Goal: Task Accomplishment & Management: Manage account settings

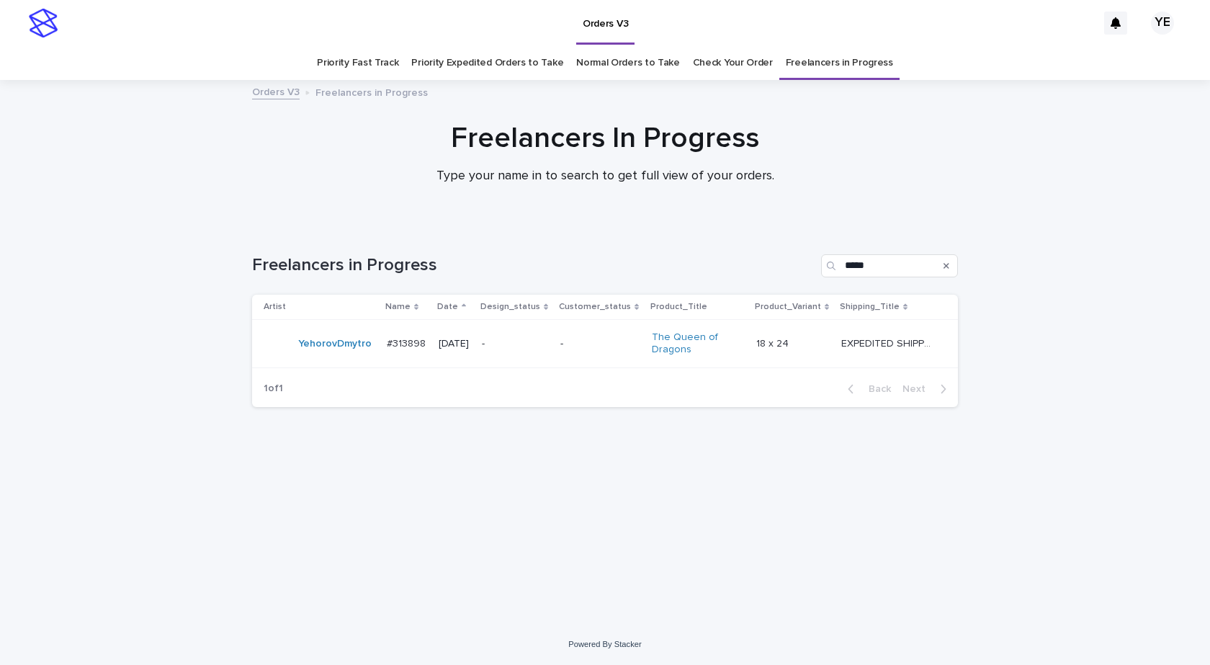
click at [126, 216] on div at bounding box center [605, 153] width 1210 height 144
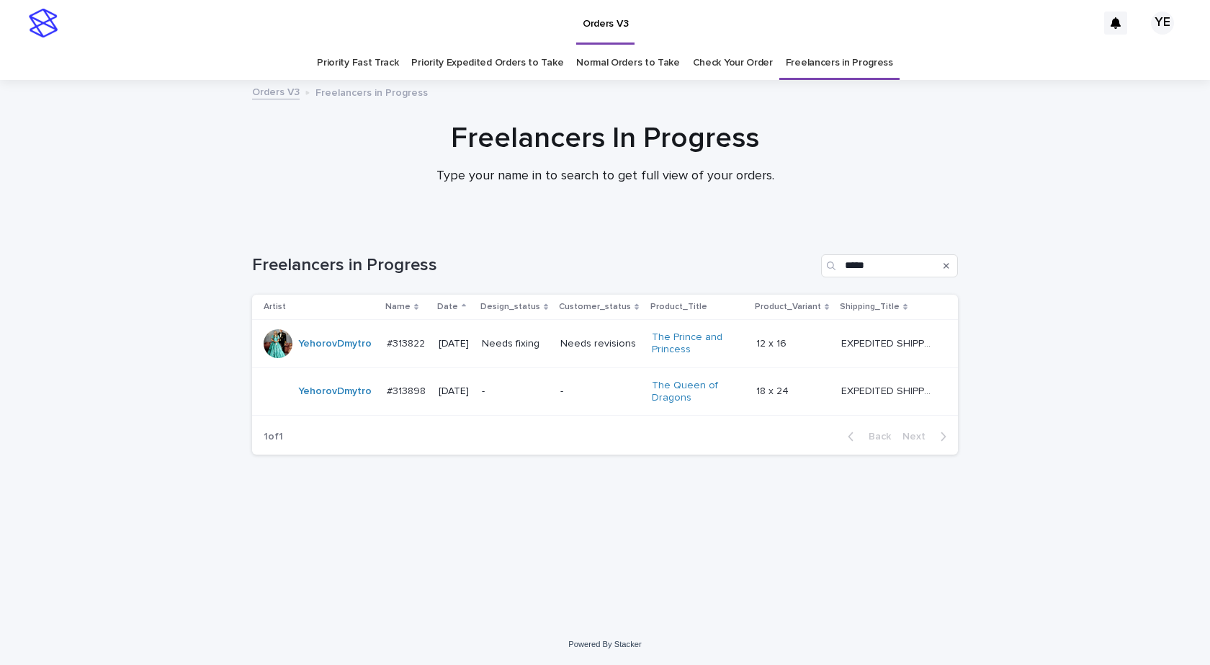
click at [342, 355] on div "YehorovDmytro" at bounding box center [334, 344] width 73 height 24
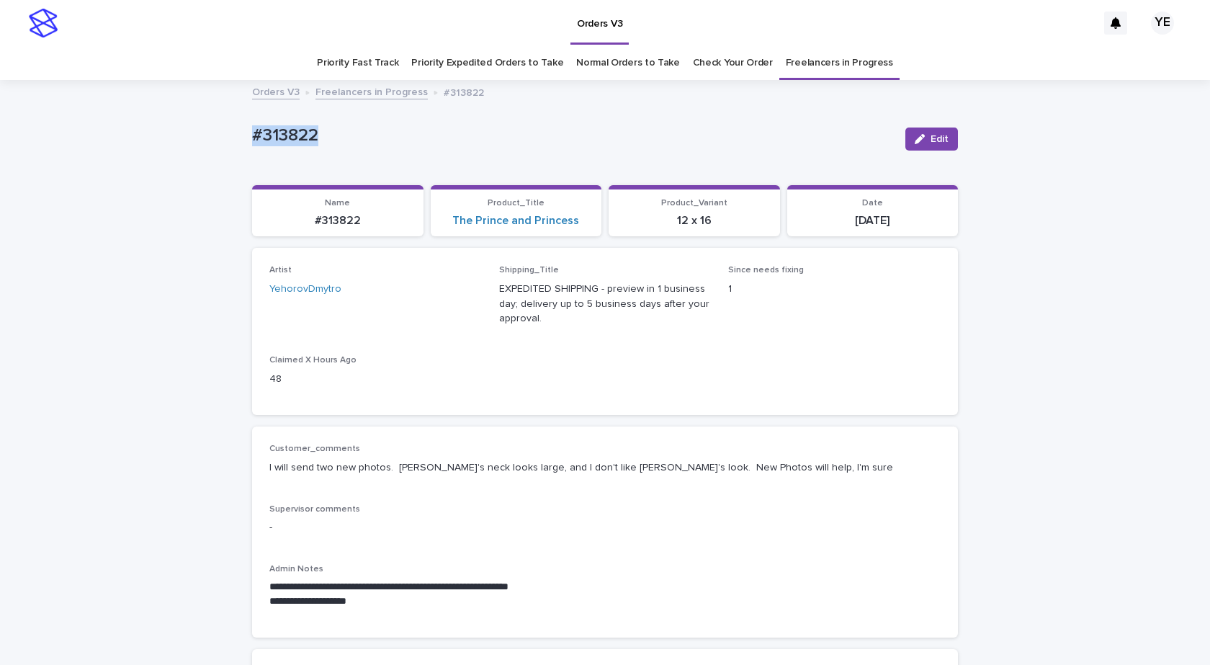
drag, startPoint x: 317, startPoint y: 135, endPoint x: 185, endPoint y: 134, distance: 131.9
copy p "#313822"
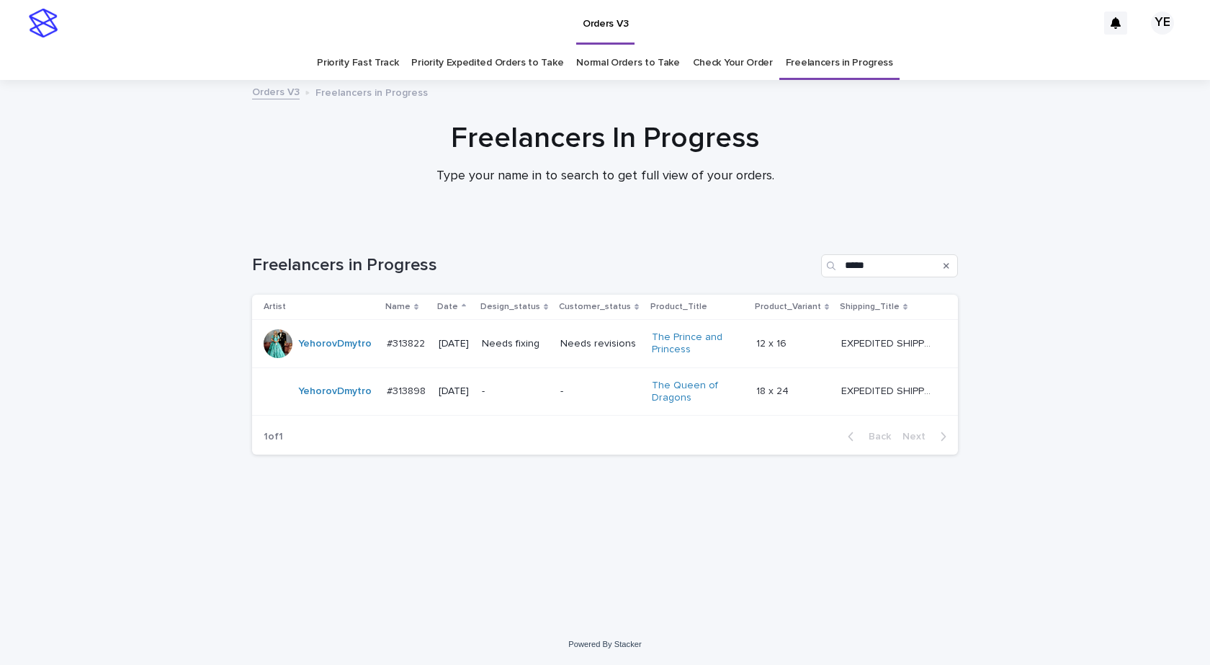
click at [330, 406] on div "YehorovDmytro" at bounding box center [320, 392] width 112 height 29
click at [331, 358] on td "YehorovDmytro" at bounding box center [316, 344] width 129 height 48
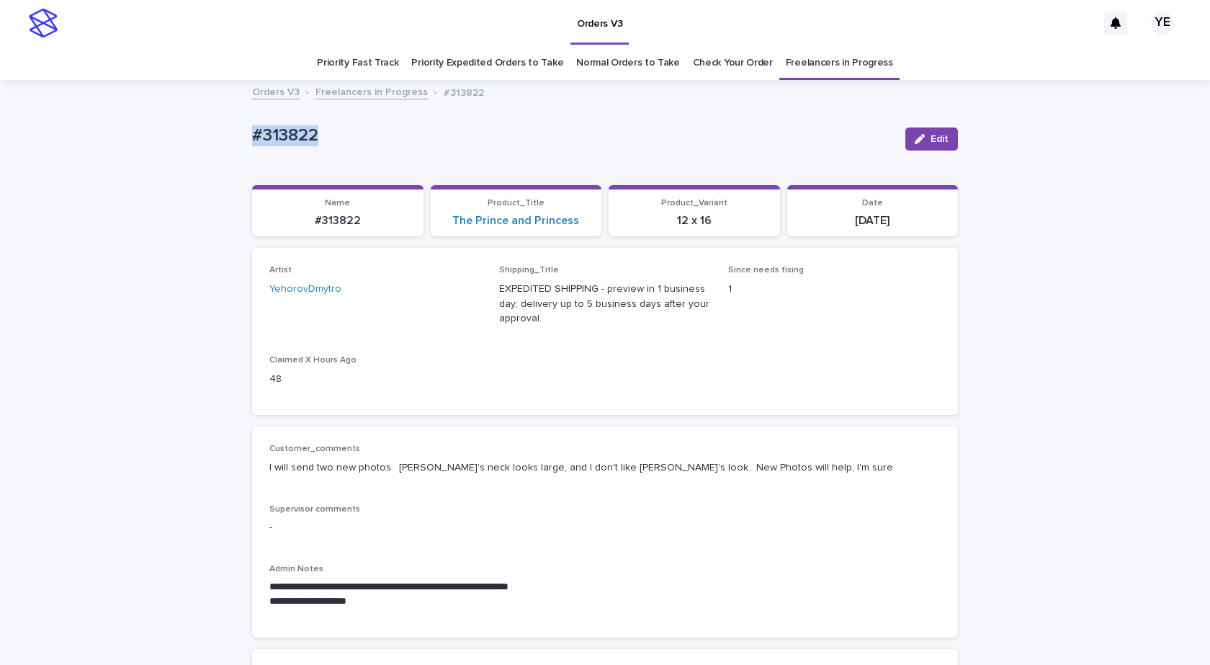
drag, startPoint x: 299, startPoint y: 143, endPoint x: 244, endPoint y: 137, distance: 55.8
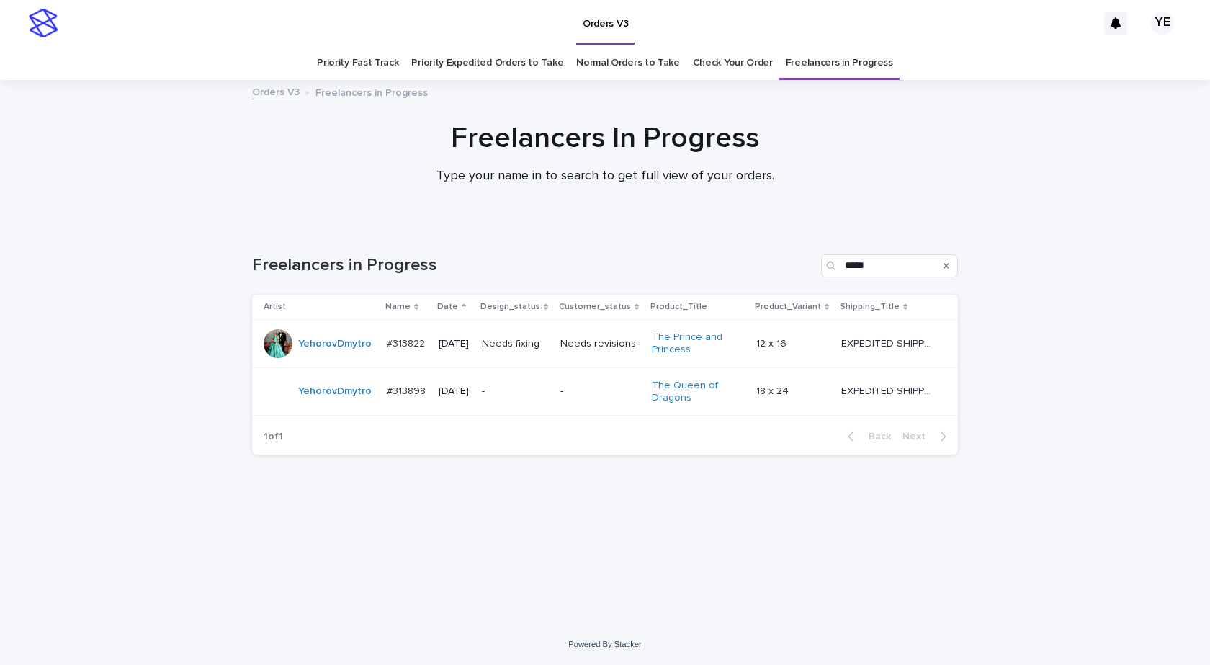
click at [331, 411] on td "YehorovDmytro" at bounding box center [316, 391] width 129 height 48
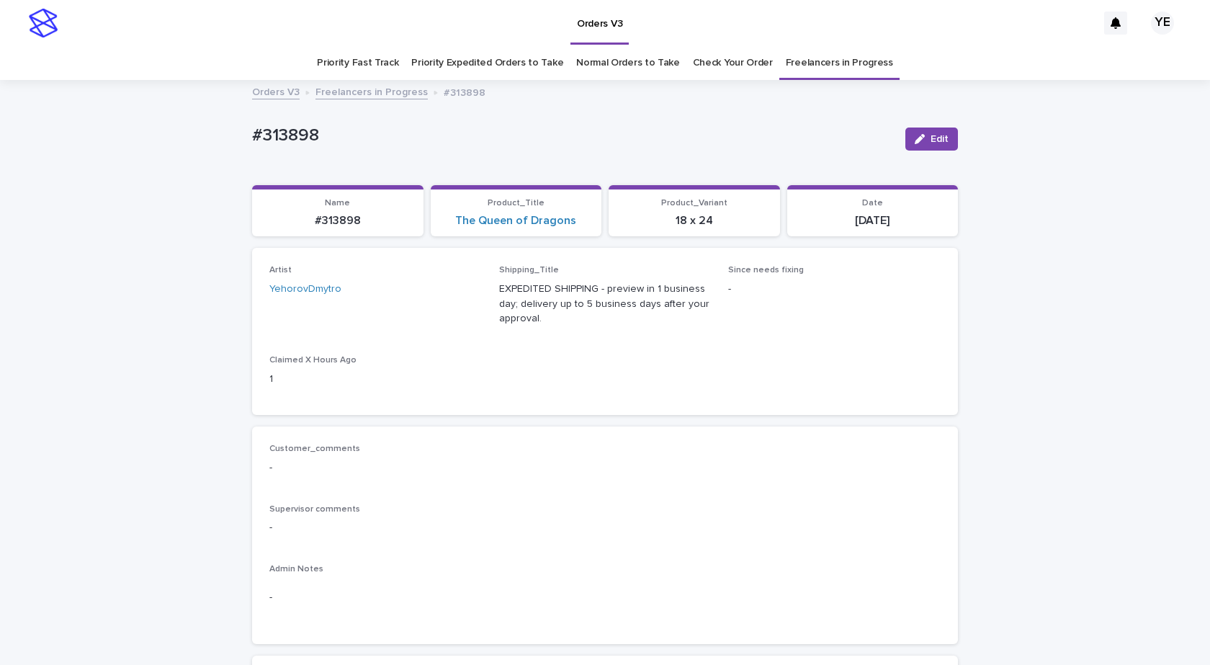
scroll to position [46, 0]
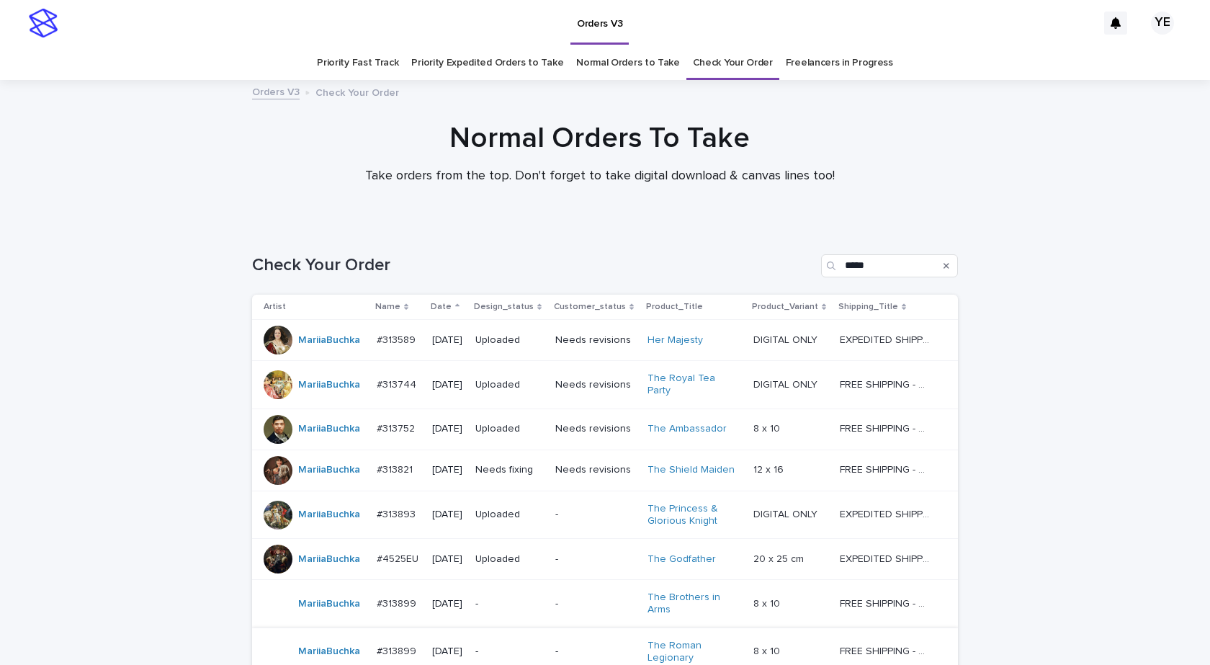
scroll to position [209, 0]
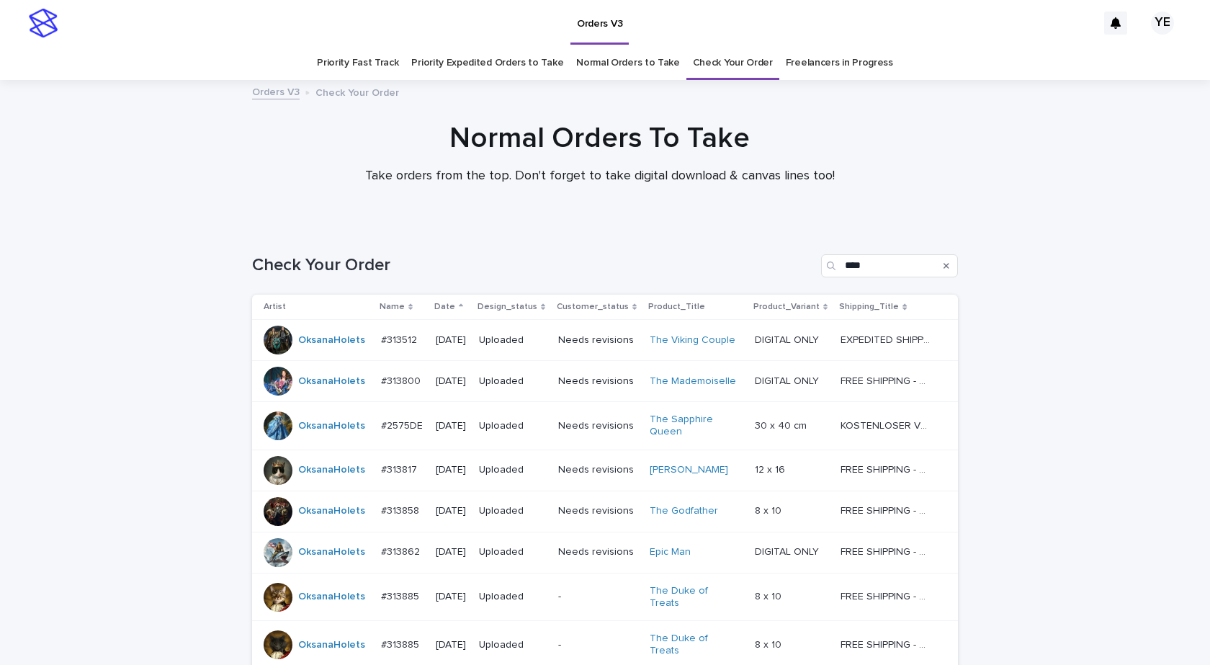
scroll to position [243, 0]
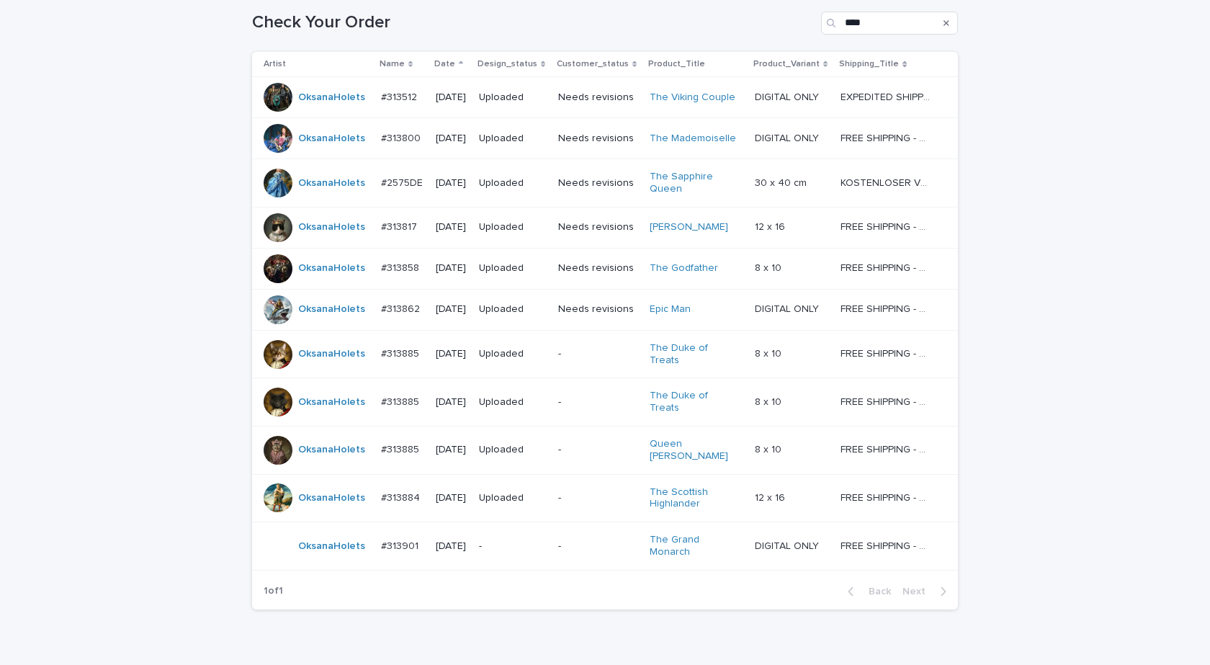
click at [169, 384] on div "Loading... Saving… Loading... Saving… Check Your Order **** Artist Name Date De…" at bounding box center [605, 338] width 1210 height 710
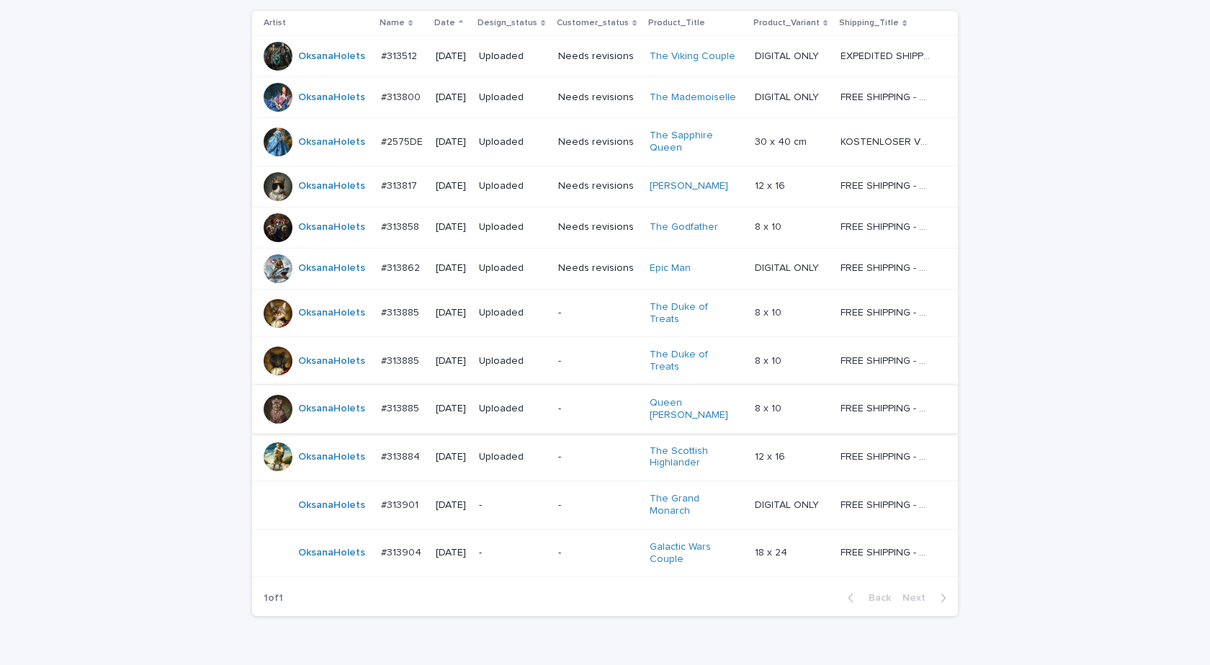
scroll to position [308, 0]
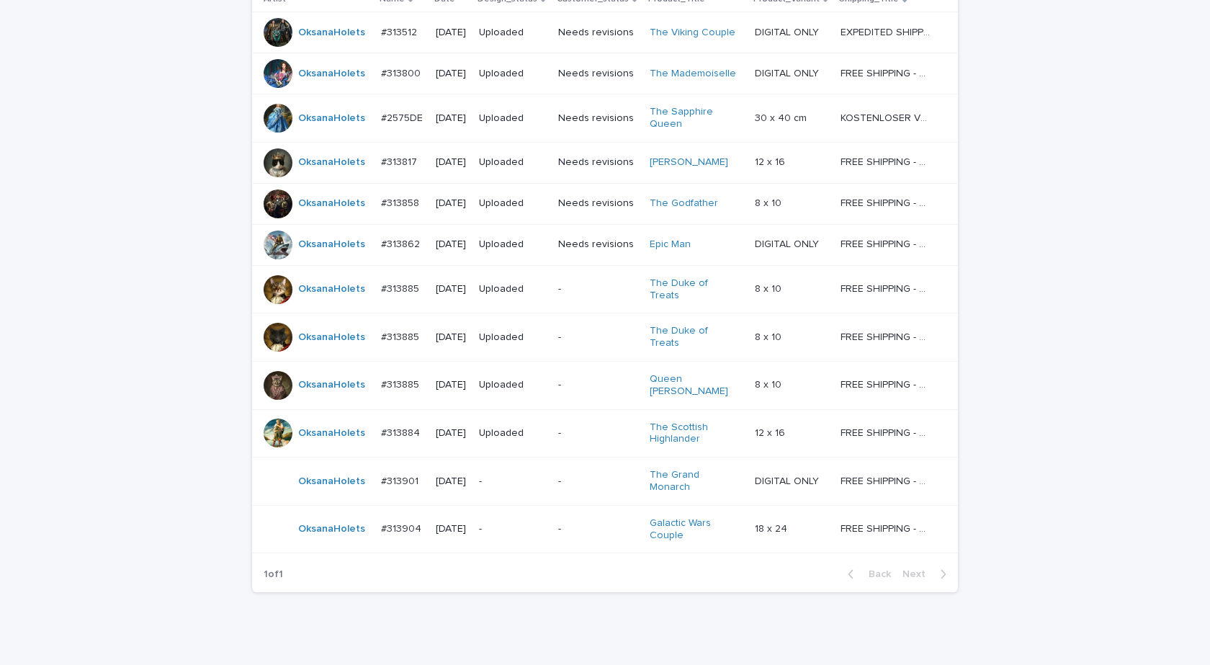
click at [115, 380] on div "Loading... Saving… Loading... Saving… Check Your Order **** Artist Name Date De…" at bounding box center [605, 297] width 1210 height 759
click at [375, 517] on td "#313904 #313904" at bounding box center [402, 529] width 55 height 48
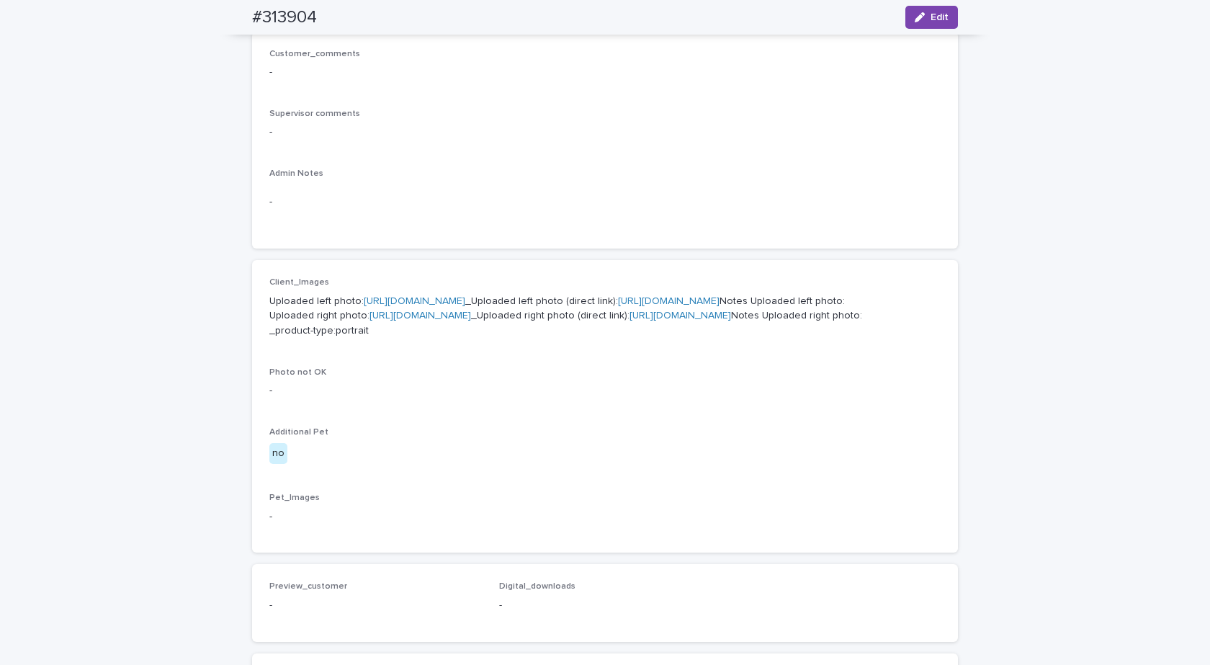
scroll to position [360, 0]
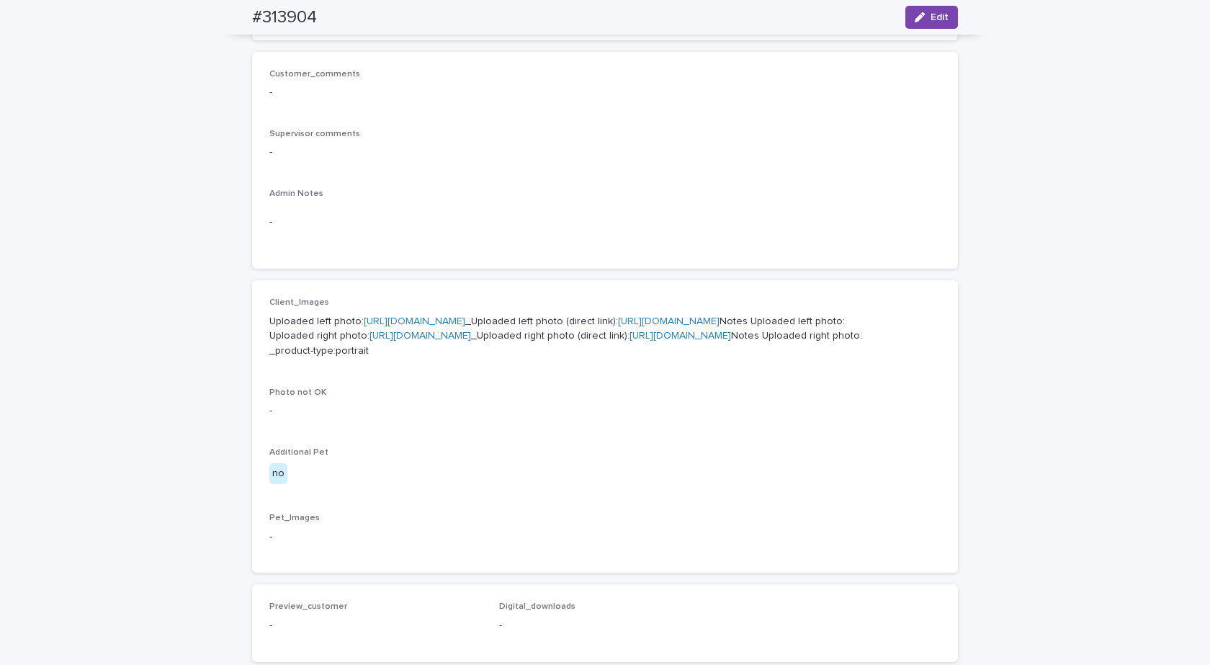
drag, startPoint x: 168, startPoint y: 454, endPoint x: 187, endPoint y: 450, distance: 19.2
click at [168, 454] on div "Loading... Saving… Loading... Saving… #313904 Edit #313904 Edit Sorry, there wa…" at bounding box center [605, 385] width 1210 height 1328
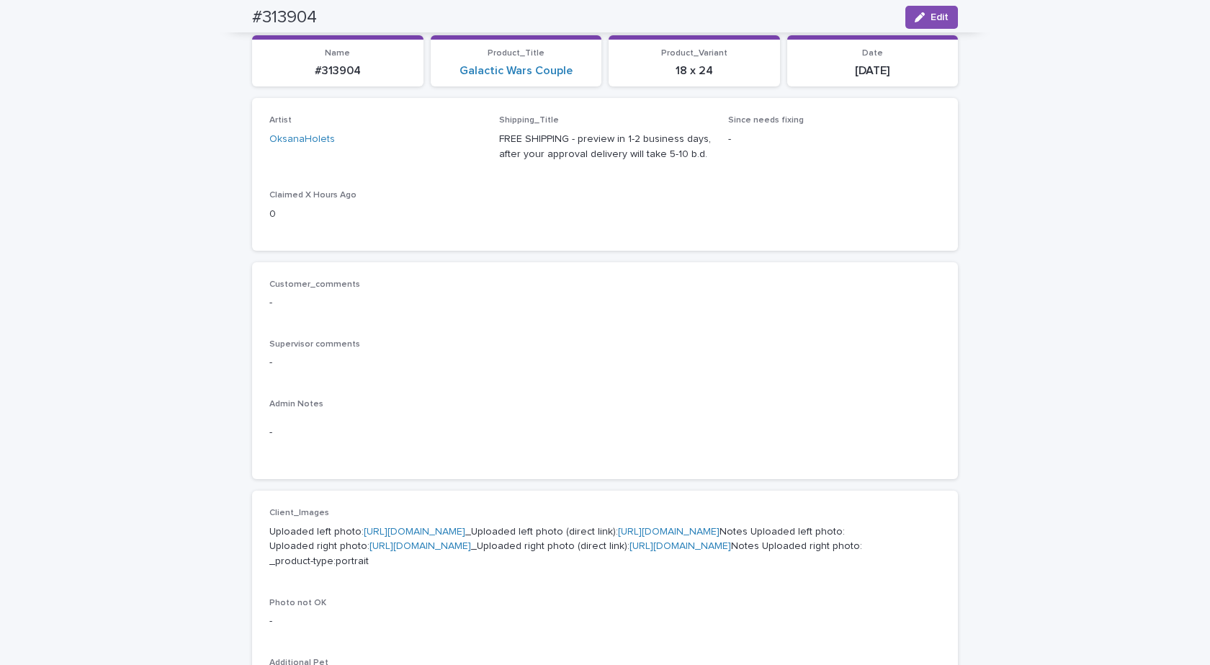
scroll to position [0, 0]
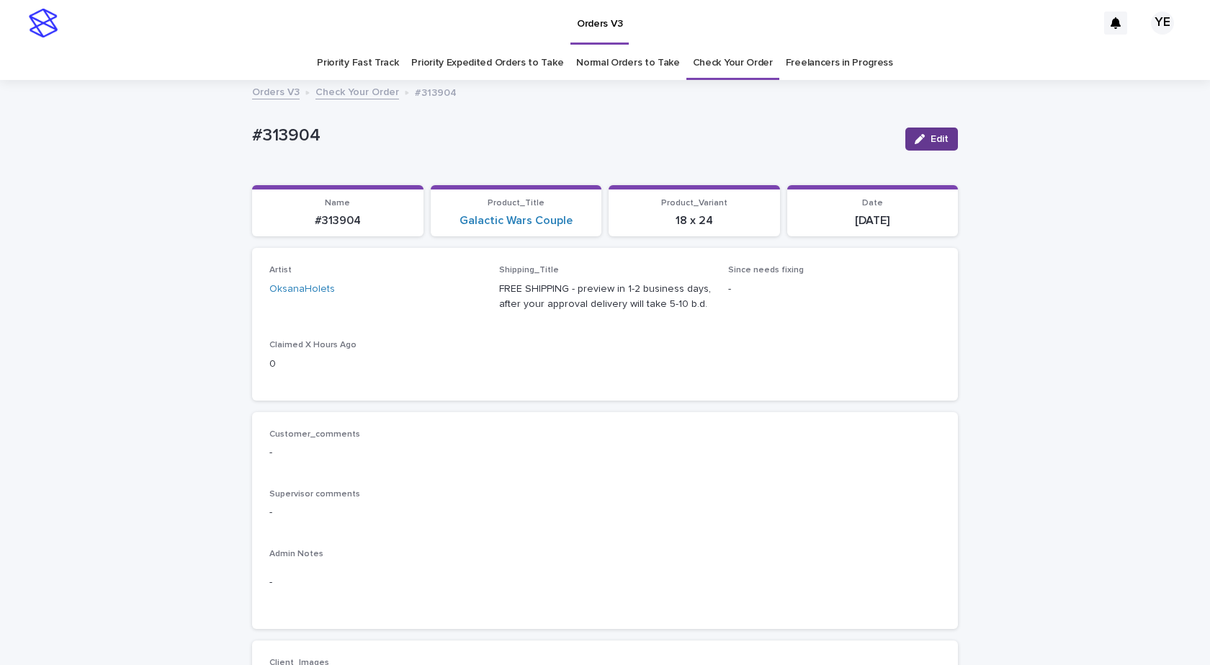
click at [931, 140] on span "Edit" at bounding box center [940, 139] width 18 height 10
click at [452, 293] on icon at bounding box center [454, 296] width 6 height 7
type input "*"
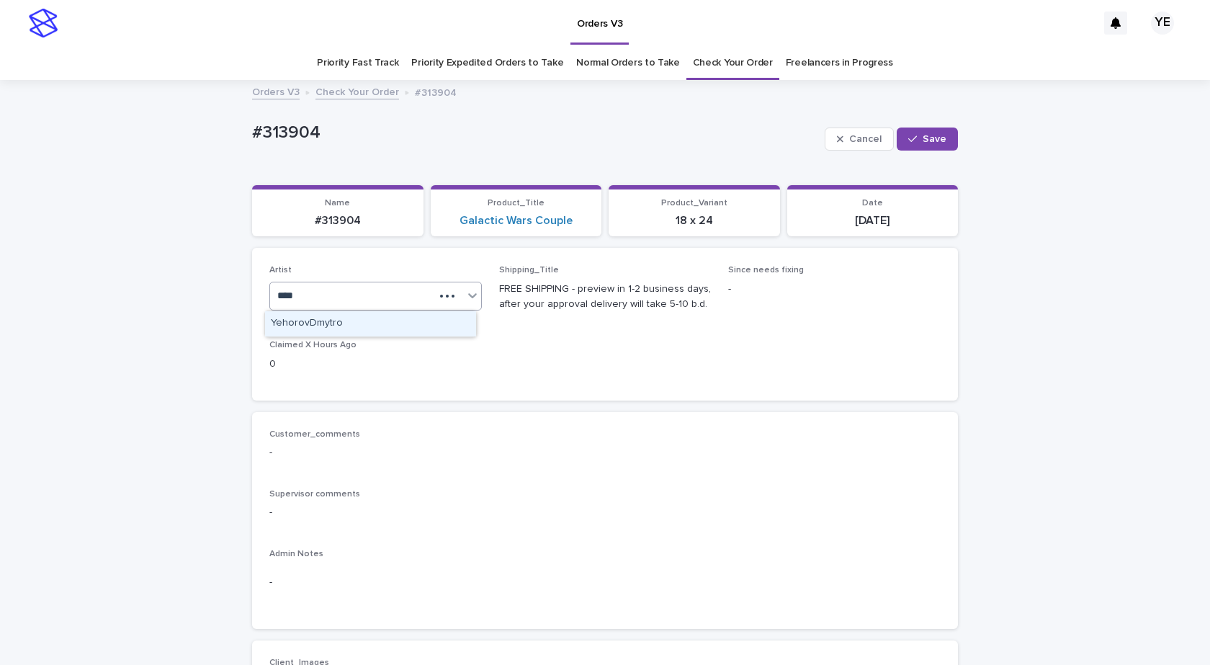
type input "*****"
click at [413, 317] on div "YehorovDmytro" at bounding box center [370, 323] width 211 height 25
click at [916, 147] on button "Save" at bounding box center [927, 139] width 61 height 23
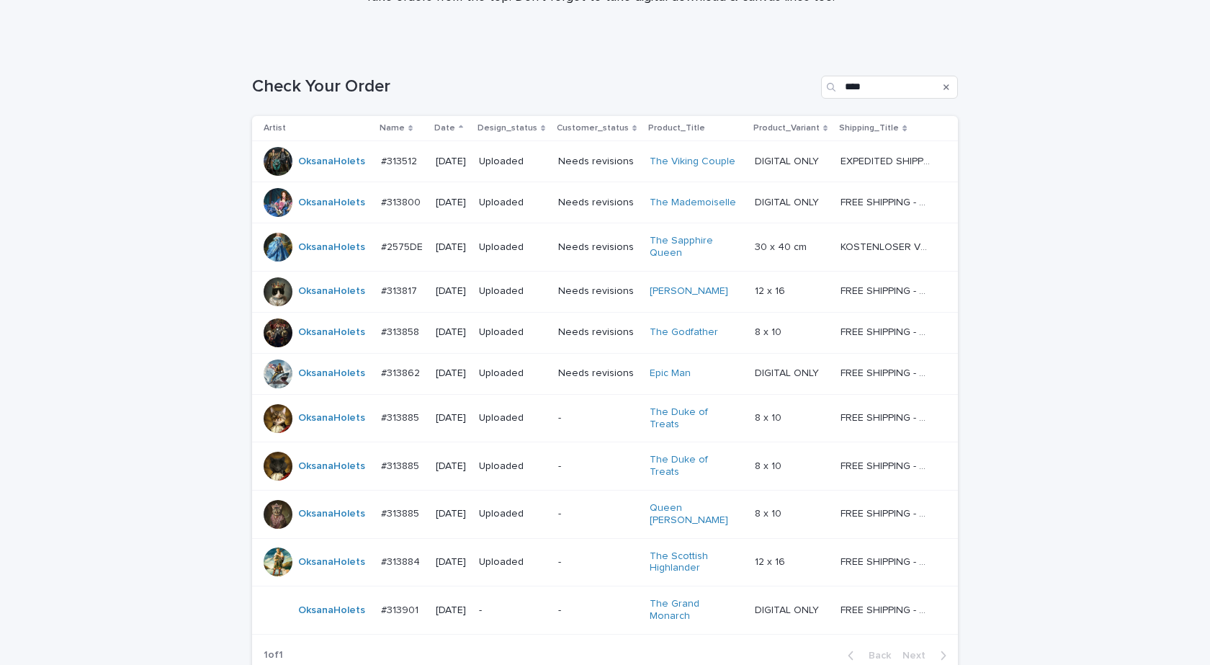
scroll to position [284, 0]
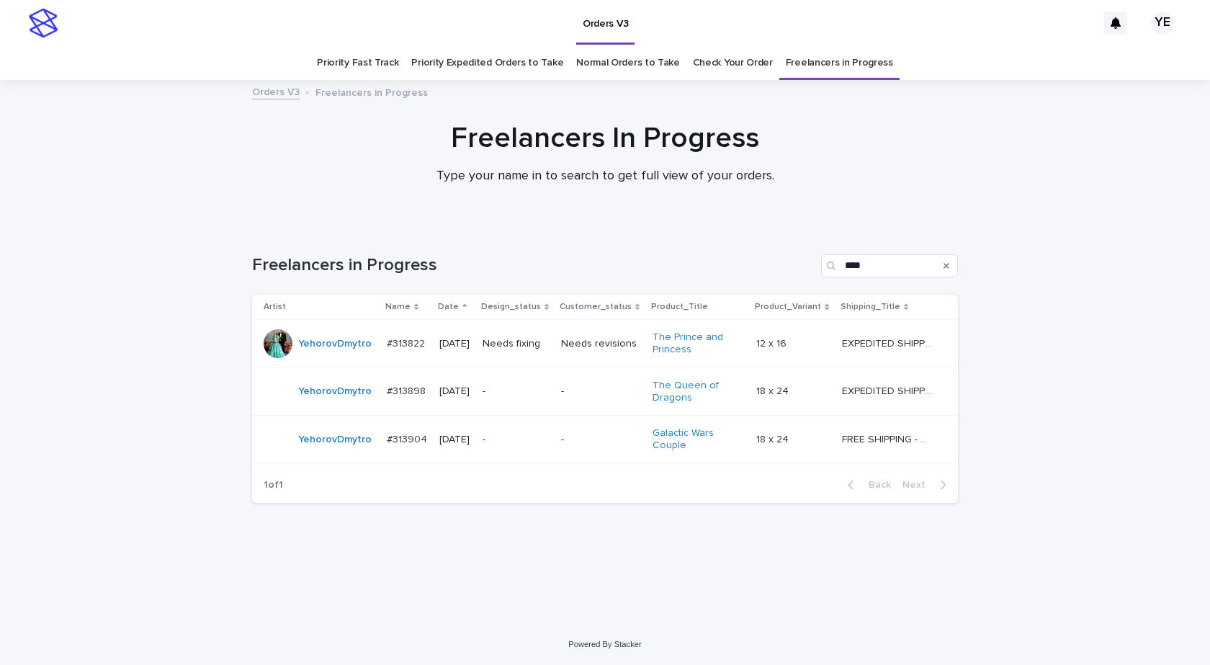
click at [318, 452] on div "YehorovDmytro" at bounding box center [320, 439] width 112 height 29
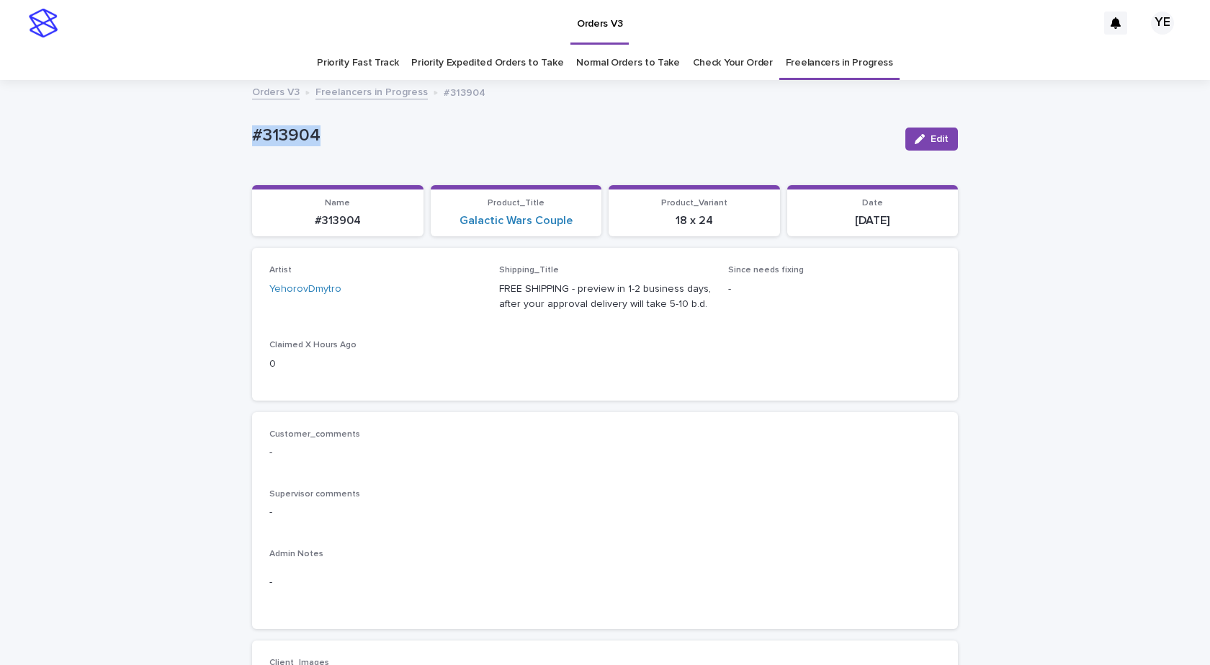
drag, startPoint x: 346, startPoint y: 135, endPoint x: 156, endPoint y: 173, distance: 193.3
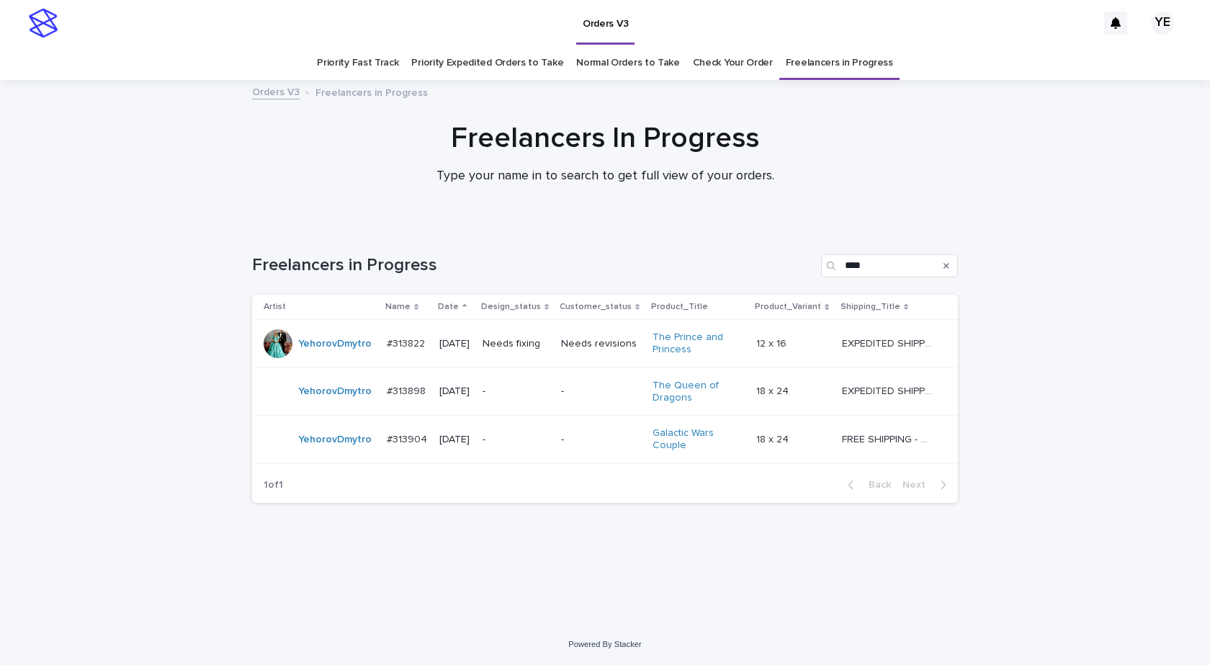
click at [331, 455] on td "YehorovDmytro" at bounding box center [316, 440] width 129 height 48
click at [398, 448] on div "#313904 #313904" at bounding box center [408, 440] width 42 height 24
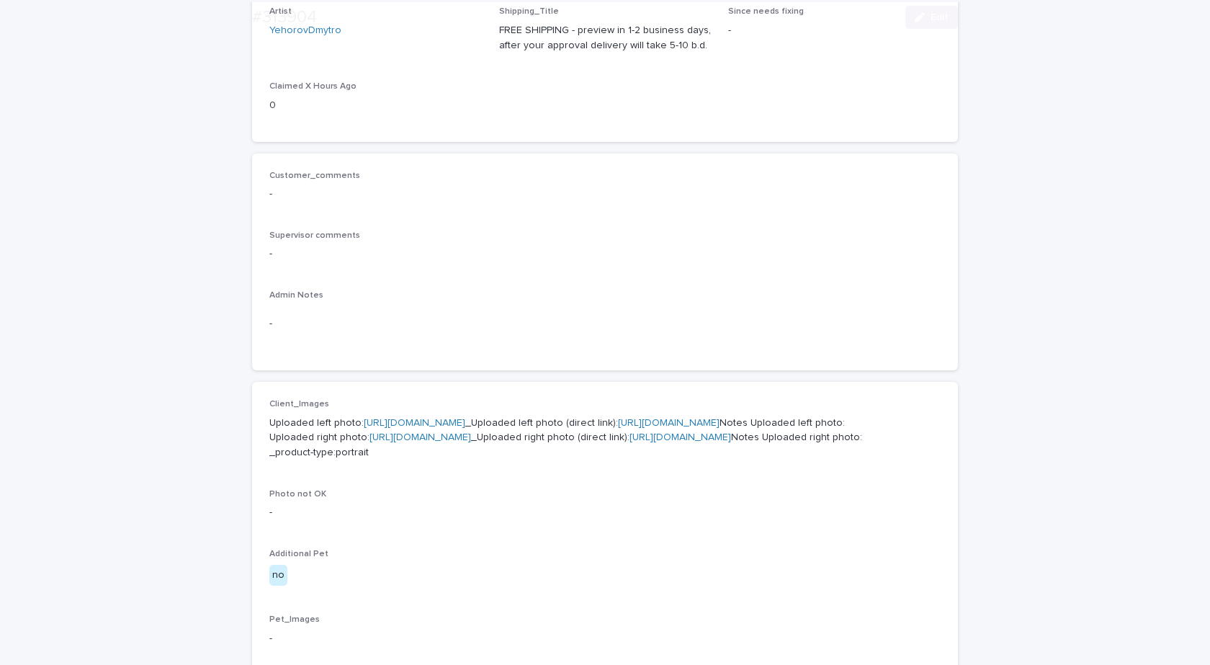
scroll to position [478, 0]
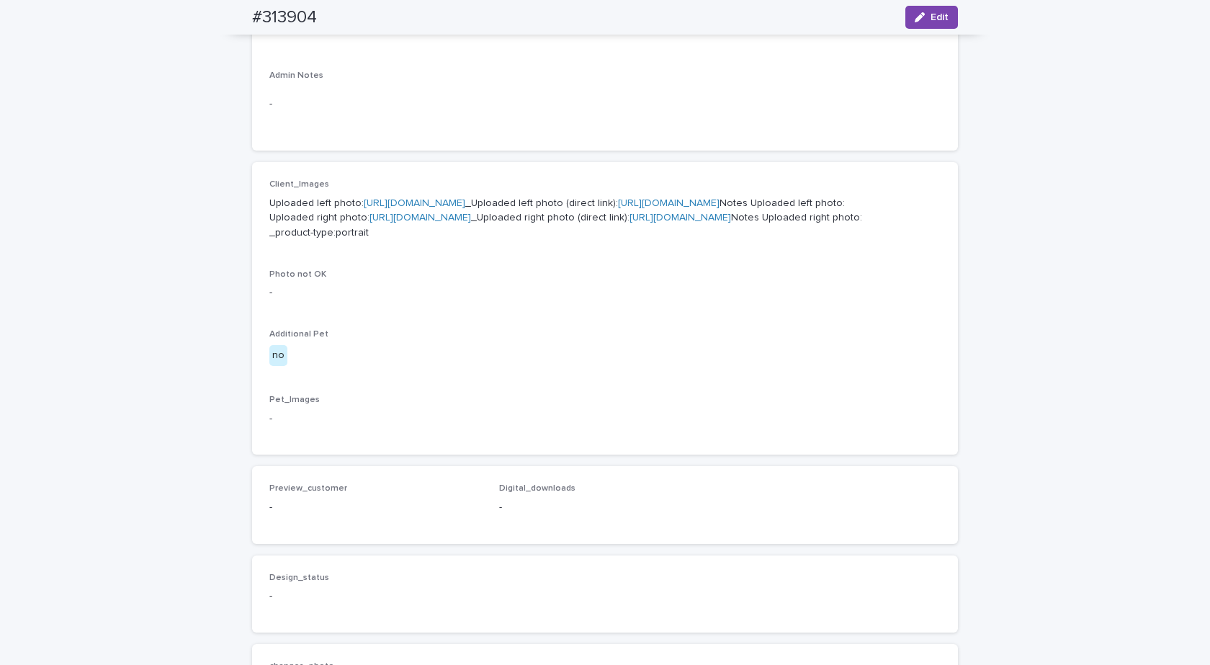
click at [465, 200] on link "https://cdn.shopify.com-uploadkit.app/s/files/1/0033/4807/0511/files/download.h…" at bounding box center [415, 203] width 102 height 10
click at [434, 223] on link "https://cdn.shopify.com-uploadkit.app/s/files/1/0033/4807/0511/files/download.h…" at bounding box center [421, 218] width 102 height 10
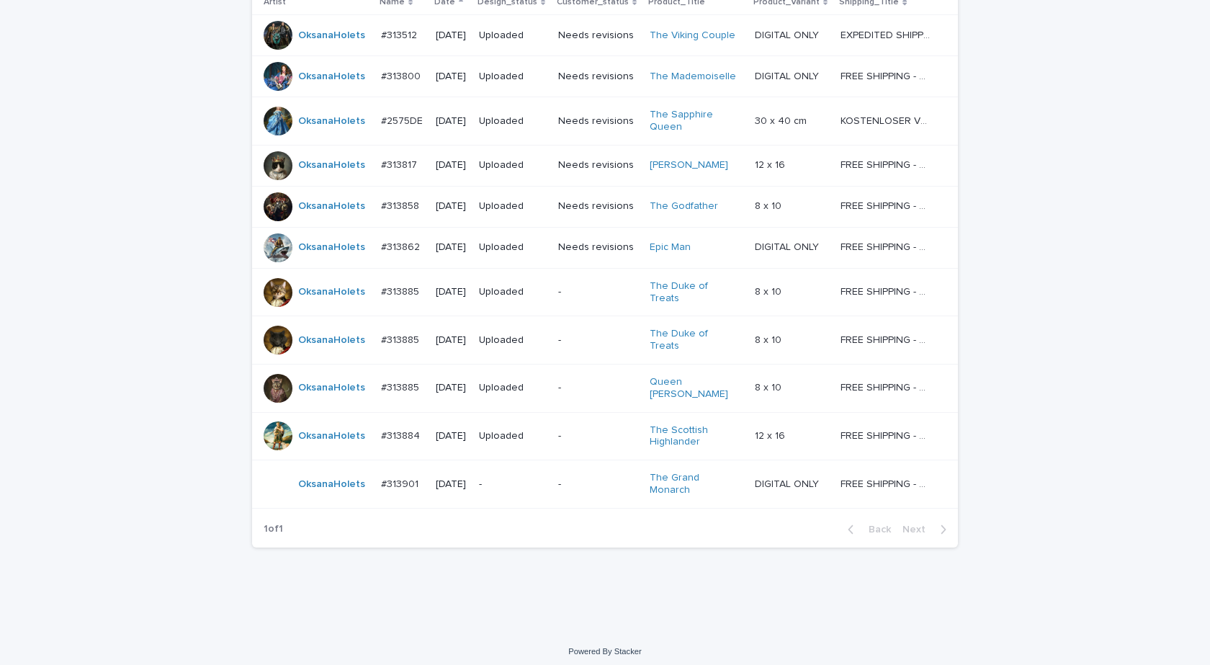
scroll to position [284, 0]
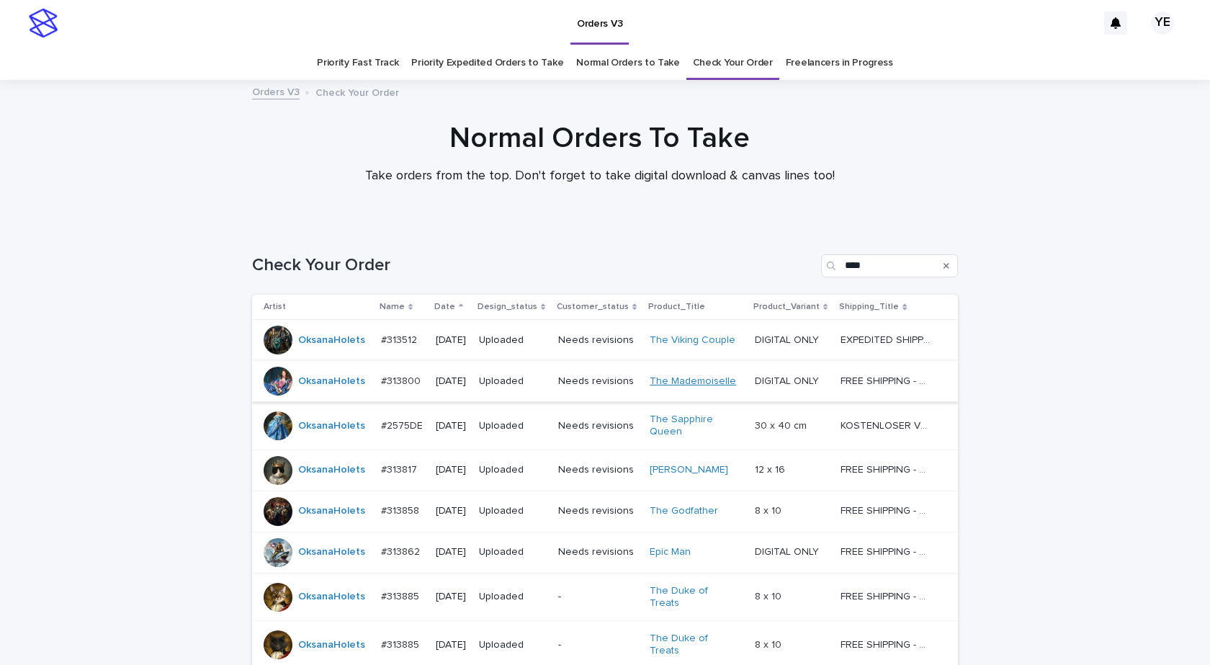
scroll to position [329, 0]
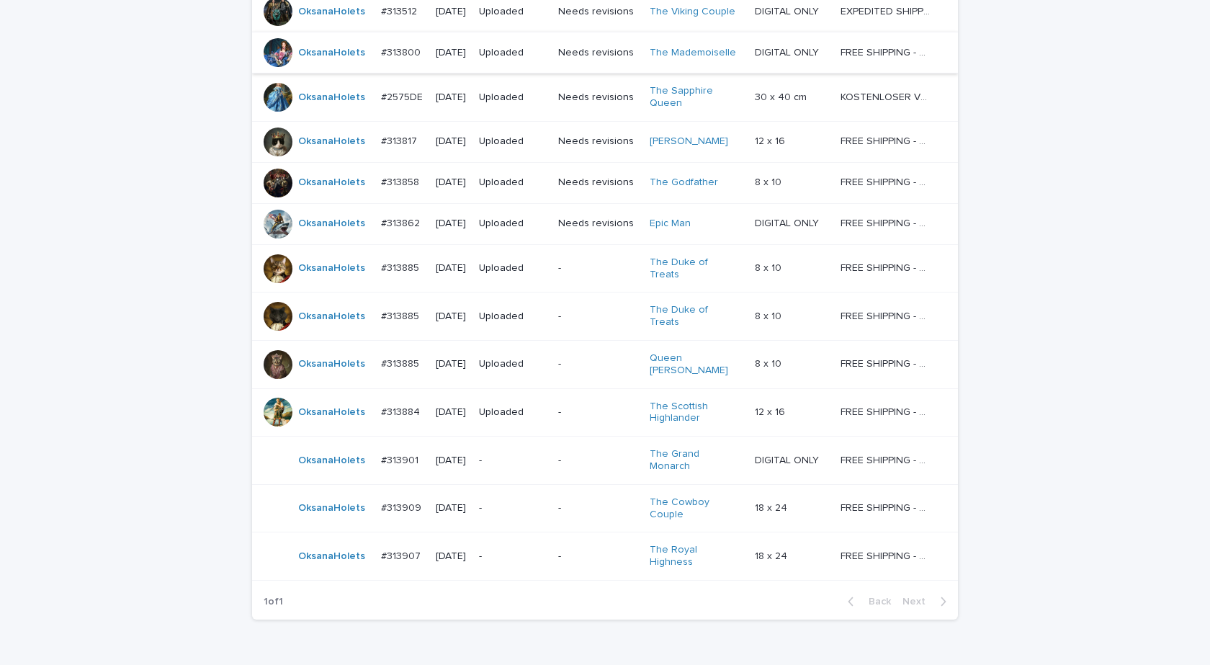
drag, startPoint x: 55, startPoint y: 407, endPoint x: 75, endPoint y: 404, distance: 20.4
click at [55, 406] on div "Loading... Saving… Loading... Saving… Check Your Order **** Artist Name Date De…" at bounding box center [605, 300] width 1210 height 806
click at [318, 451] on td "OksanaHolets" at bounding box center [313, 461] width 123 height 48
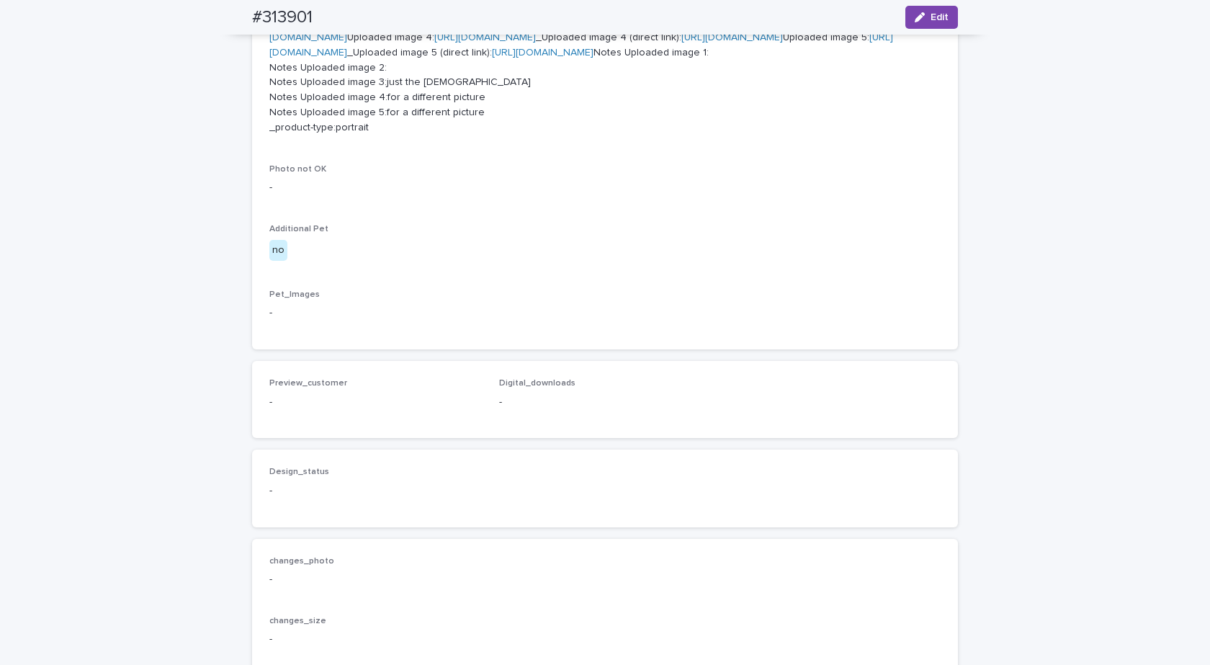
scroll to position [793, 0]
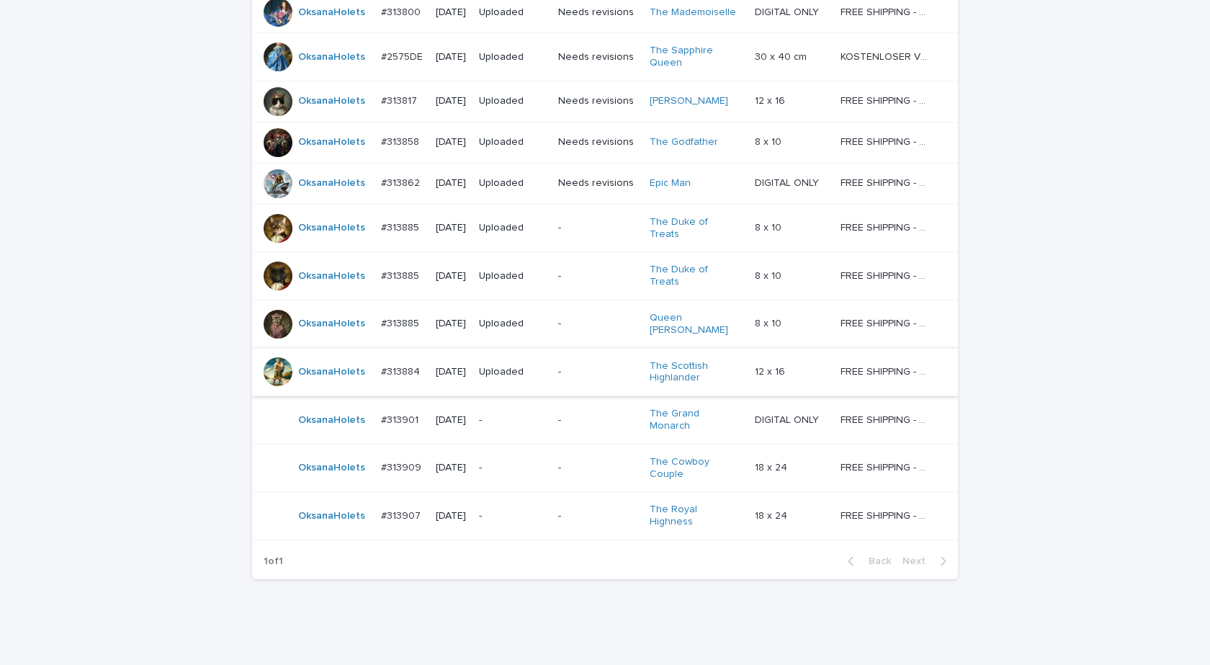
scroll to position [373, 0]
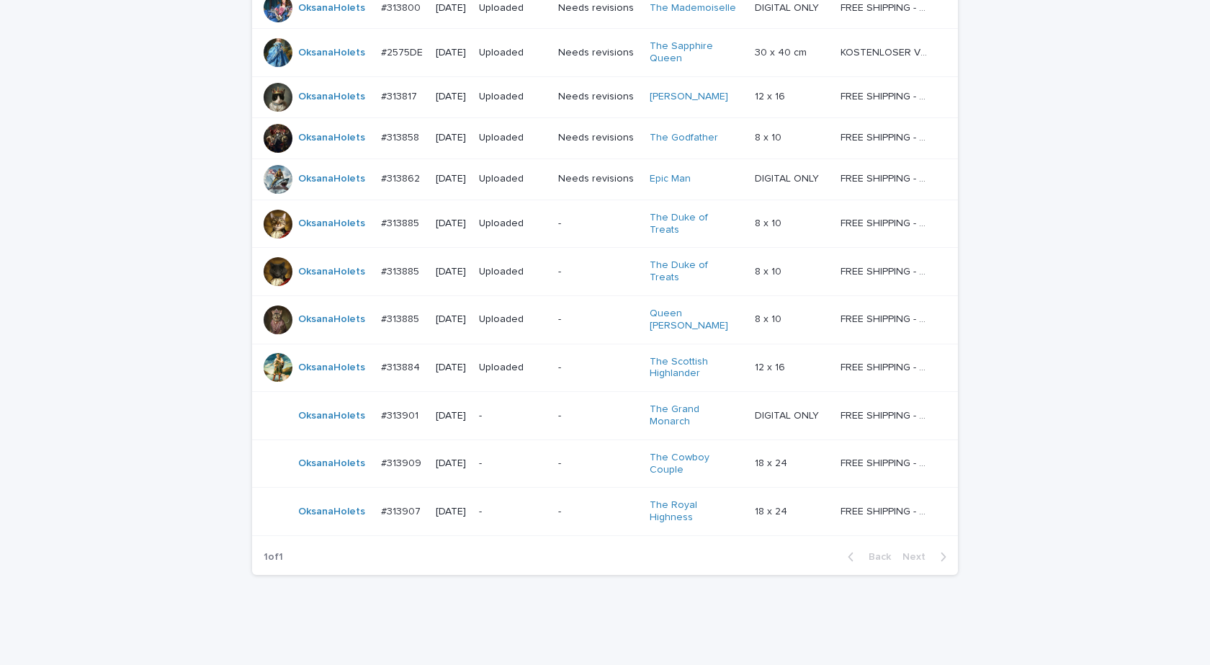
click at [308, 450] on div "OksanaHolets" at bounding box center [317, 464] width 106 height 29
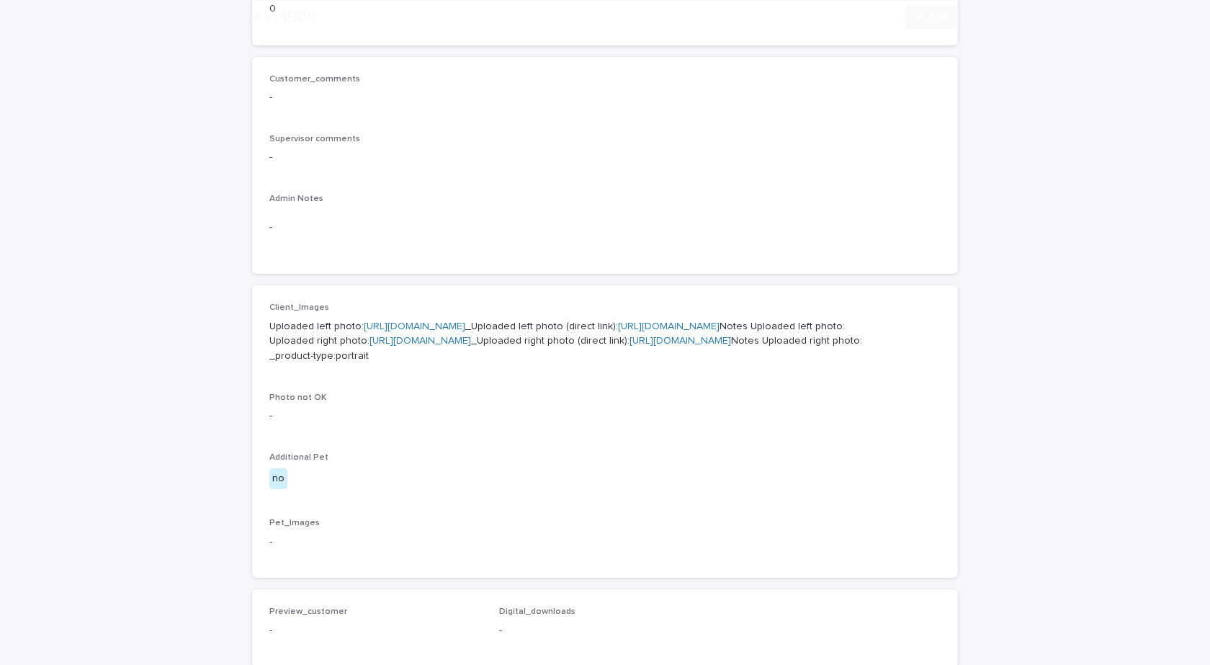
scroll to position [432, 0]
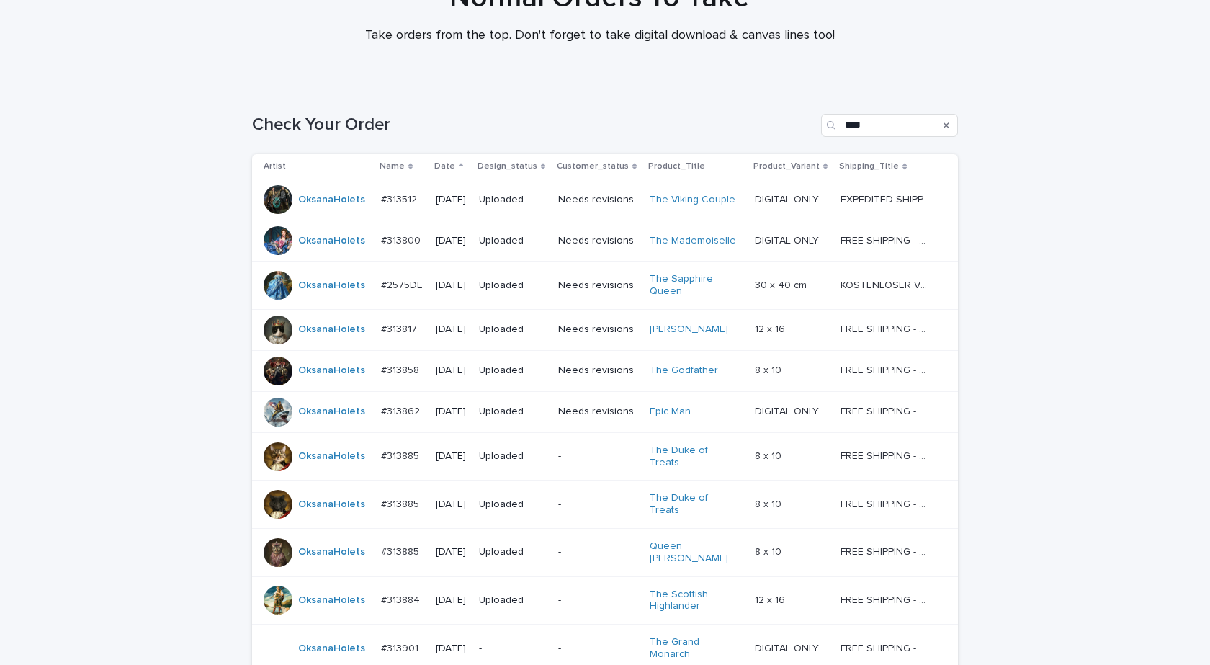
scroll to position [373, 0]
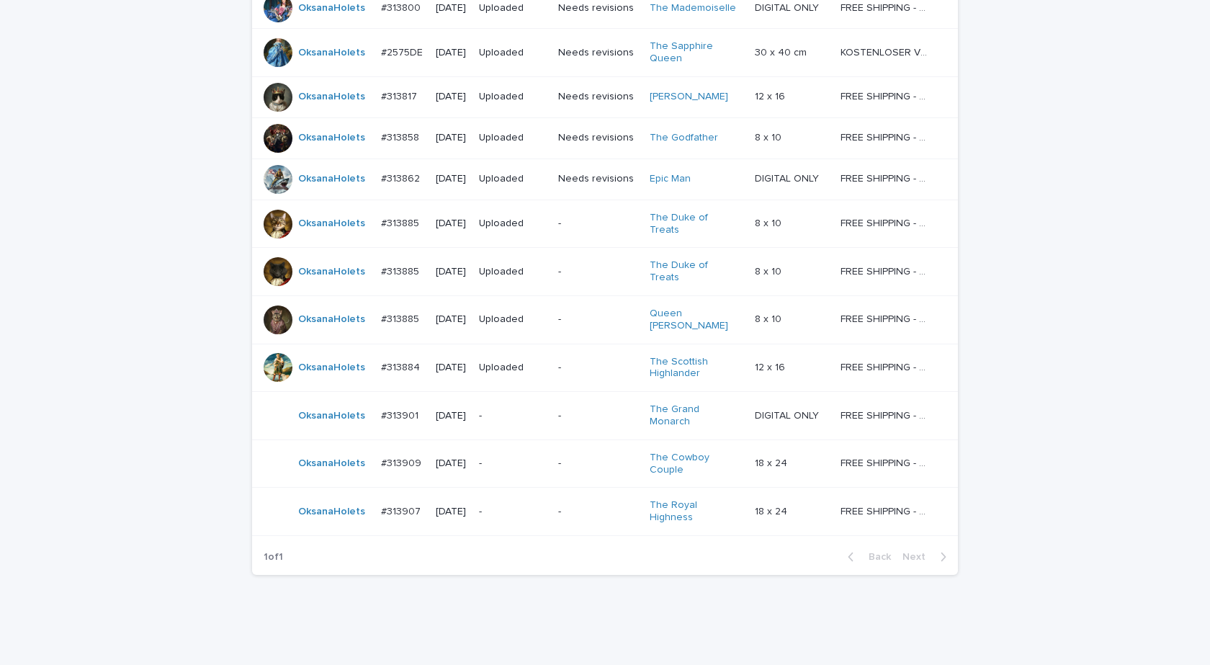
click at [325, 497] on div "OksanaHolets" at bounding box center [317, 511] width 106 height 29
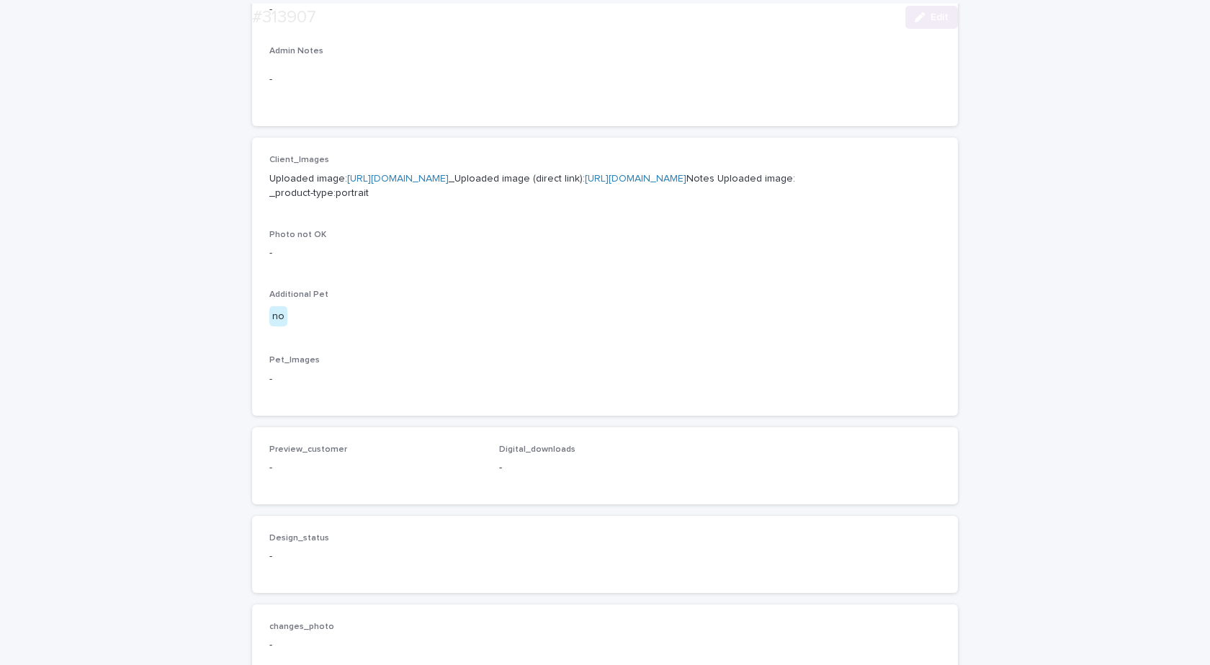
scroll to position [504, 0]
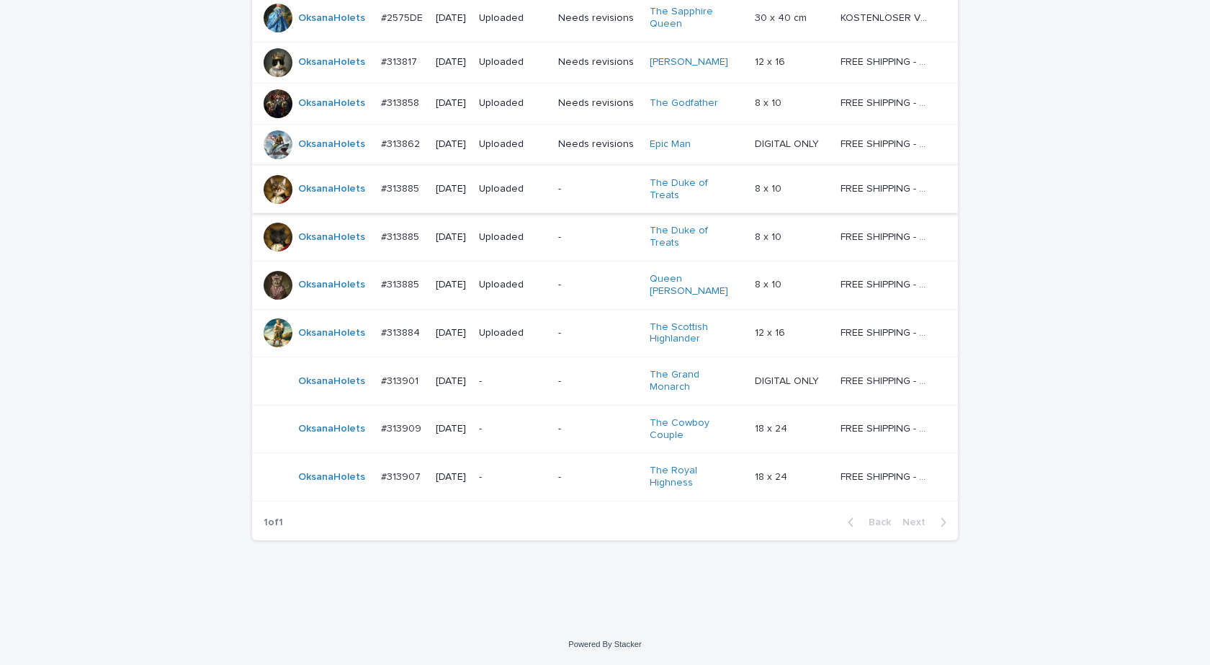
scroll to position [46, 0]
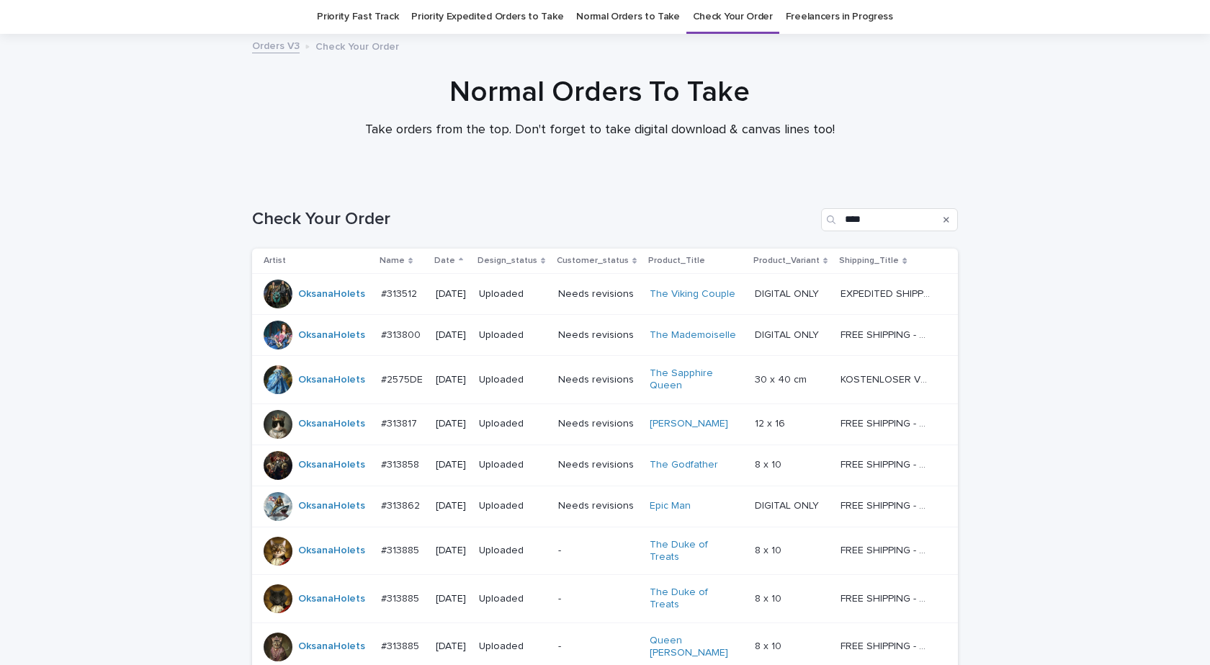
click at [50, 439] on div "Loading... Saving… Loading... Saving… Check Your Order **** Artist Name Date De…" at bounding box center [605, 582] width 1210 height 806
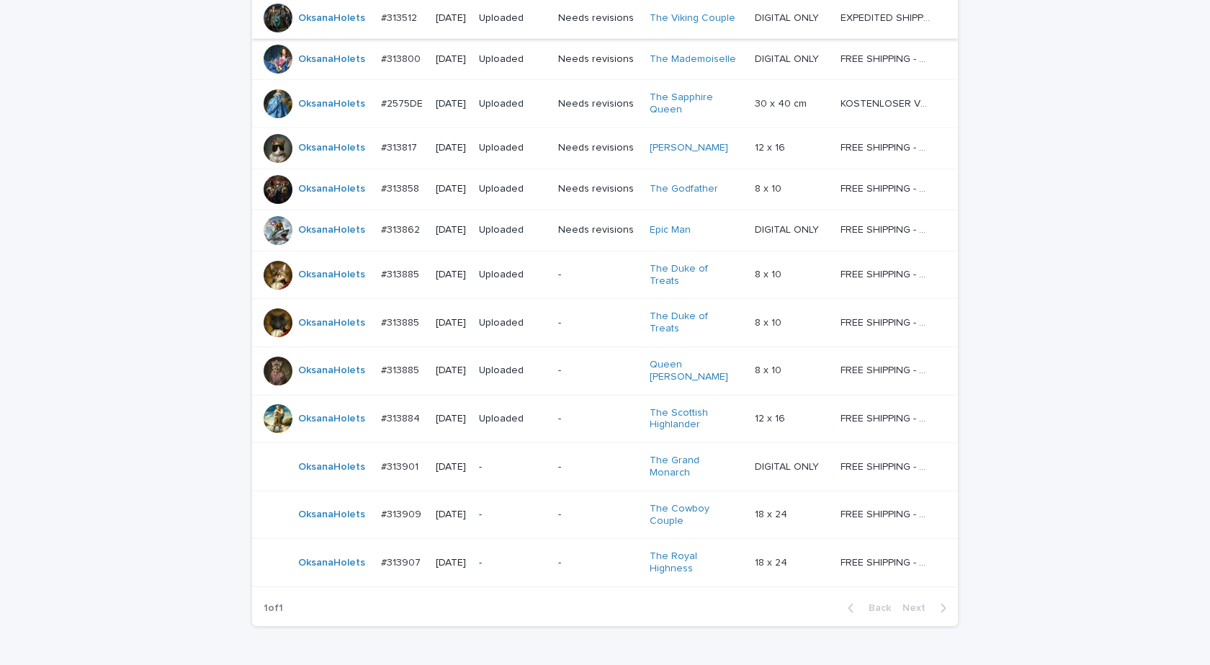
scroll to position [334, 0]
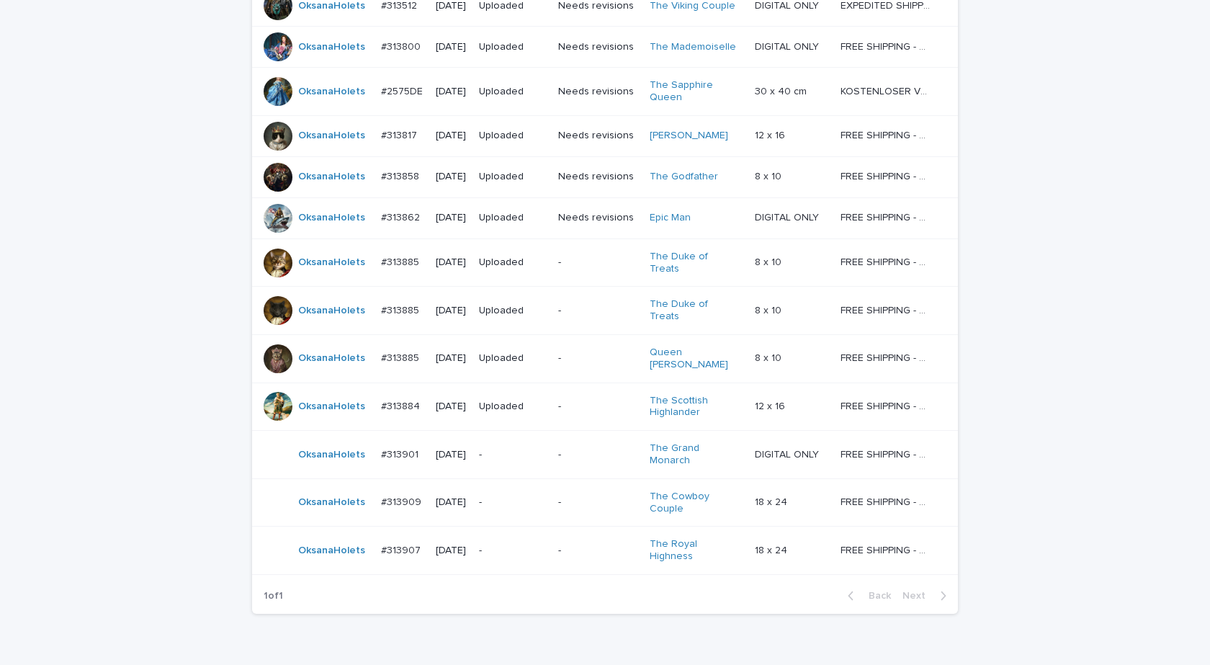
drag, startPoint x: 164, startPoint y: 340, endPoint x: 178, endPoint y: 327, distance: 19.4
click at [164, 340] on div "Loading... Saving… Loading... Saving… Check Your Order **** Artist Name Date De…" at bounding box center [605, 294] width 1210 height 806
click at [113, 290] on div "Loading... Saving… Loading... Saving… Check Your Order **** Artist Name Date De…" at bounding box center [605, 291] width 1210 height 800
click at [129, 517] on div "Loading... Saving… Loading... Saving… Check Your Order **** Artist Name Date De…" at bounding box center [605, 291] width 1210 height 800
click at [91, 249] on div "Loading... Saving… Loading... Saving… Check Your Order **** Artist Name Date De…" at bounding box center [605, 291] width 1210 height 800
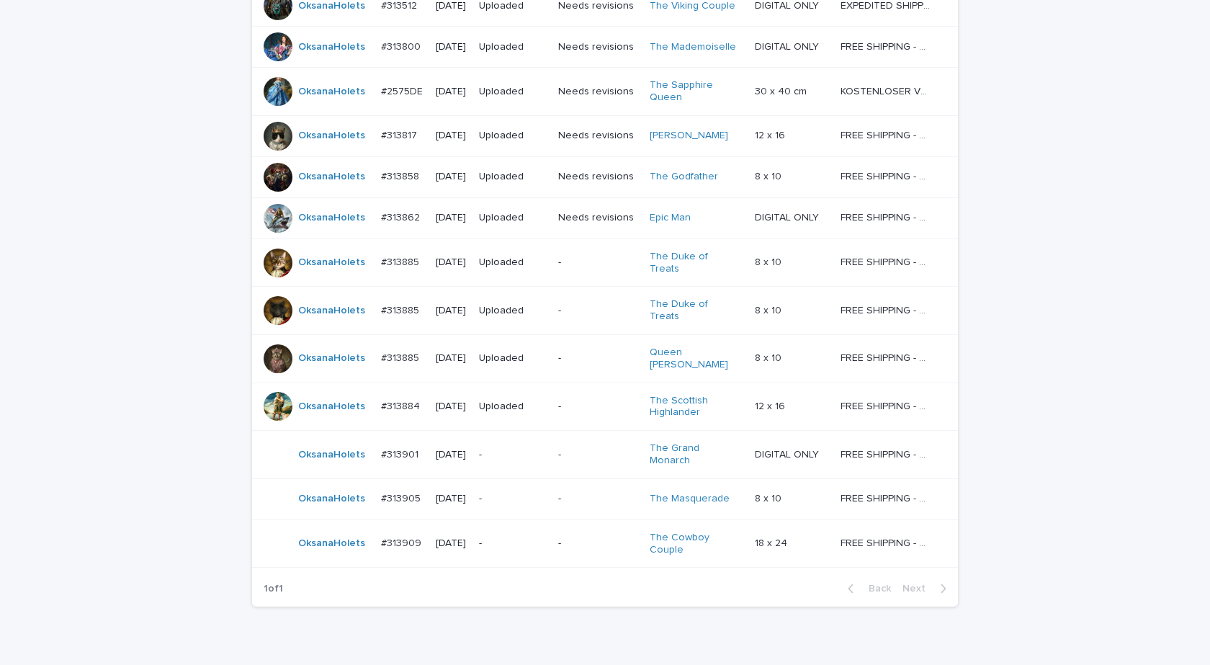
click at [304, 276] on td "OksanaHolets" at bounding box center [313, 262] width 123 height 48
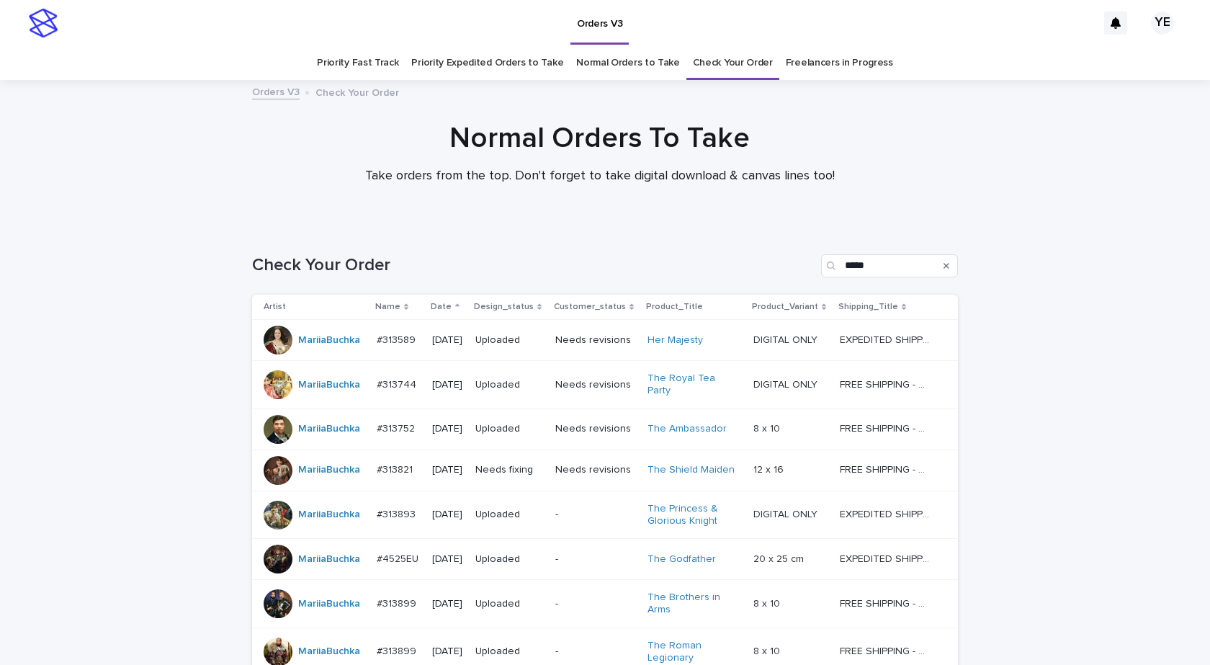
scroll to position [209, 0]
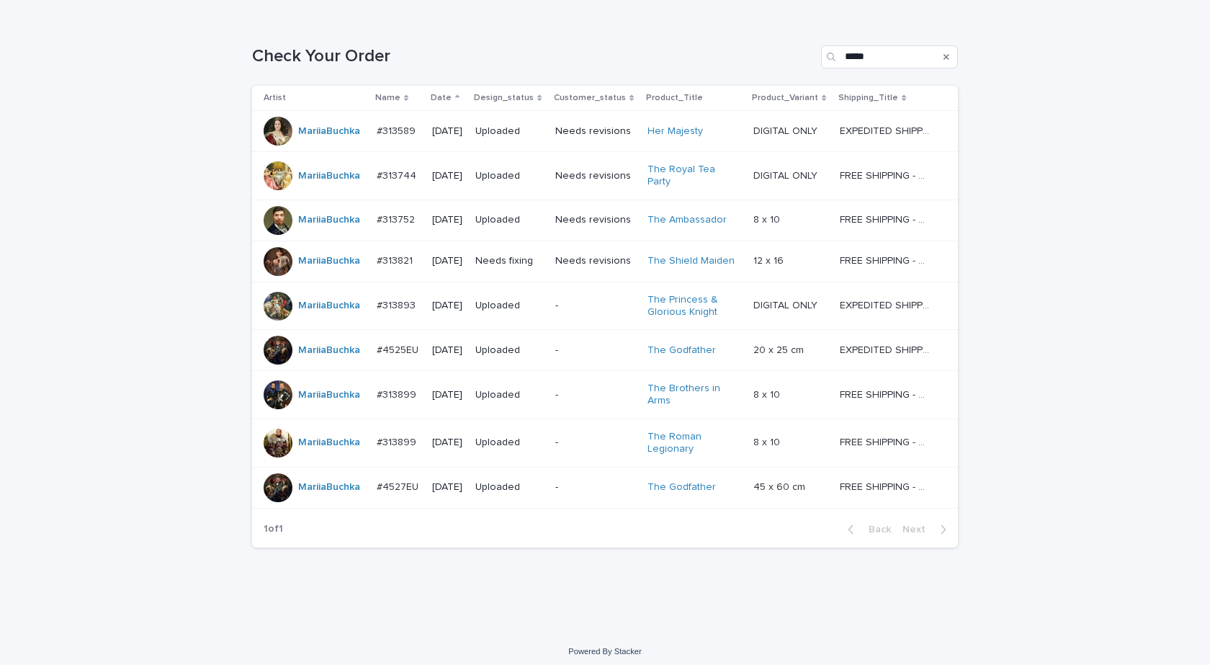
click at [179, 453] on div "Loading... Saving… Loading... Saving… Check Your Order ***** Artist Name Date D…" at bounding box center [605, 324] width 1210 height 615
click at [174, 294] on div "Loading... Saving… Loading... Saving… Check Your Order ***** Artist Name Date D…" at bounding box center [605, 324] width 1210 height 615
click at [397, 492] on div "#4527EU #4527EU" at bounding box center [399, 488] width 44 height 24
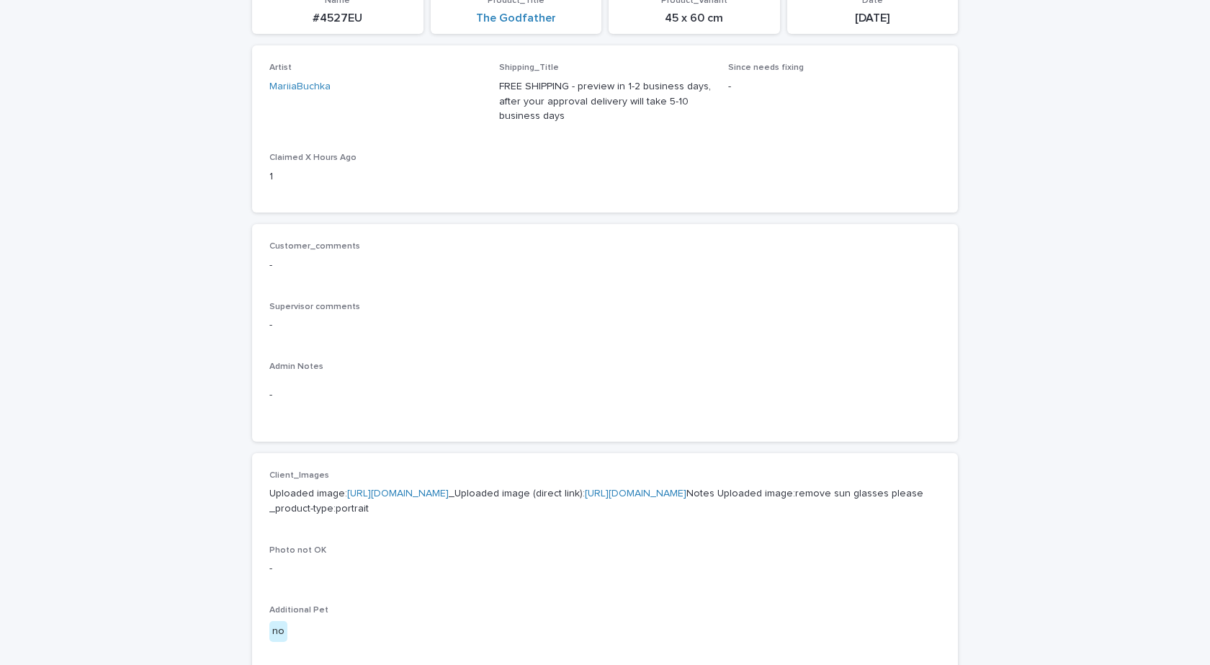
scroll to position [504, 0]
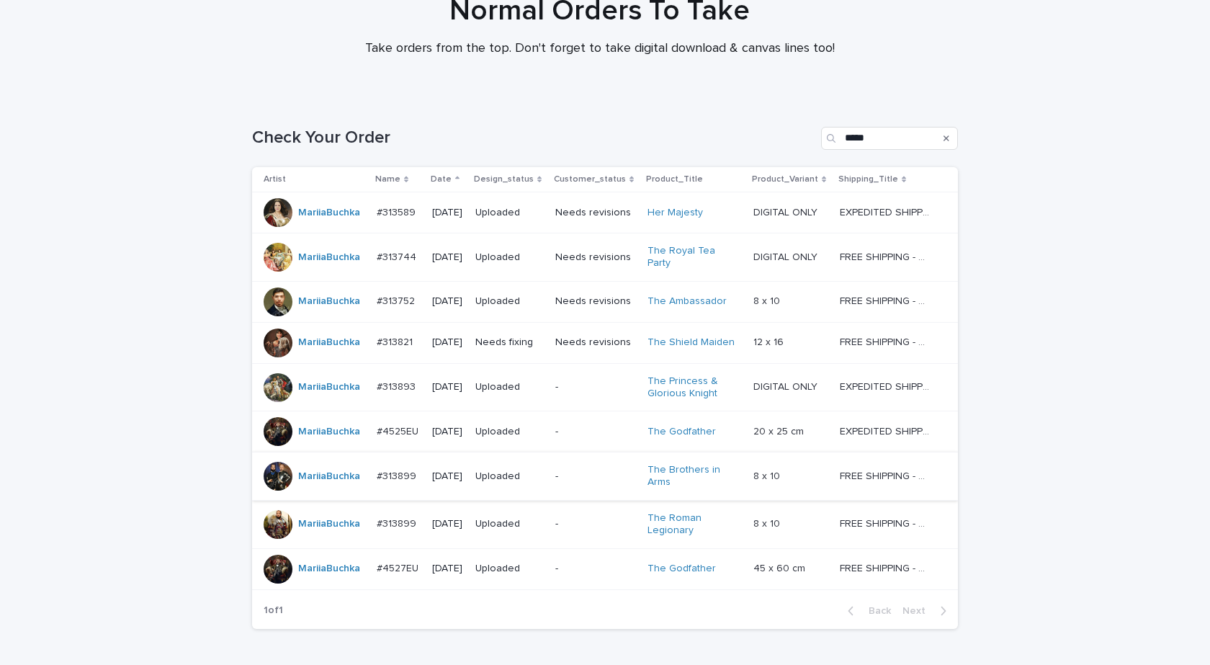
scroll to position [209, 0]
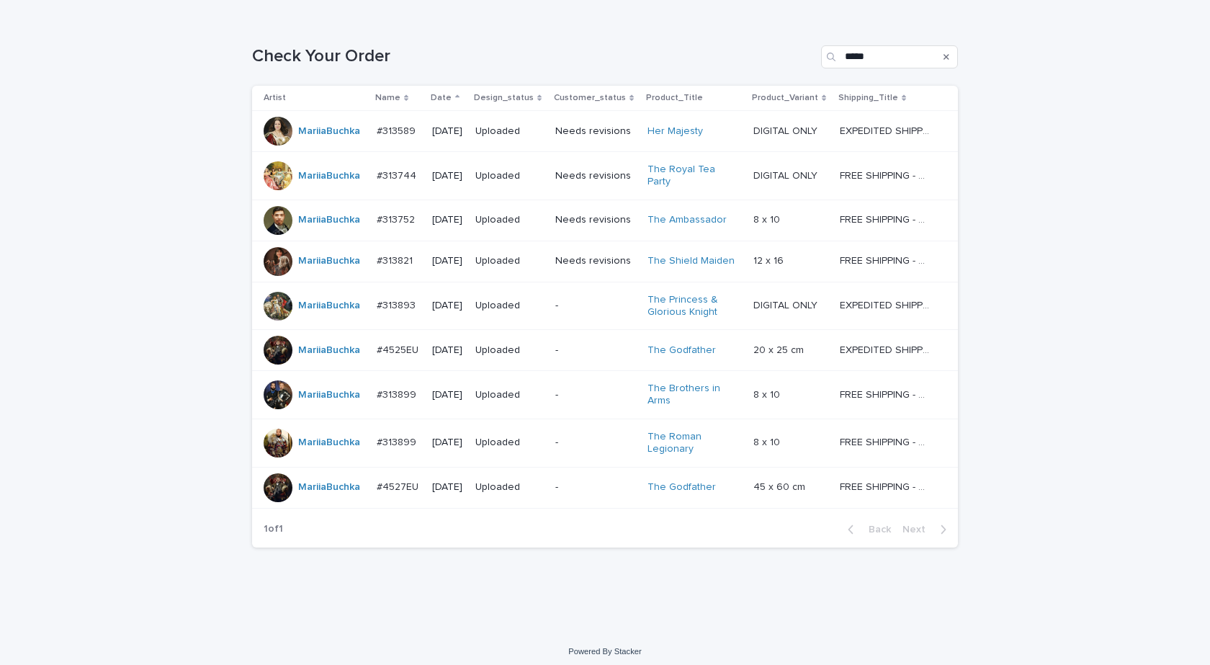
click at [342, 447] on div "MariiaBuchka" at bounding box center [329, 443] width 62 height 24
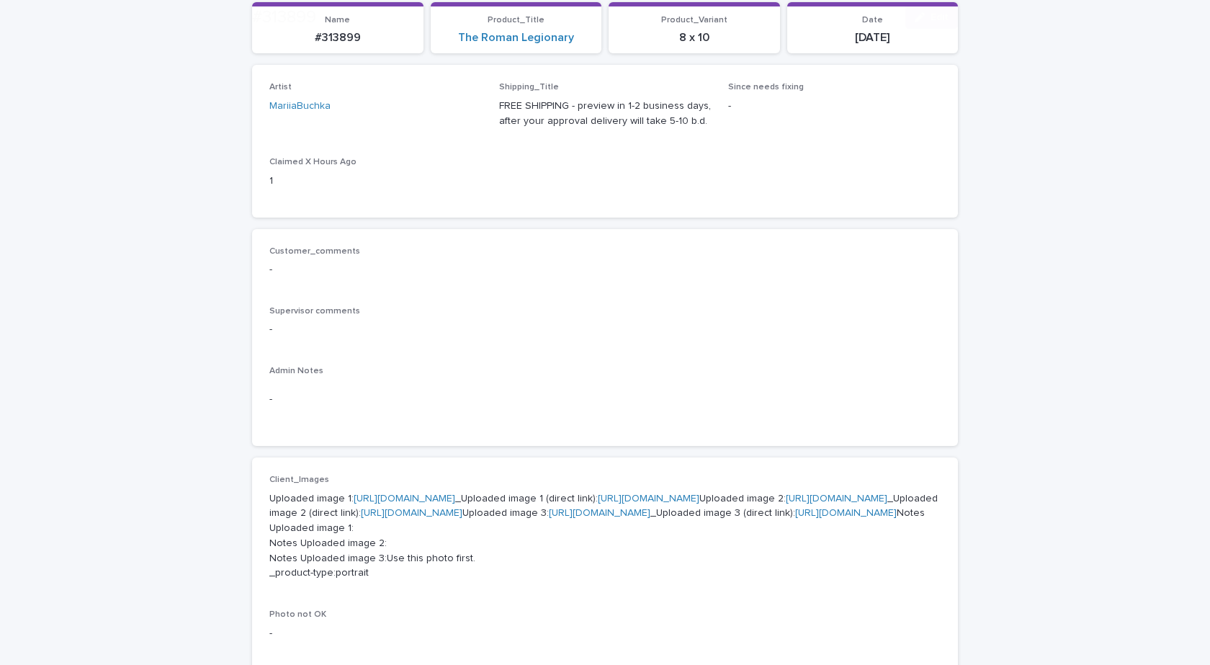
scroll to position [504, 0]
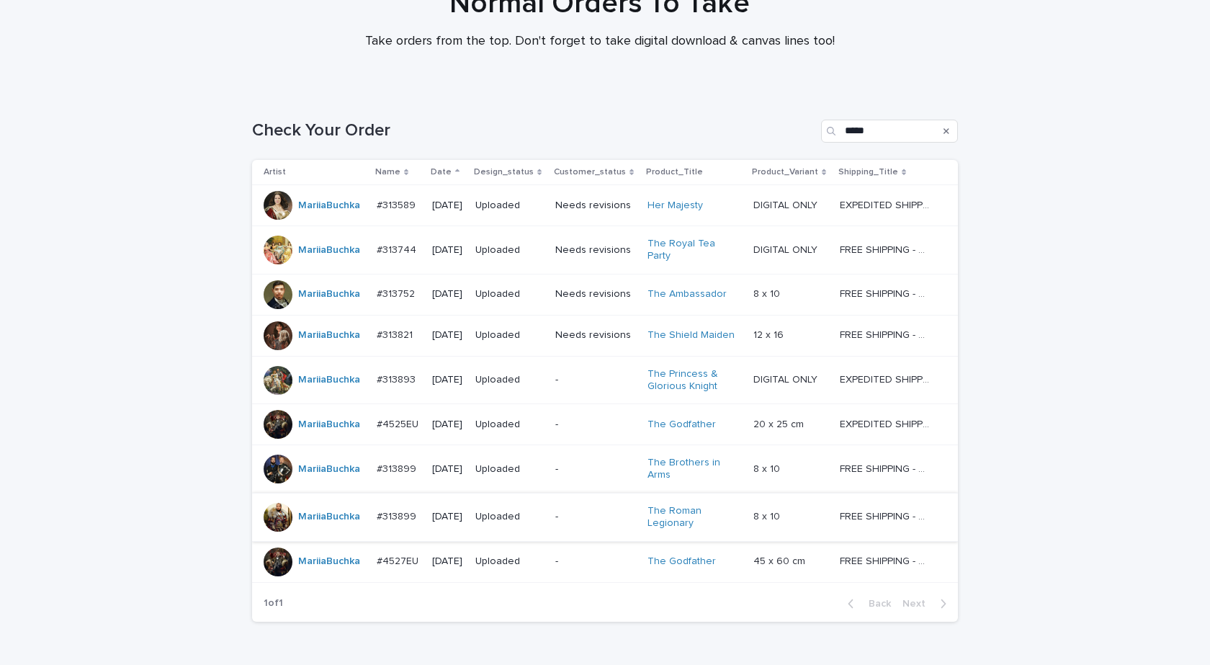
scroll to position [209, 0]
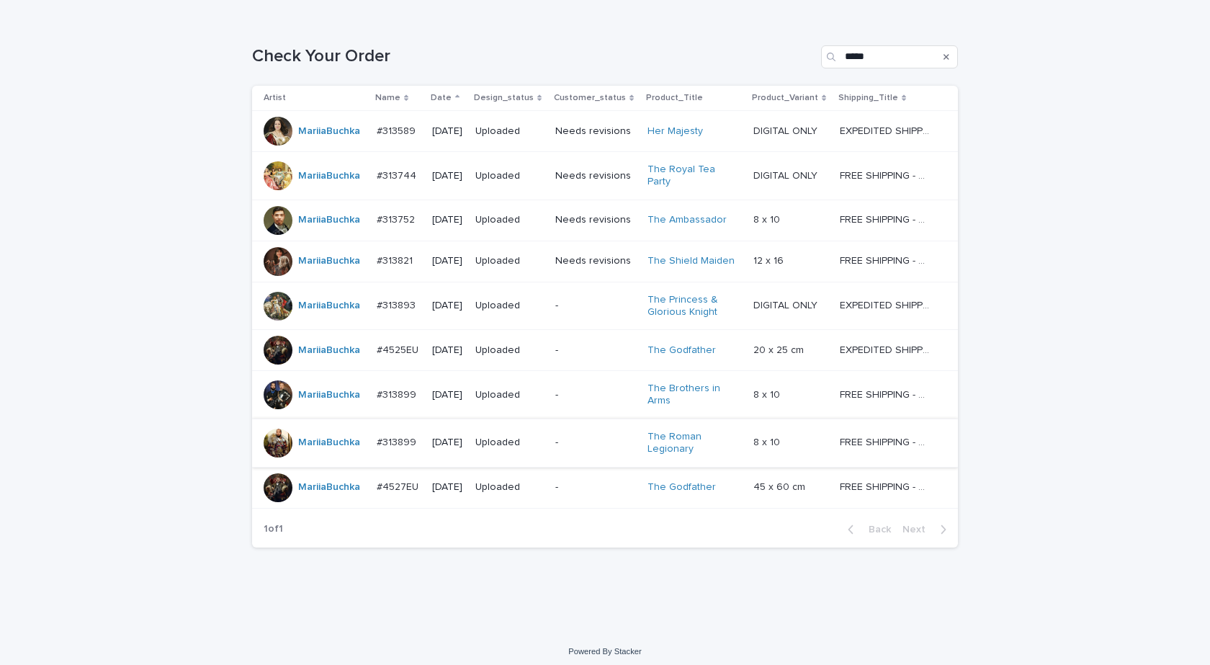
click at [349, 399] on div "MariiaBuchka" at bounding box center [329, 395] width 62 height 24
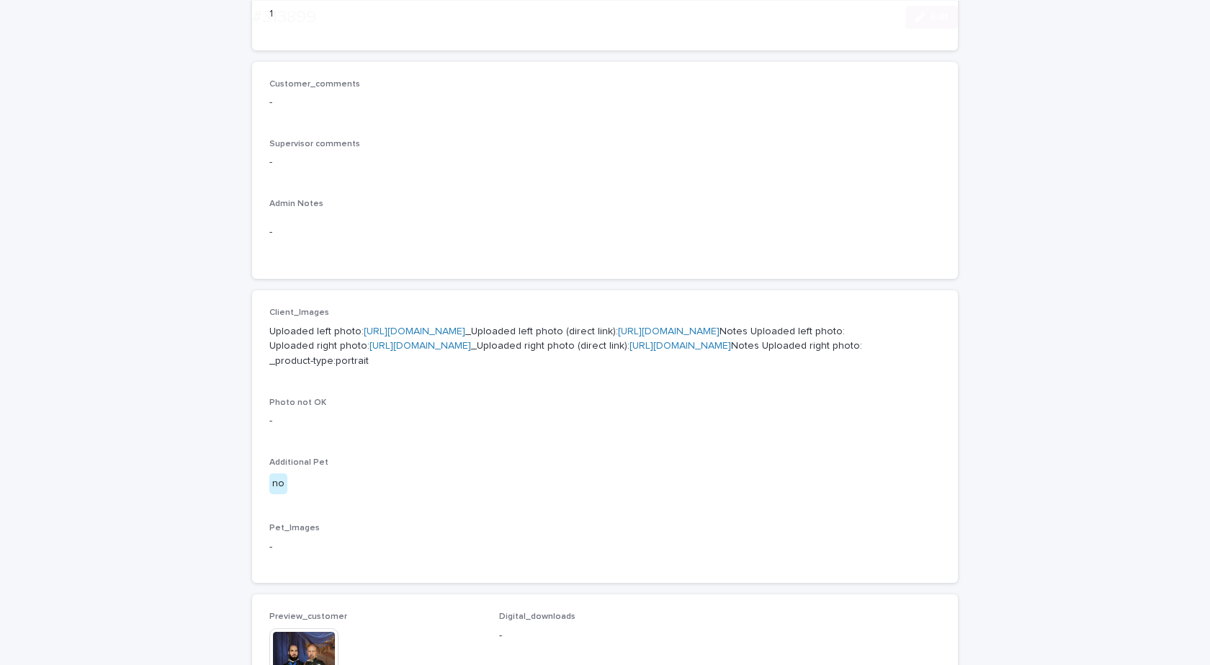
scroll to position [504, 0]
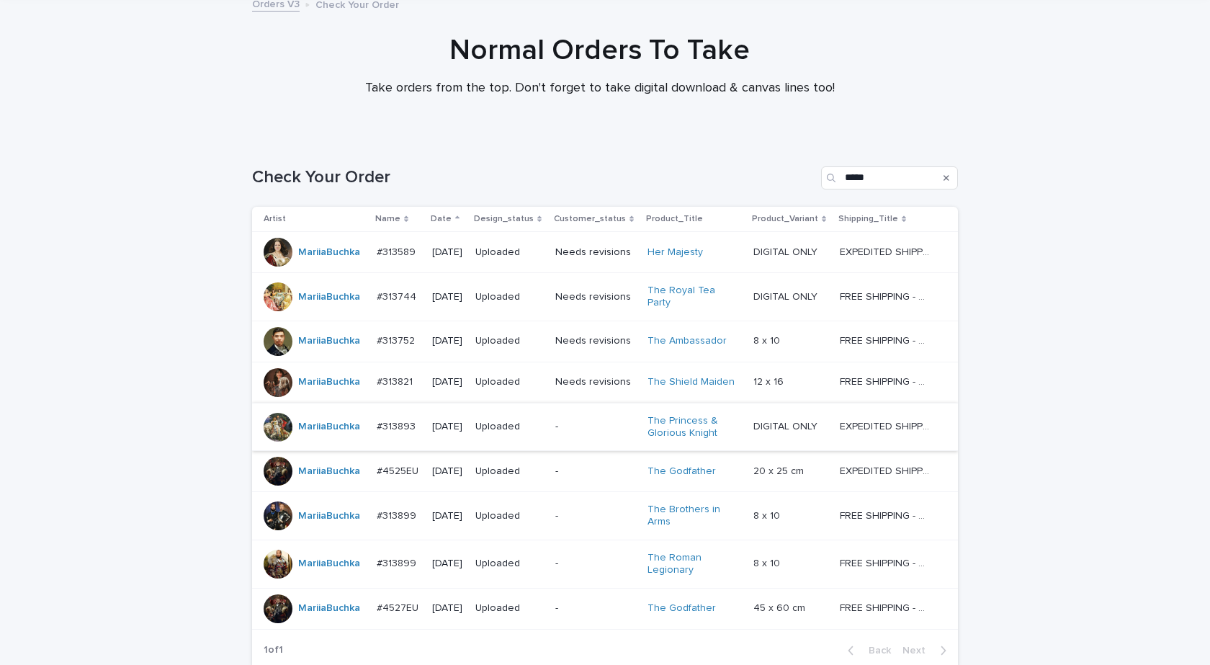
scroll to position [209, 0]
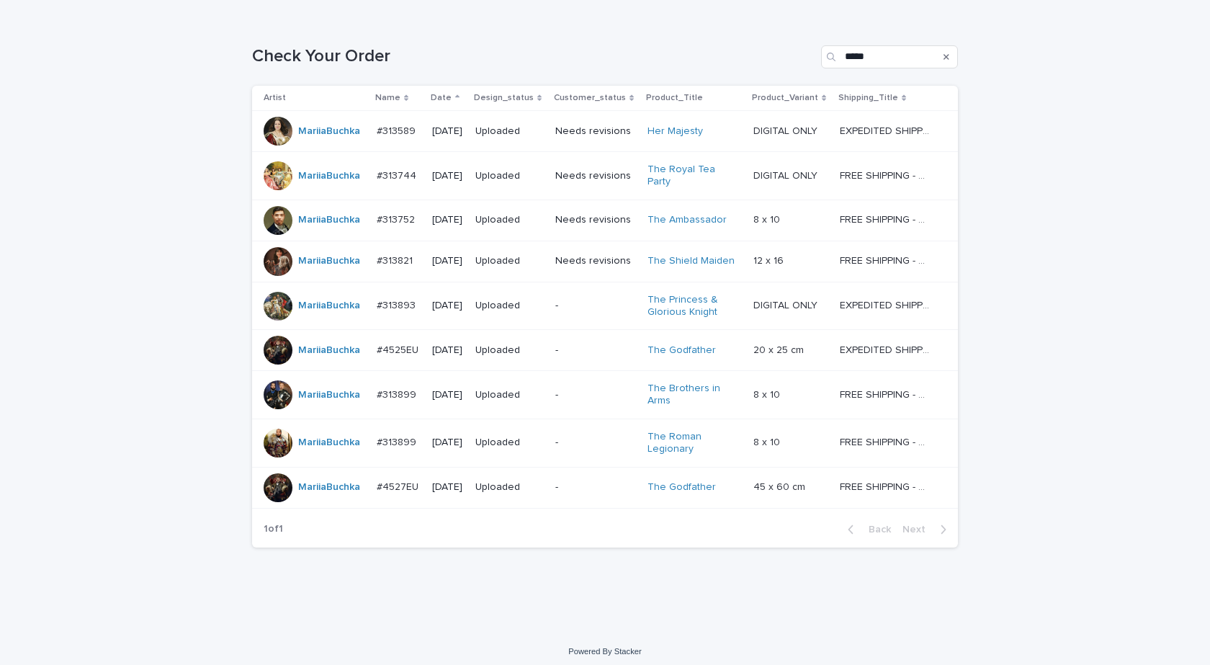
click at [347, 358] on td "MariiaBuchka" at bounding box center [311, 350] width 119 height 41
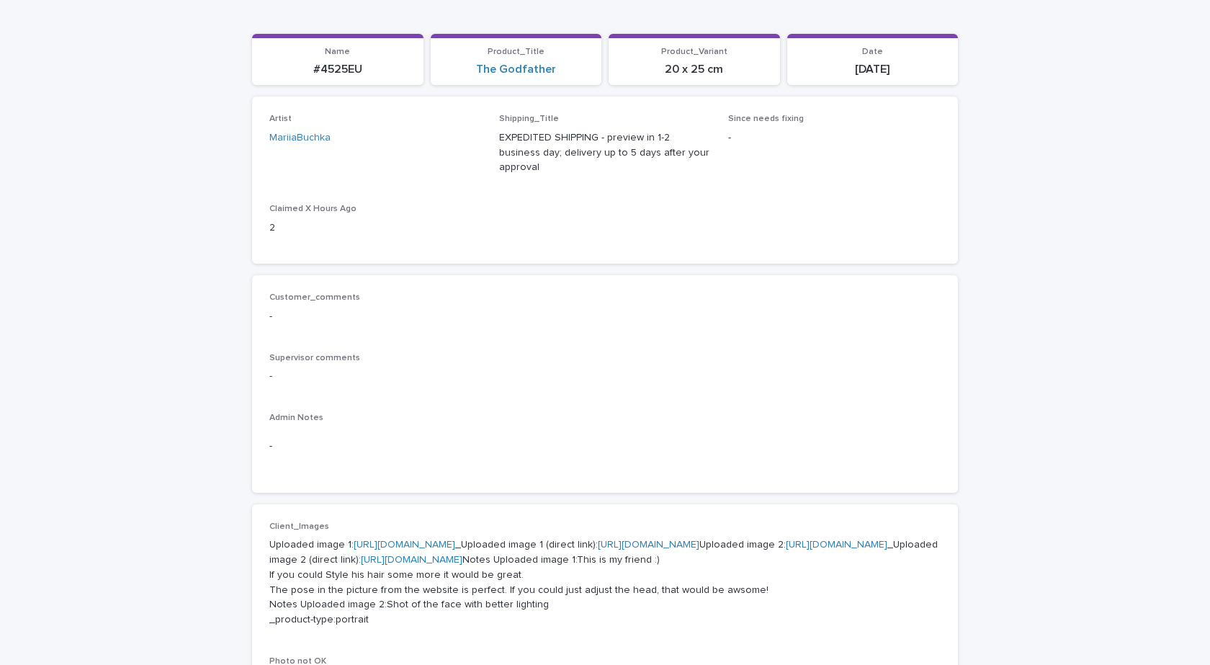
scroll to position [432, 0]
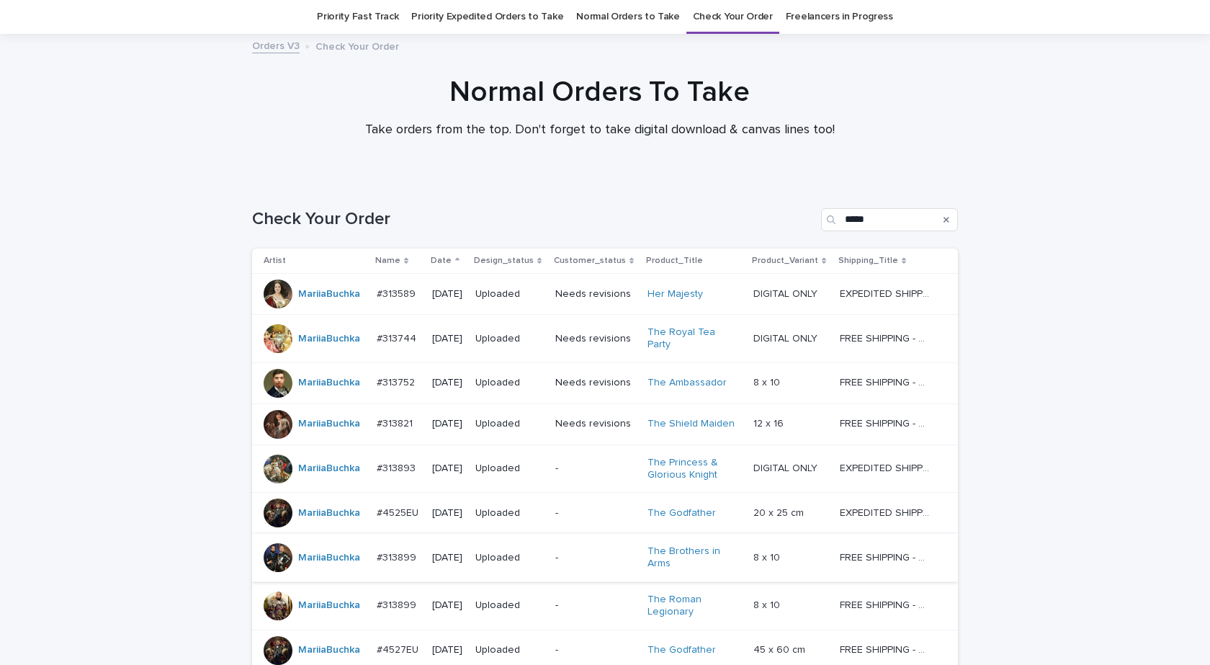
scroll to position [209, 0]
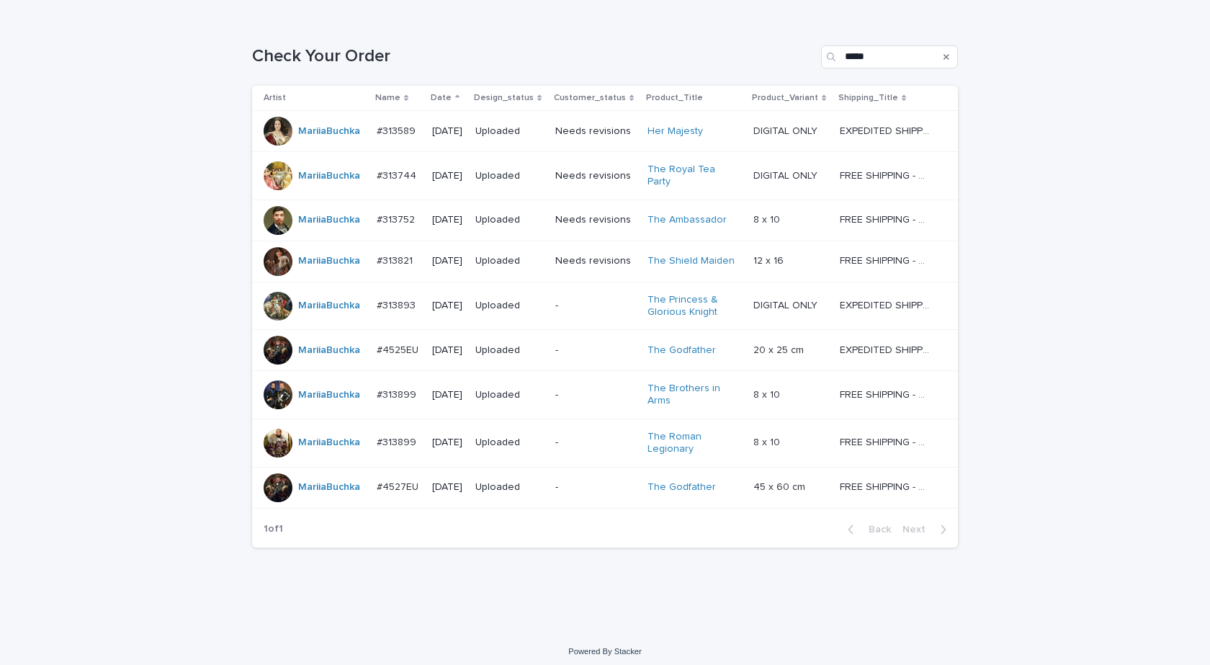
click at [310, 311] on div "MariiaBuchka" at bounding box center [315, 306] width 102 height 29
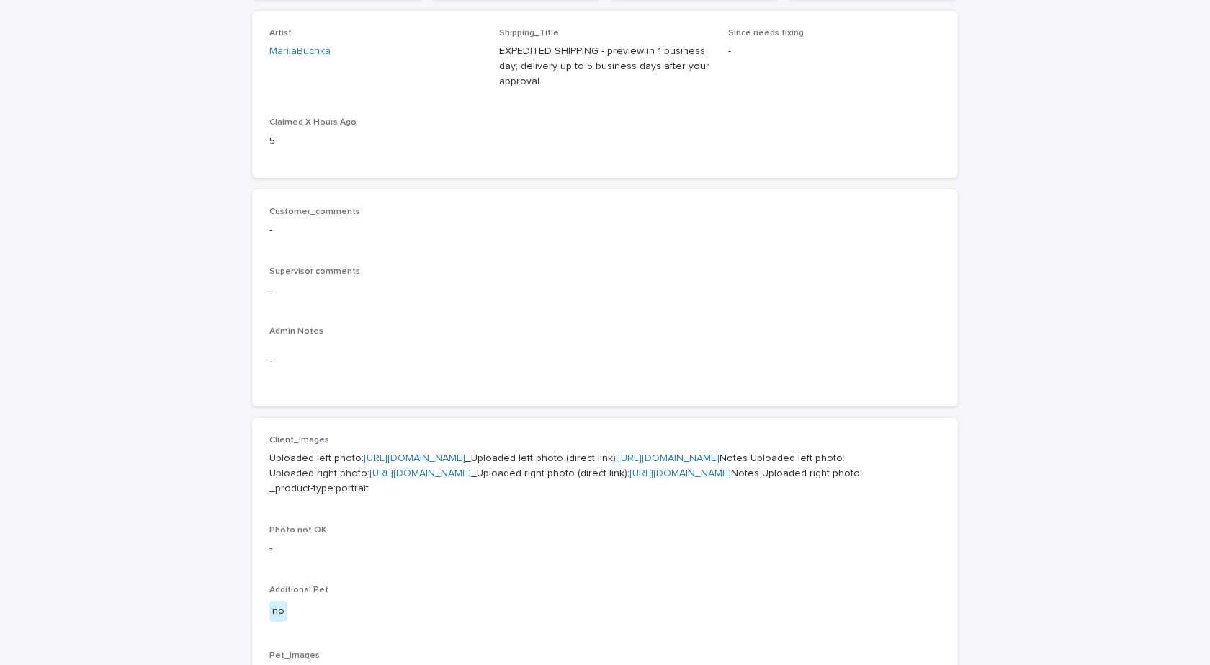
scroll to position [432, 0]
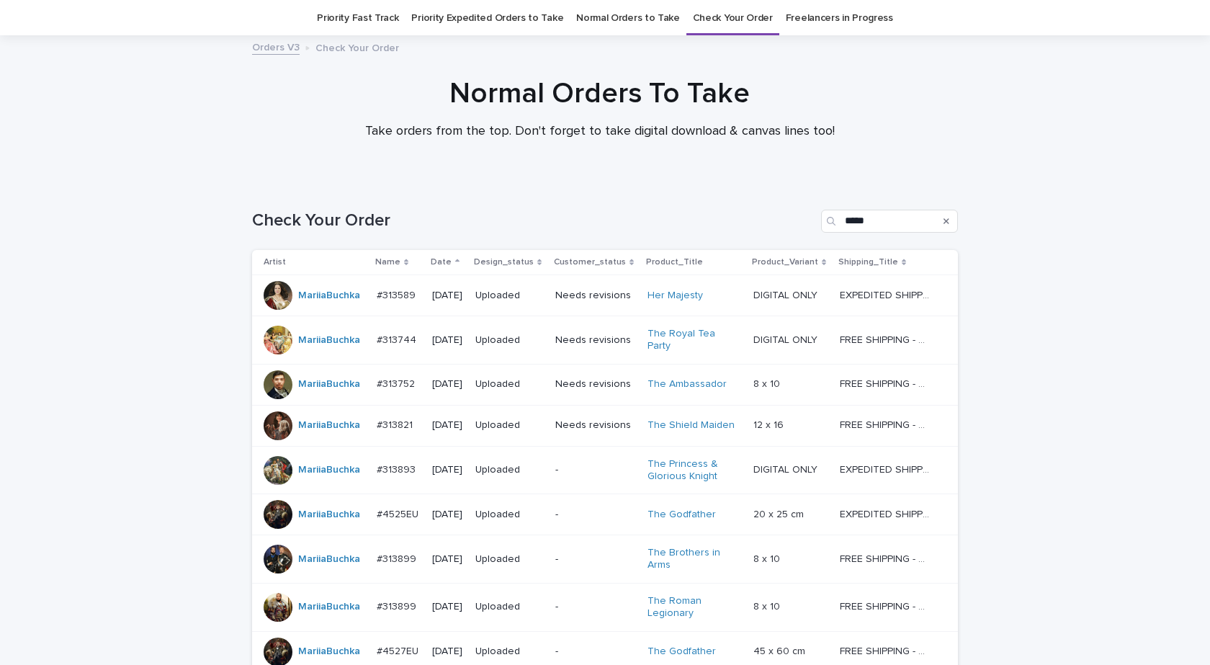
scroll to position [46, 0]
click at [205, 424] on div "Loading... Saving… Loading... Saving… Check Your Order ***** Artist Name Date D…" at bounding box center [605, 486] width 1210 height 615
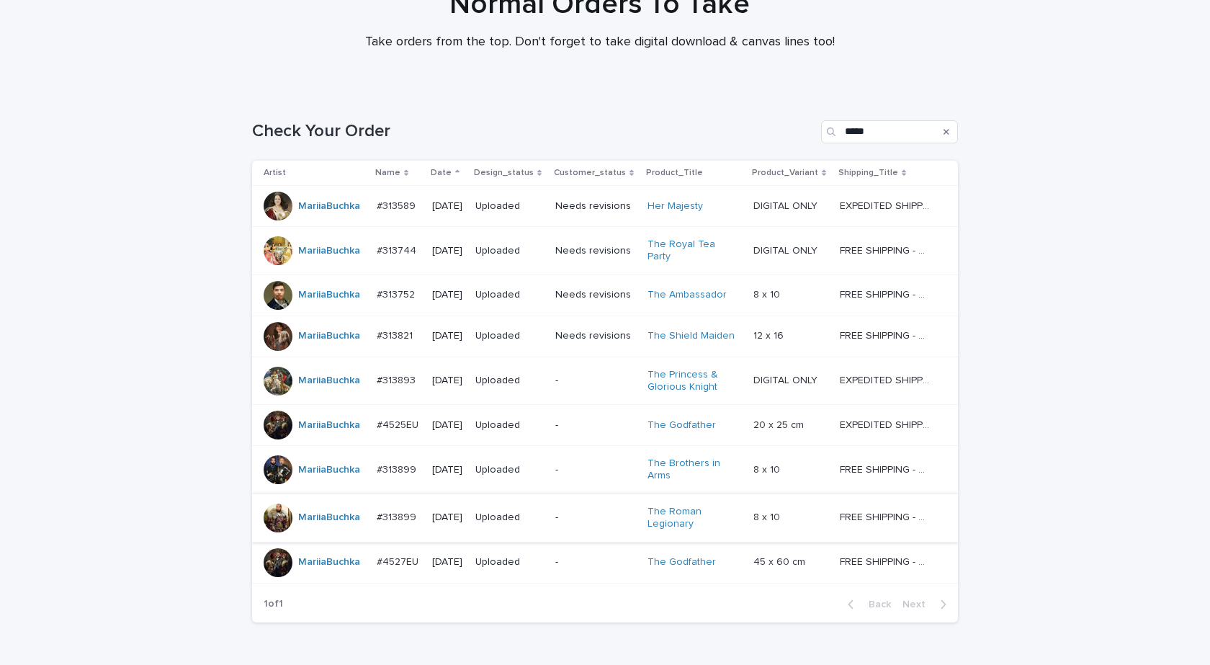
scroll to position [209, 0]
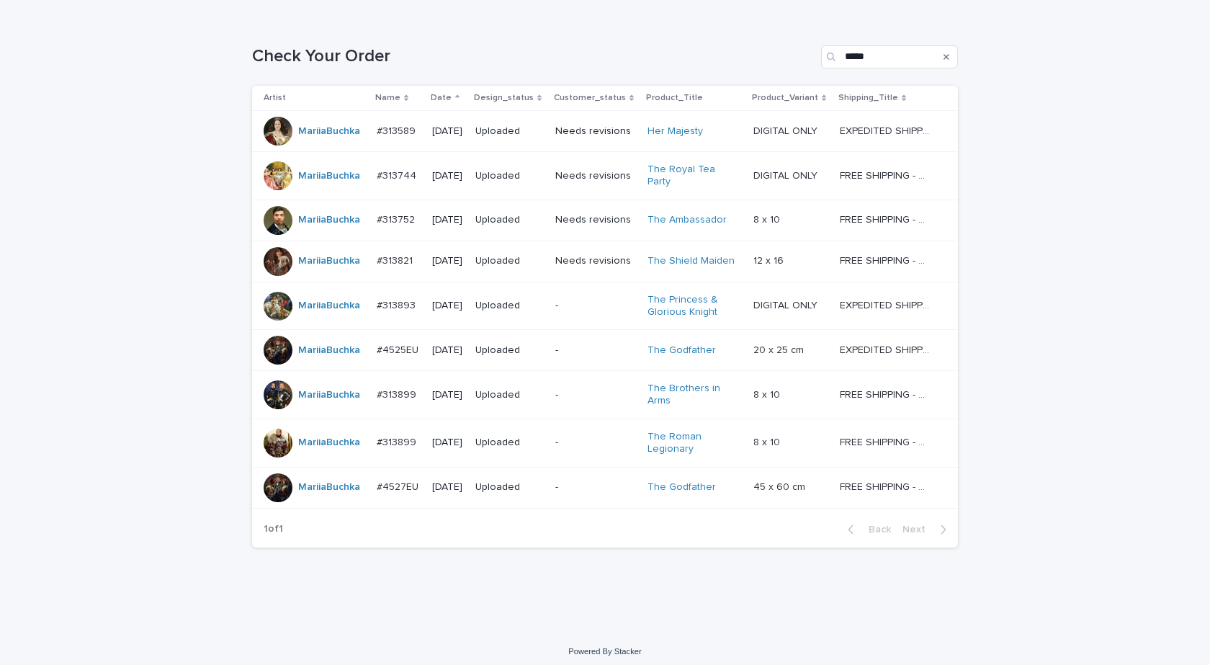
click at [327, 494] on div "MariiaBuchka" at bounding box center [315, 487] width 102 height 29
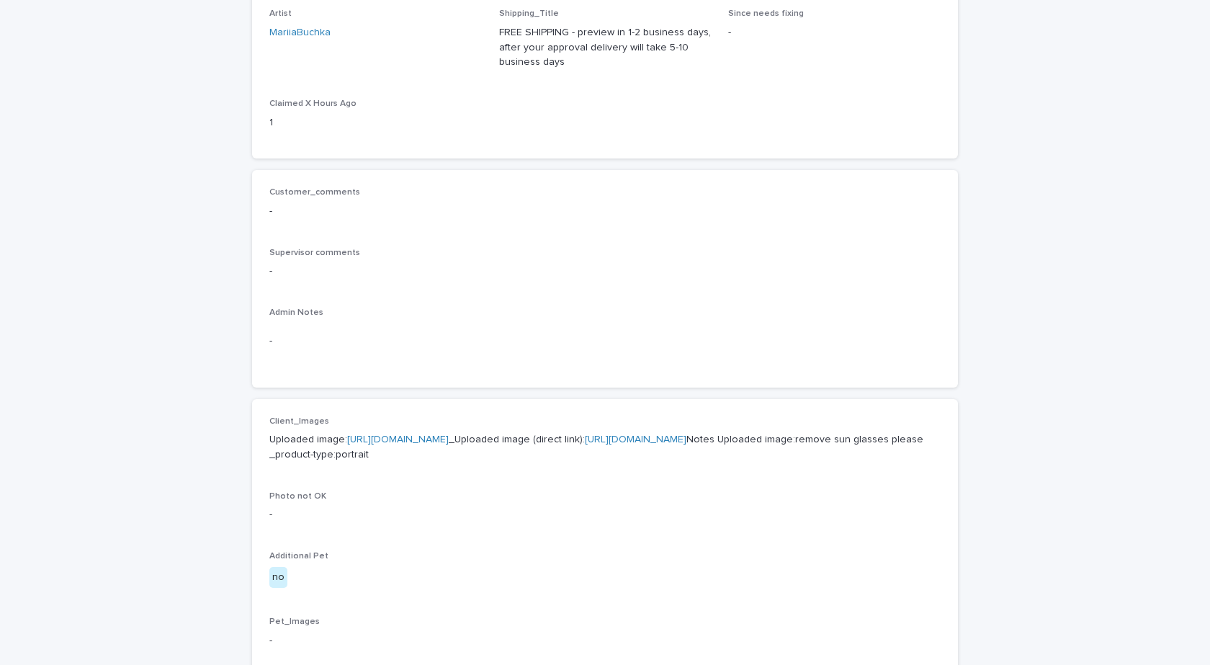
scroll to position [406, 0]
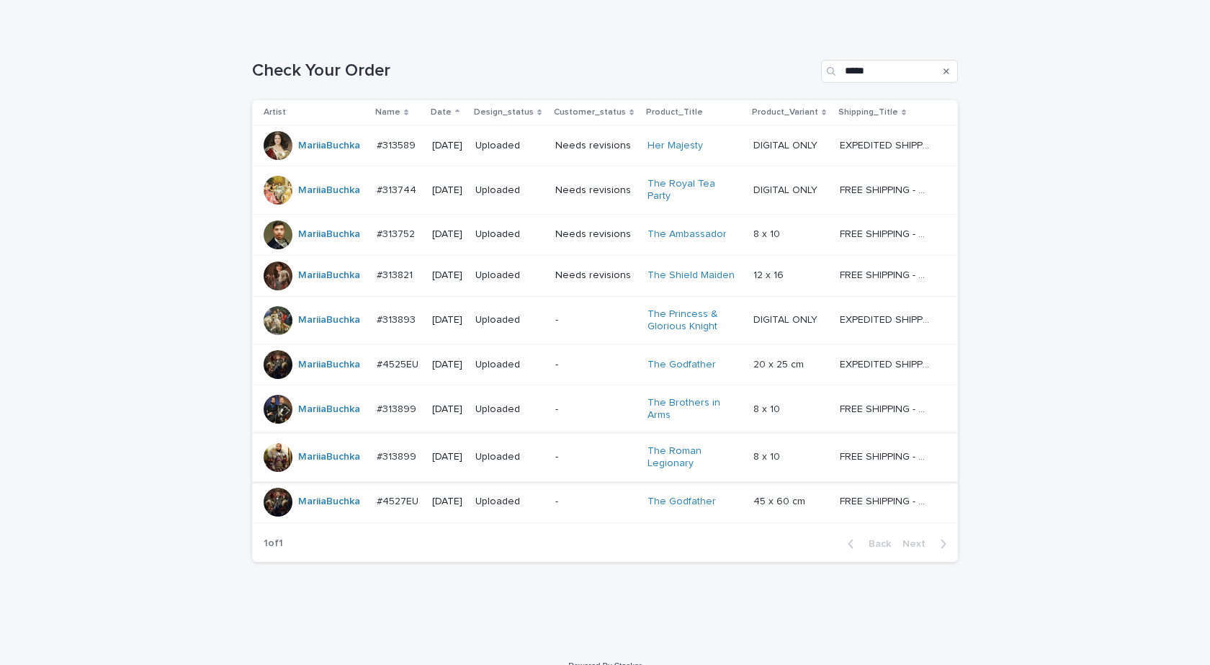
scroll to position [209, 0]
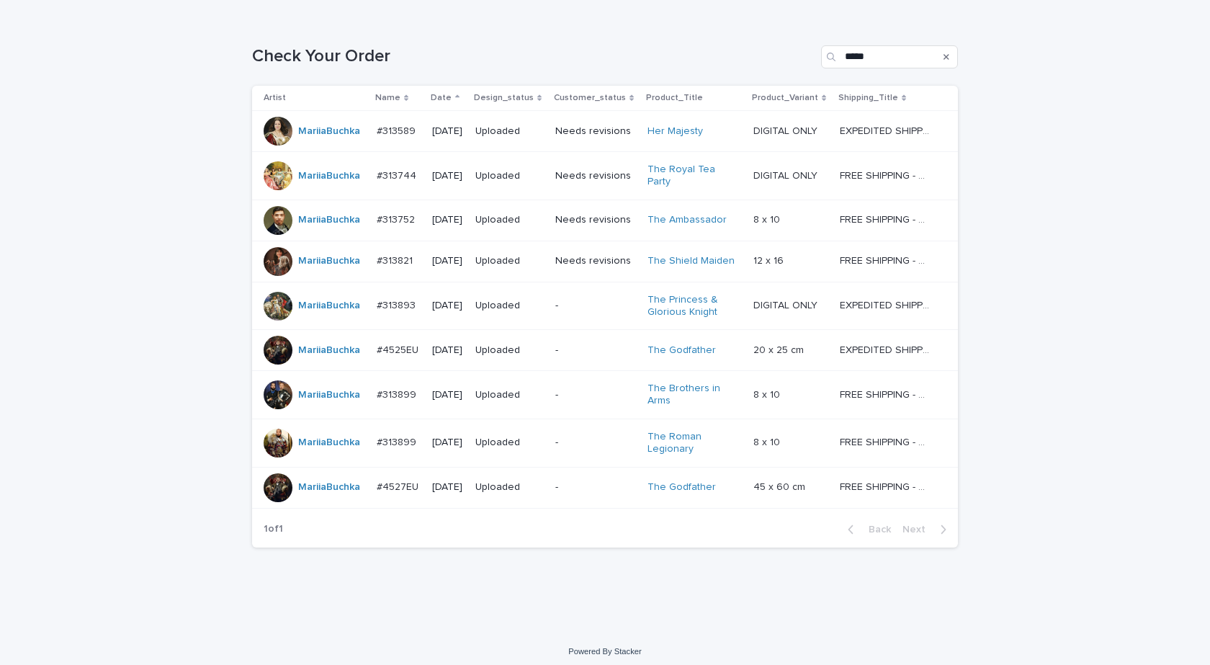
click at [321, 448] on div "MariiaBuchka" at bounding box center [315, 443] width 102 height 29
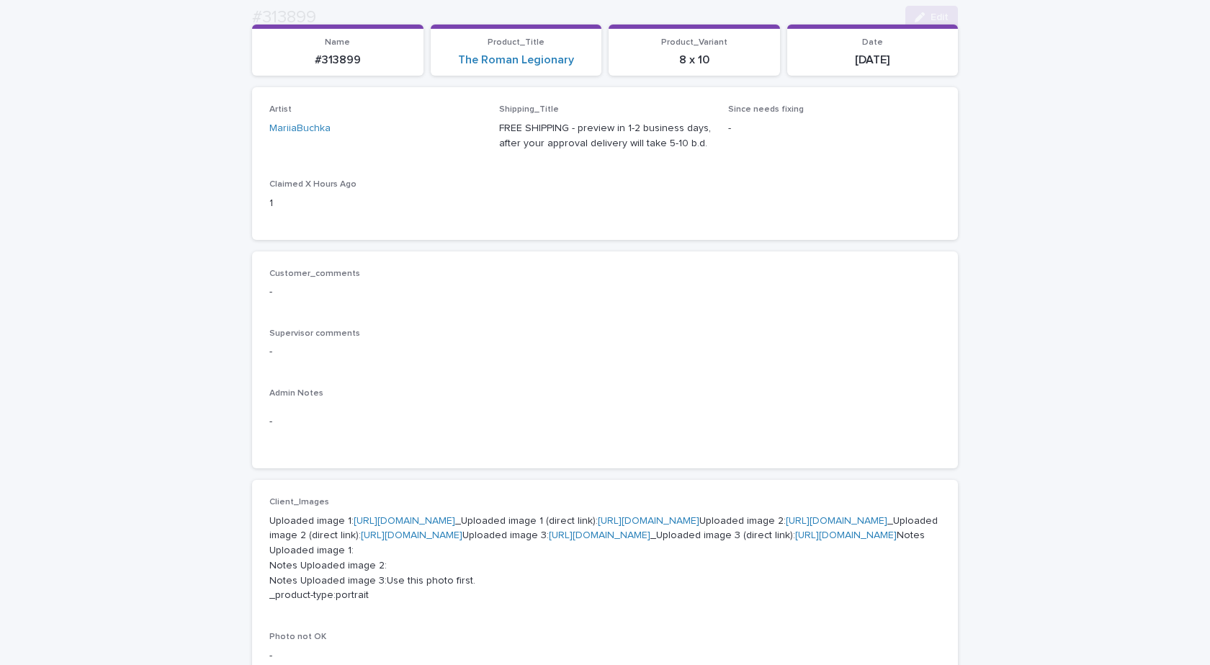
scroll to position [406, 0]
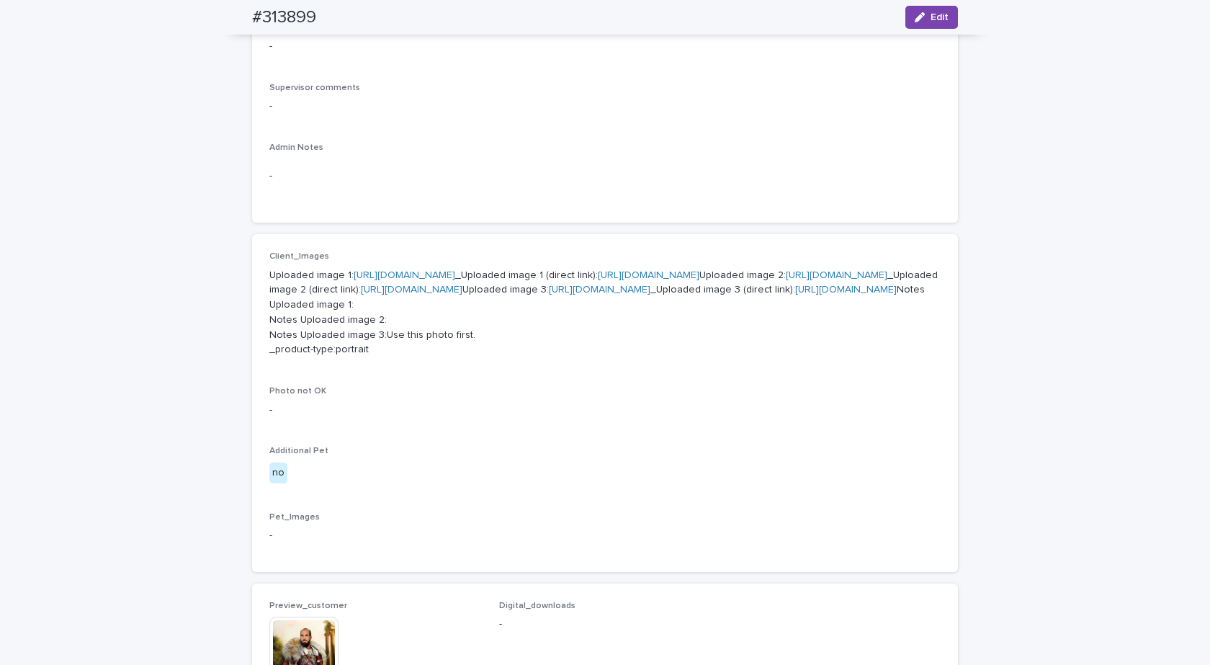
click at [152, 259] on div "Loading... Saving… Loading... Saving… #313899 Edit #313899 Edit Sorry, there wa…" at bounding box center [605, 389] width 1210 height 1429
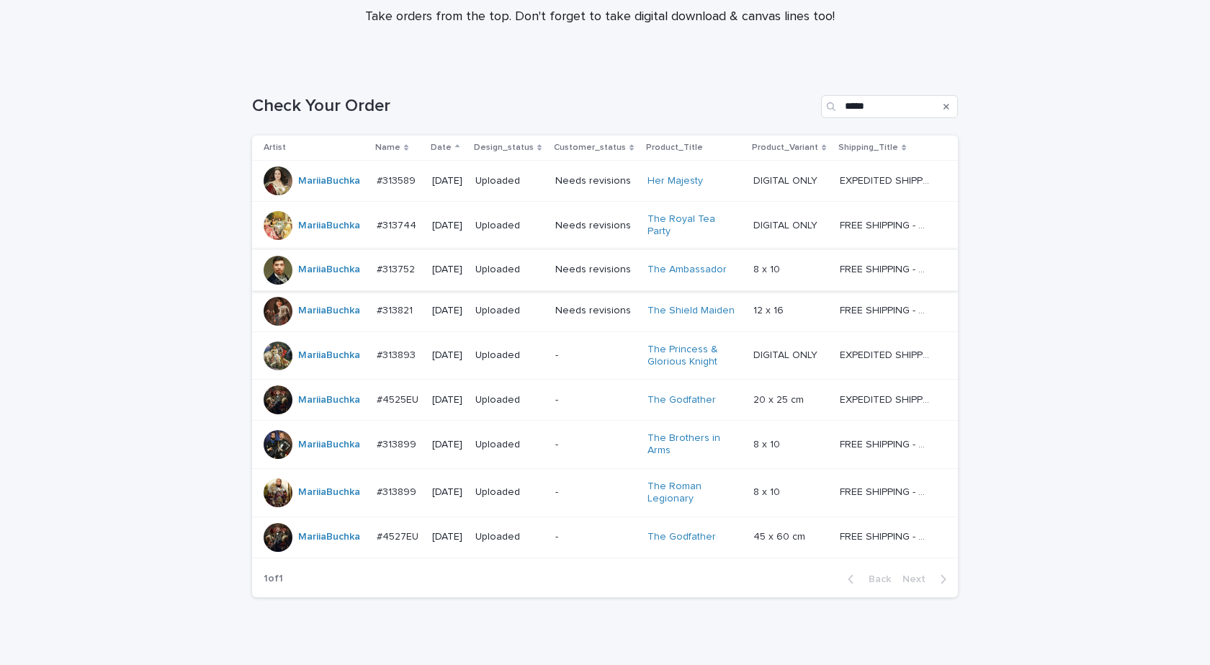
scroll to position [209, 0]
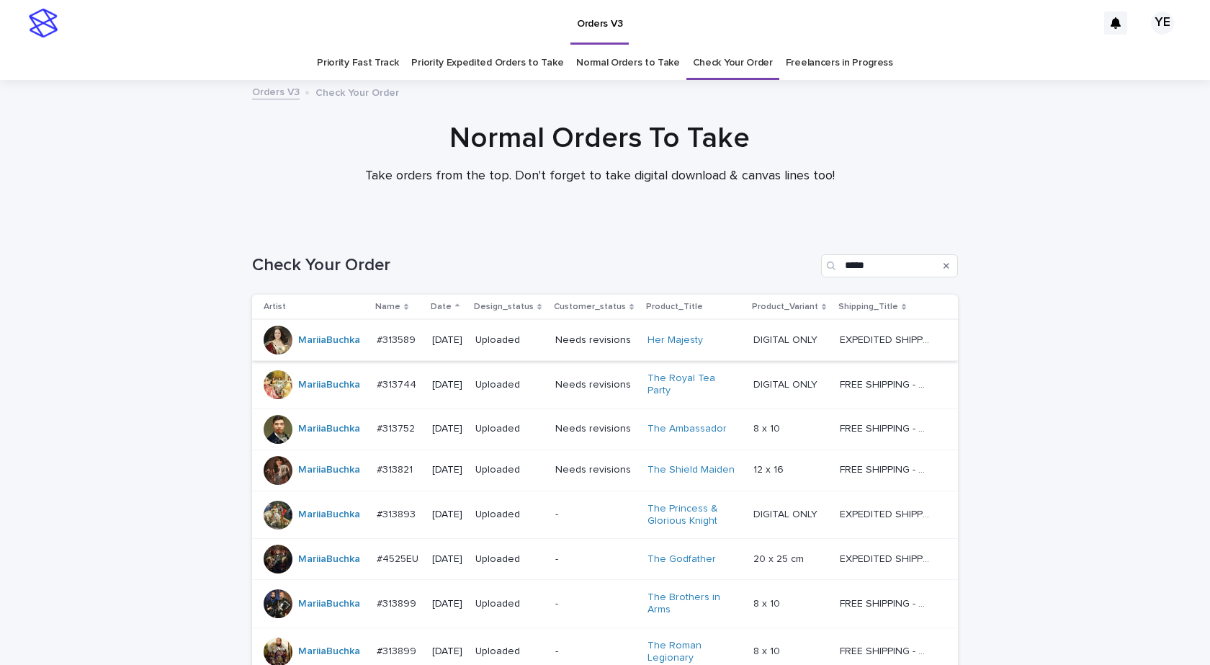
scroll to position [209, 0]
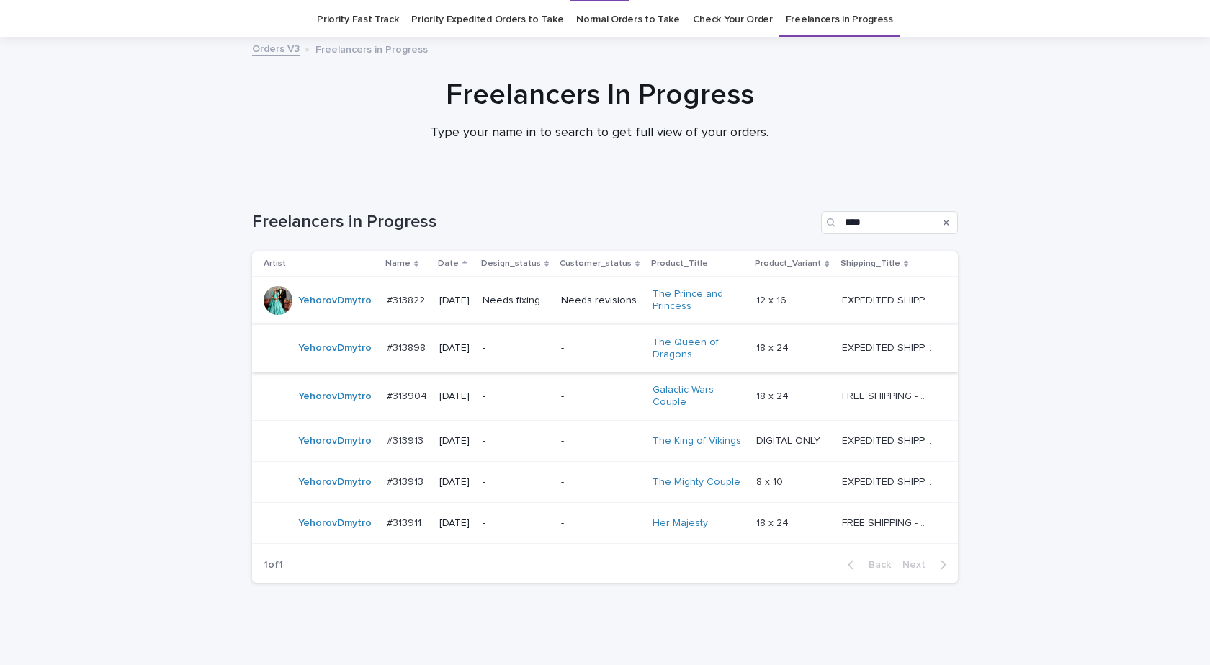
scroll to position [86, 0]
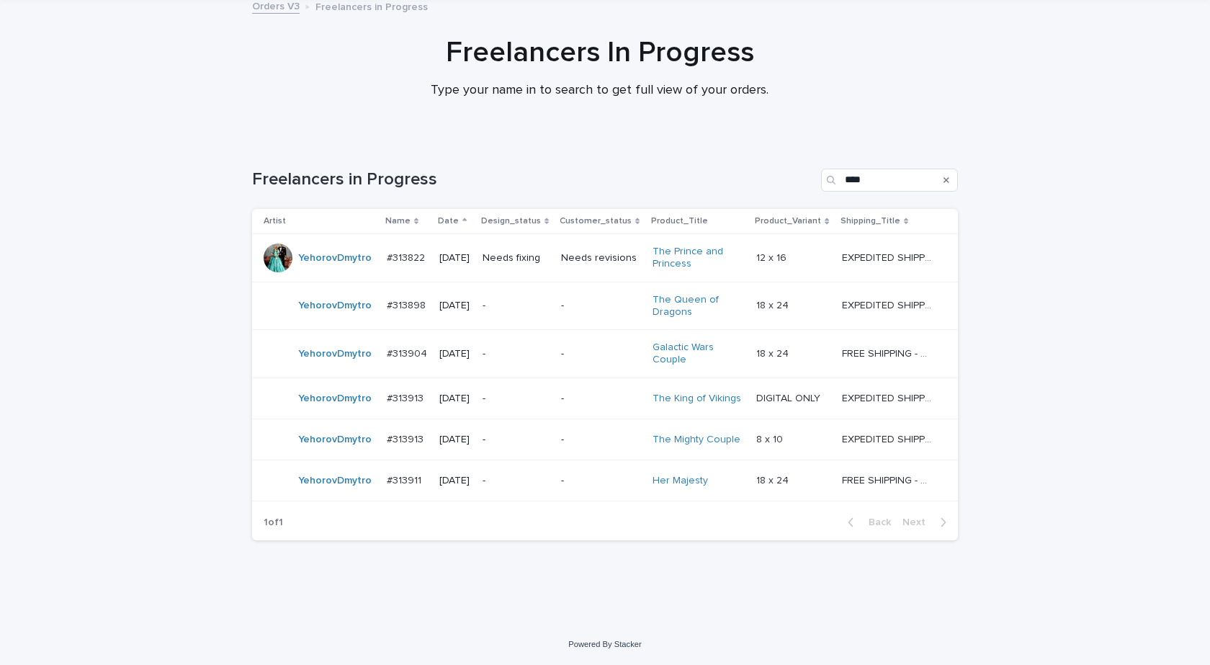
drag, startPoint x: 517, startPoint y: 599, endPoint x: 529, endPoint y: 592, distance: 13.6
click at [517, 600] on div "Loading... Saving… Loading... Saving… Freelancers in Progress **** Artist Name …" at bounding box center [605, 382] width 1210 height 484
click at [97, 494] on div "Loading... Saving… Loading... Saving… Freelancers in Progress **** Artist Name …" at bounding box center [605, 382] width 1210 height 484
click at [320, 452] on div "YehorovDmytro" at bounding box center [320, 439] width 112 height 29
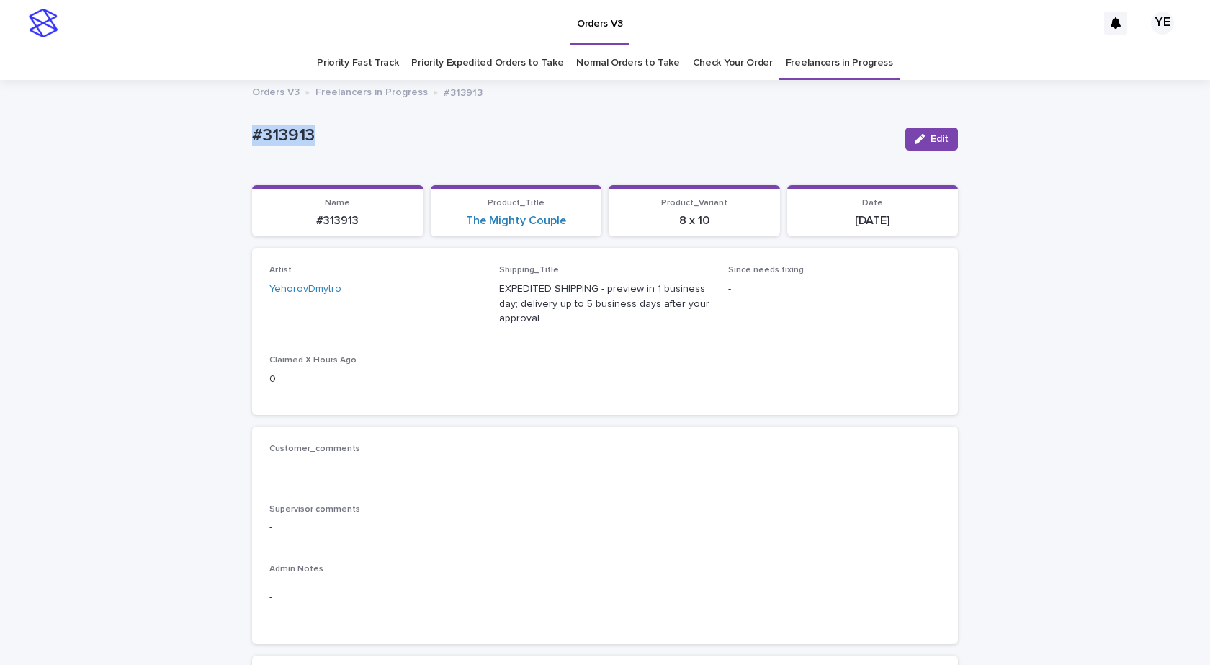
drag, startPoint x: 236, startPoint y: 138, endPoint x: 154, endPoint y: 165, distance: 85.7
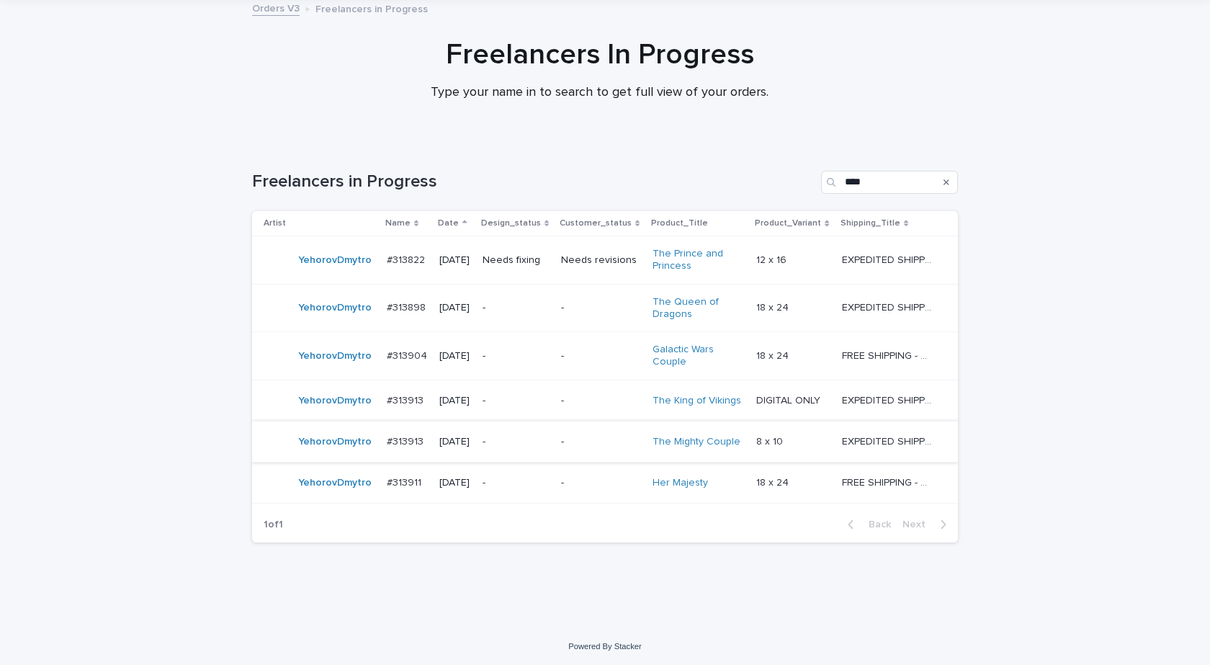
scroll to position [86, 0]
click at [333, 494] on div "YehorovDmytro" at bounding box center [320, 480] width 112 height 29
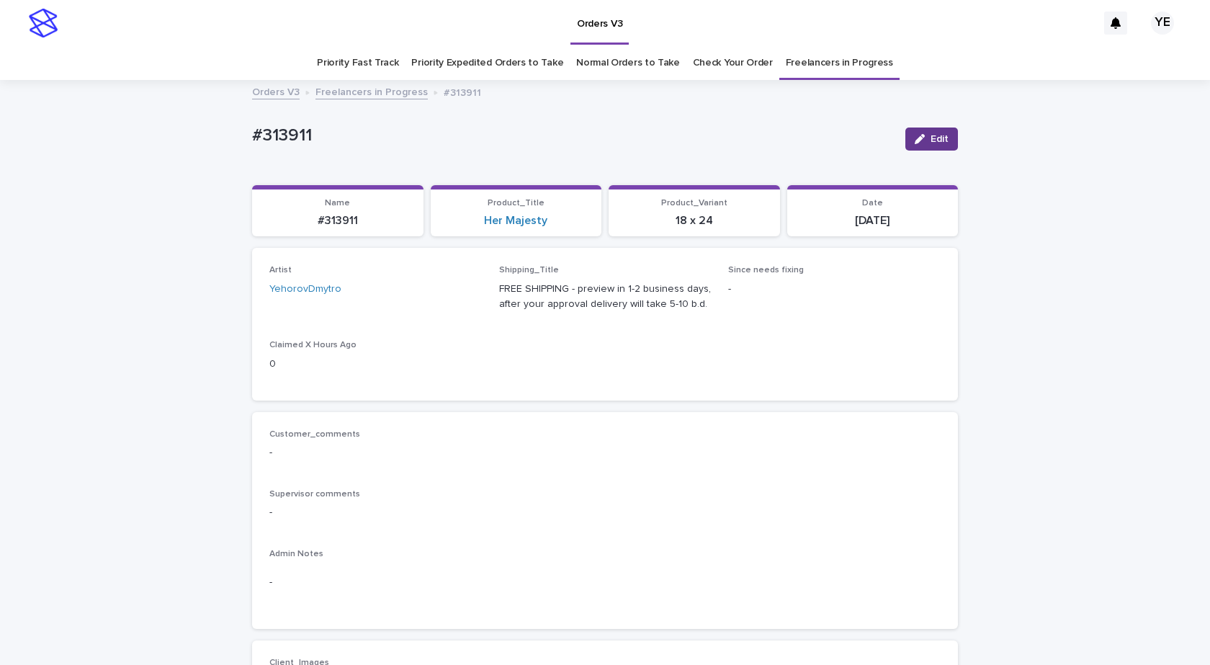
click at [939, 134] on span "Edit" at bounding box center [940, 139] width 18 height 10
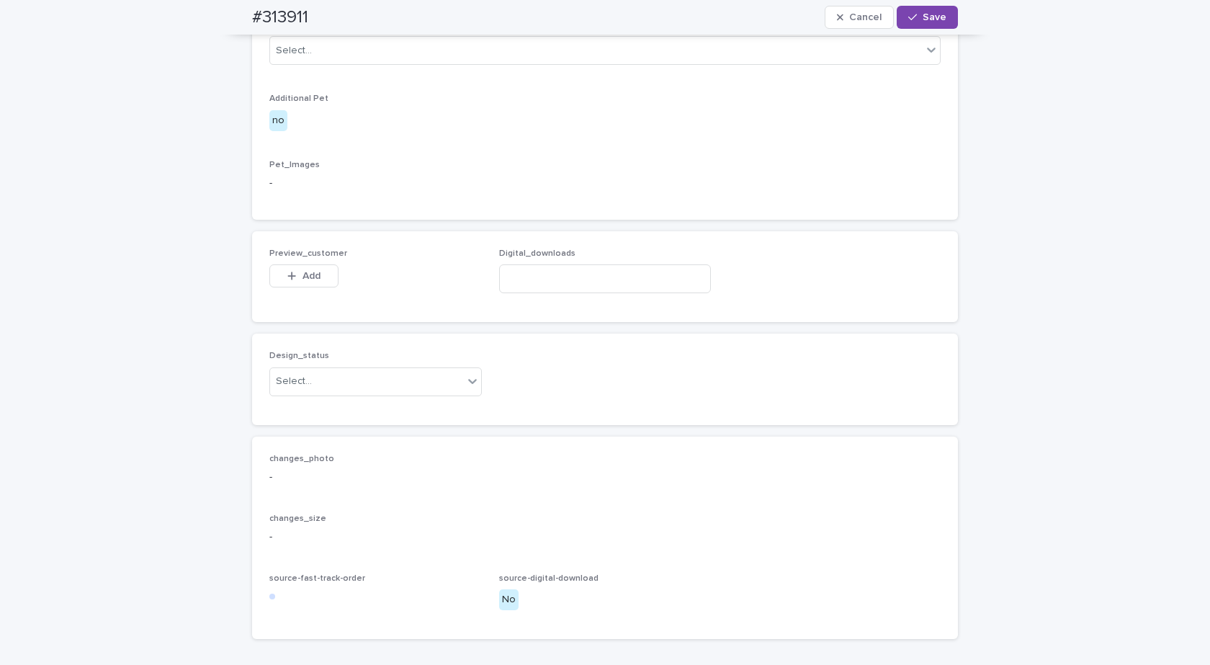
scroll to position [793, 0]
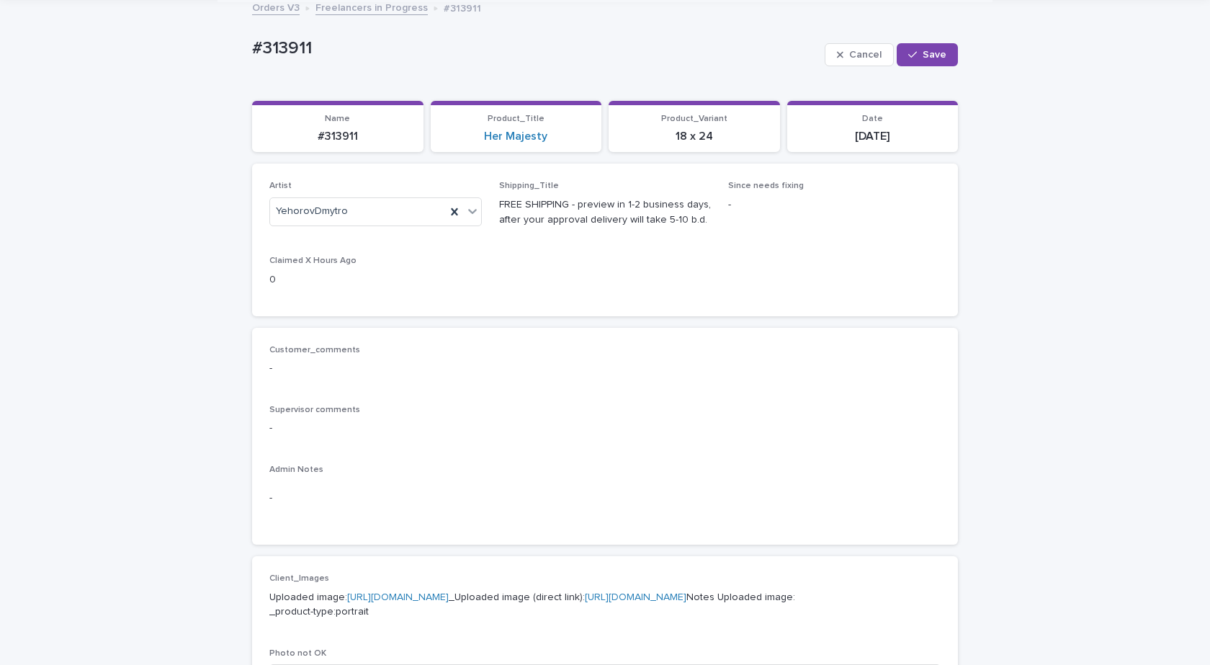
scroll to position [0, 0]
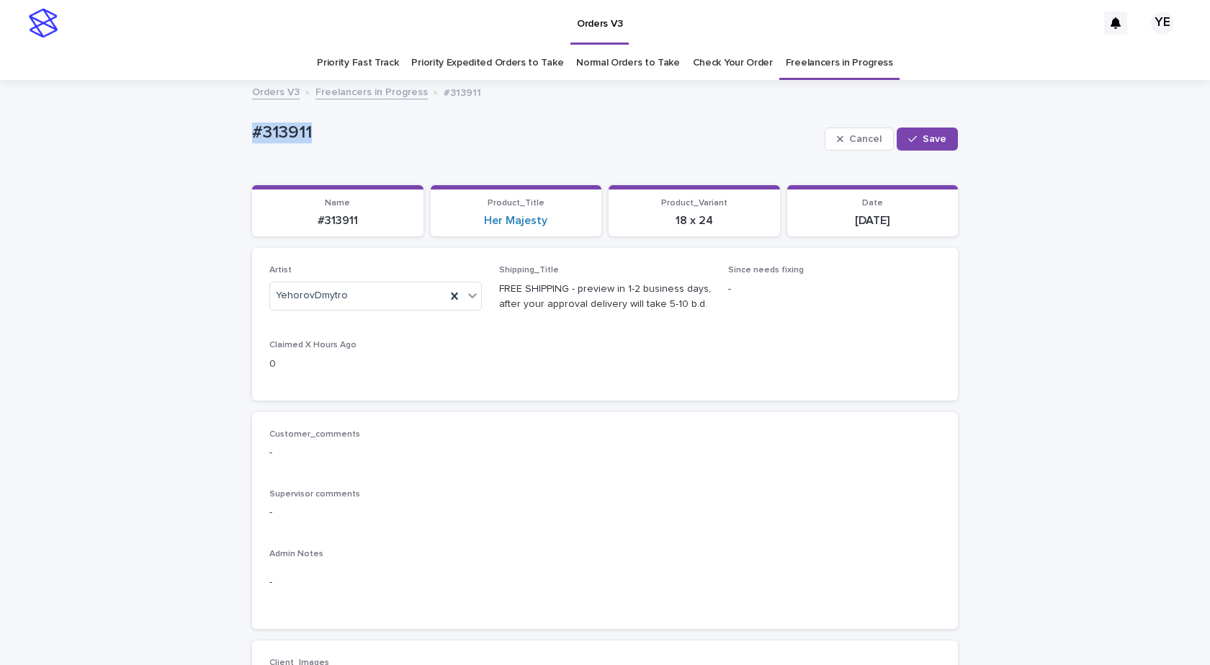
drag, startPoint x: 330, startPoint y: 133, endPoint x: 177, endPoint y: 171, distance: 158.1
copy p "#313911"
click at [447, 292] on icon at bounding box center [454, 296] width 14 height 14
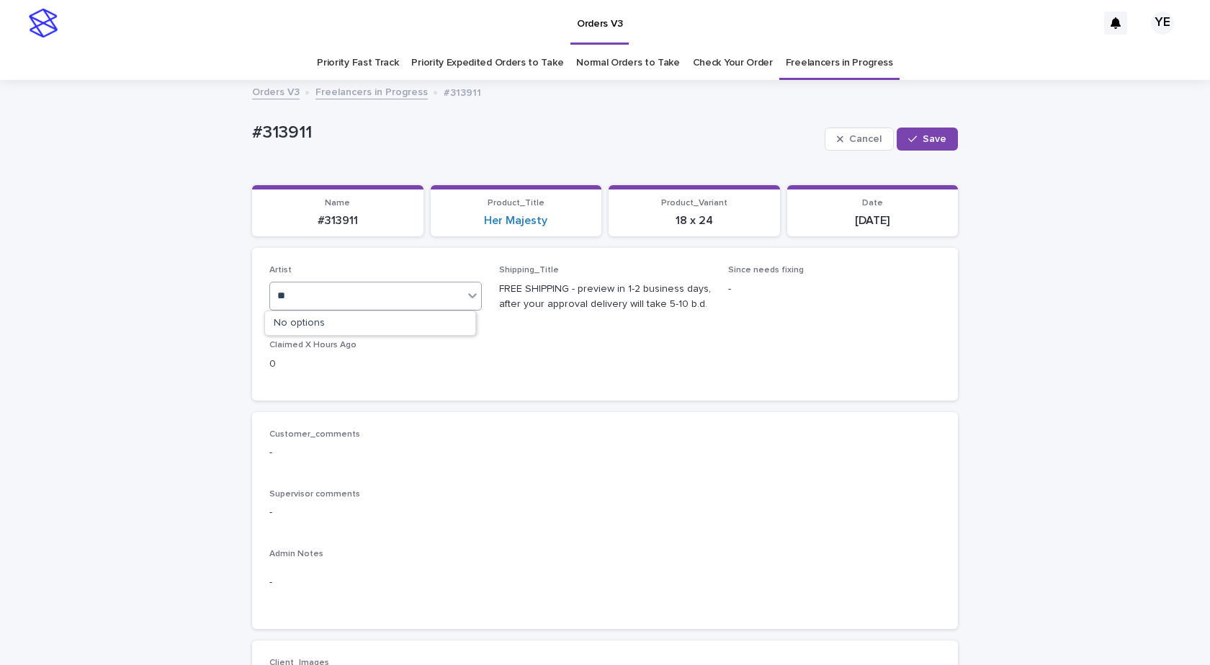
type input "*"
type input "****"
click at [297, 319] on div "OksanaHolets" at bounding box center [370, 323] width 211 height 25
click at [917, 146] on button "Save" at bounding box center [927, 139] width 61 height 23
click at [931, 138] on span "Edit" at bounding box center [940, 139] width 18 height 10
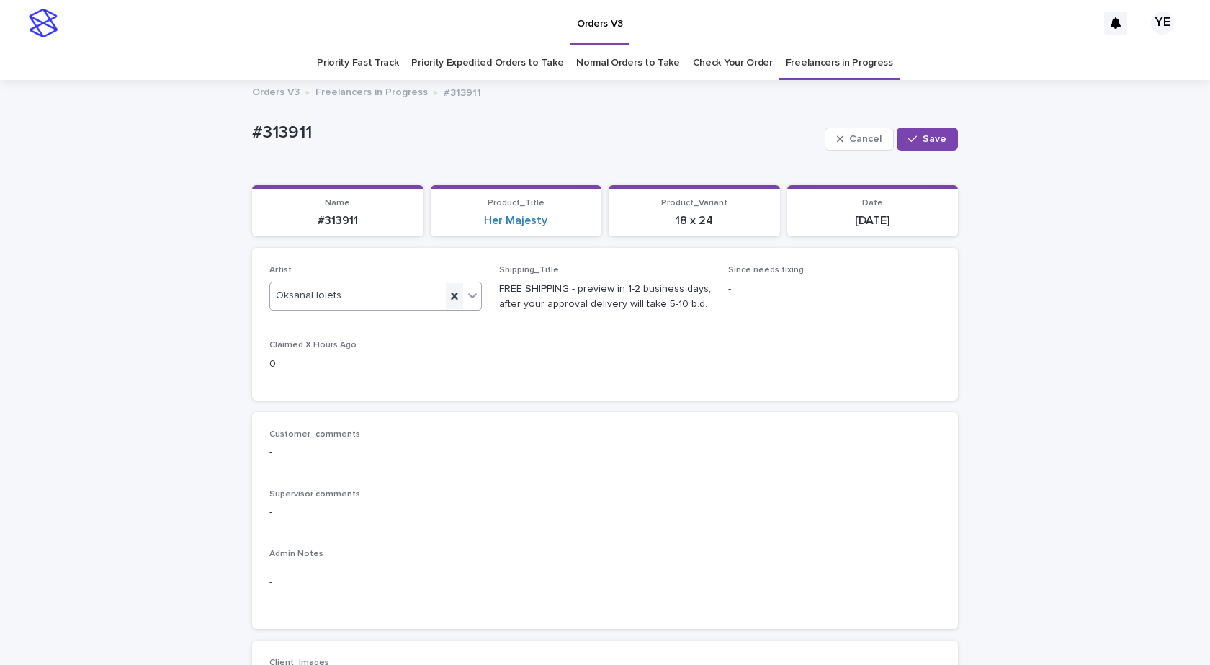
click at [447, 291] on icon at bounding box center [454, 296] width 14 height 14
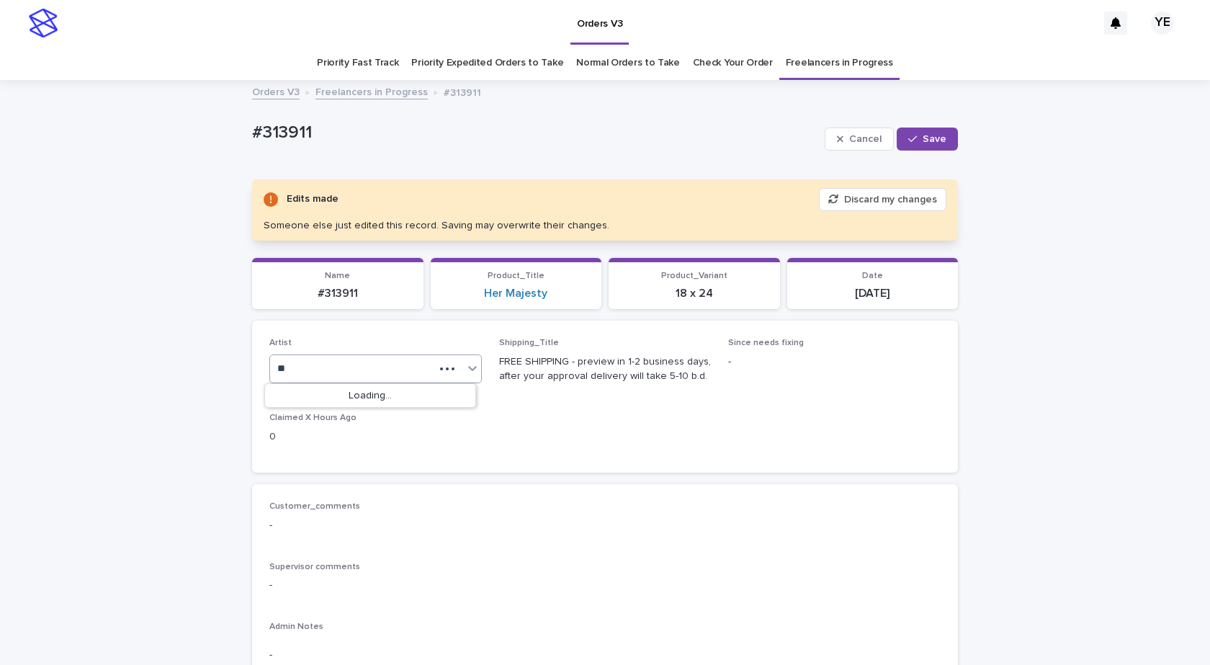
type input "*"
type input "*****"
click at [312, 388] on div "MariiaBuchka" at bounding box center [370, 396] width 211 height 25
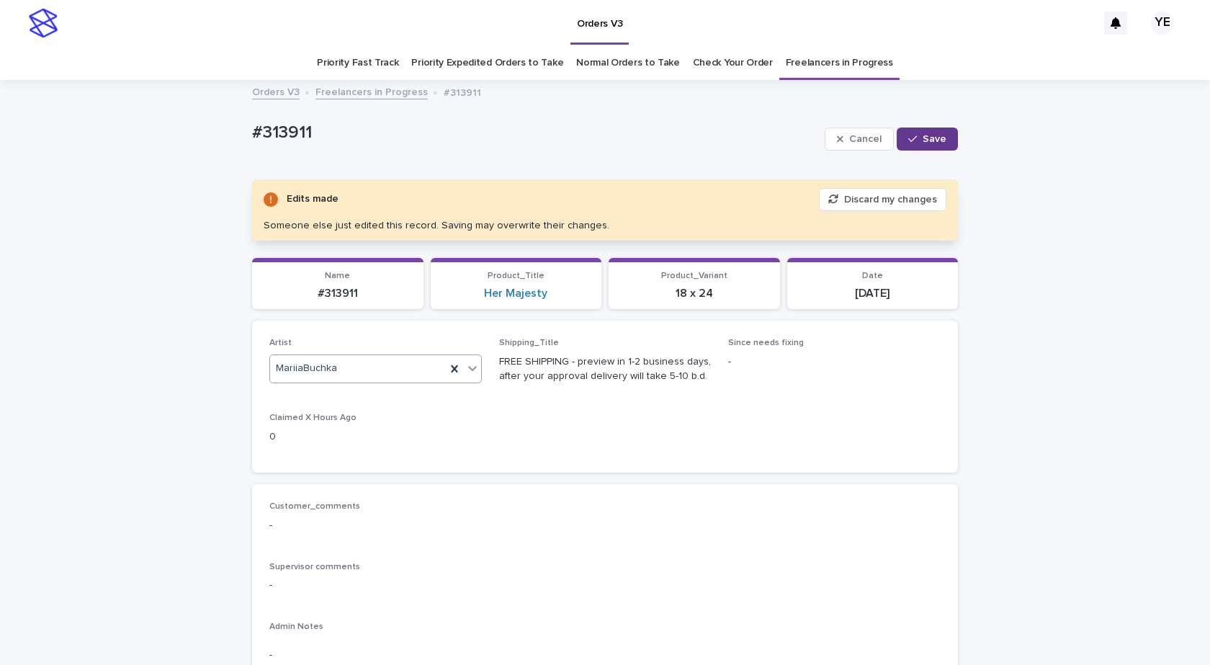
click at [936, 134] on span "Save" at bounding box center [935, 139] width 24 height 10
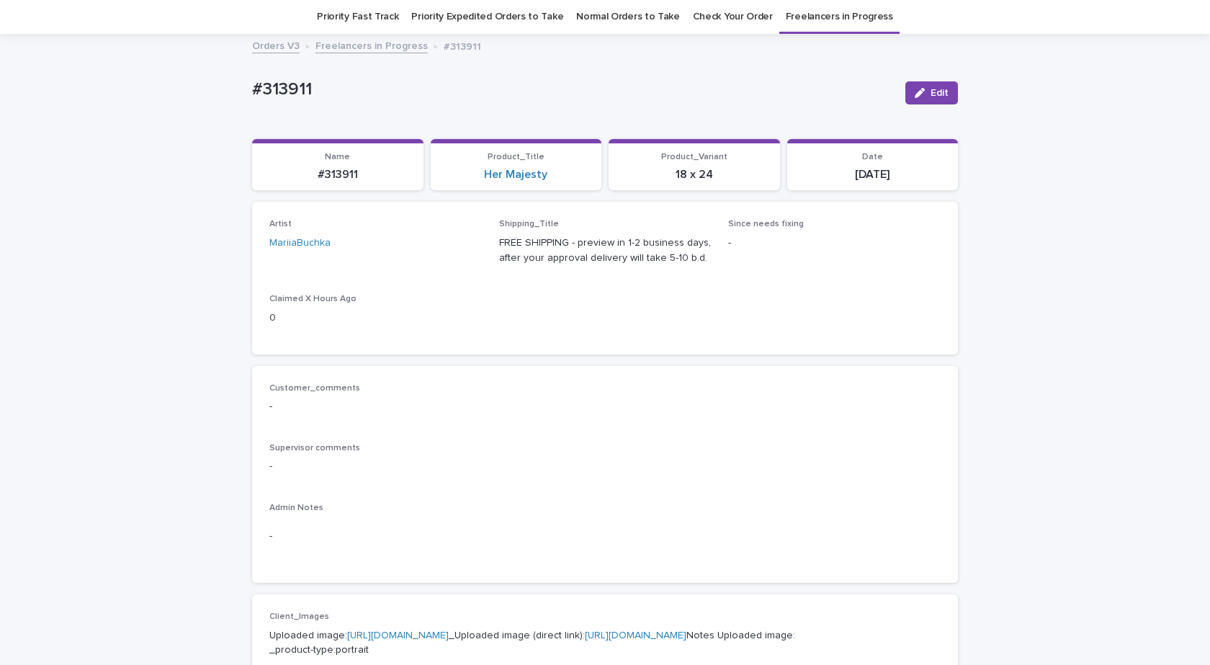
scroll to position [72, 0]
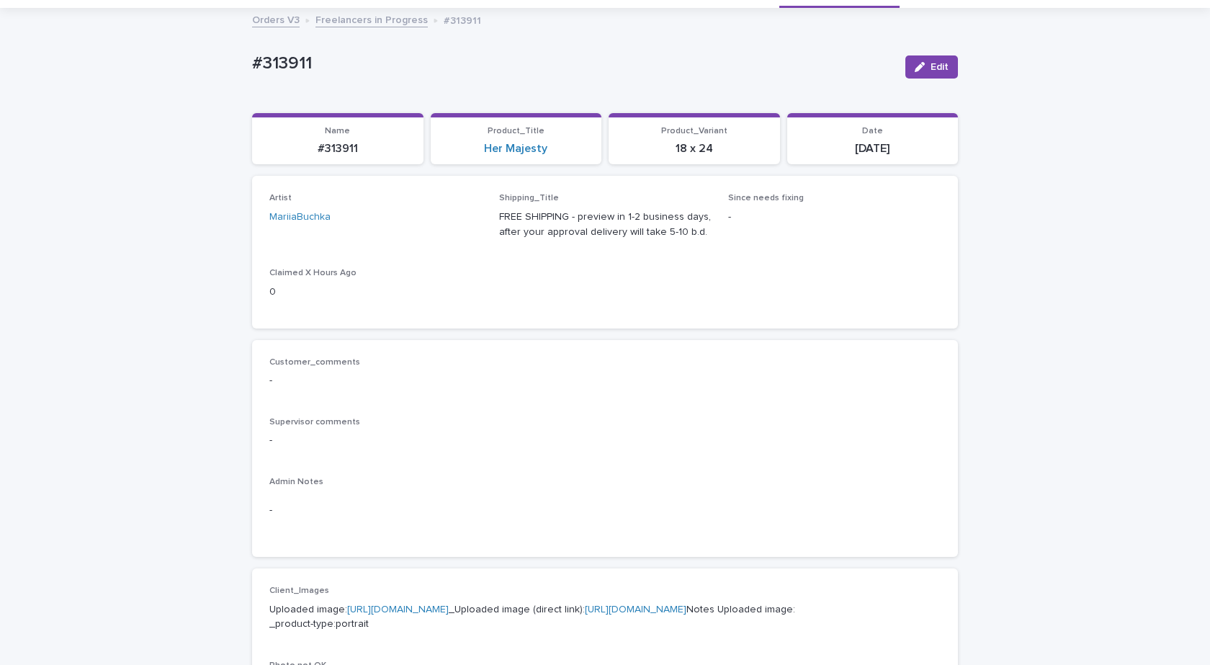
click at [120, 255] on div "Loading... Saving… Loading... Saving… #313911 Edit #313911 Edit Sorry, there wa…" at bounding box center [605, 665] width 1210 height 1313
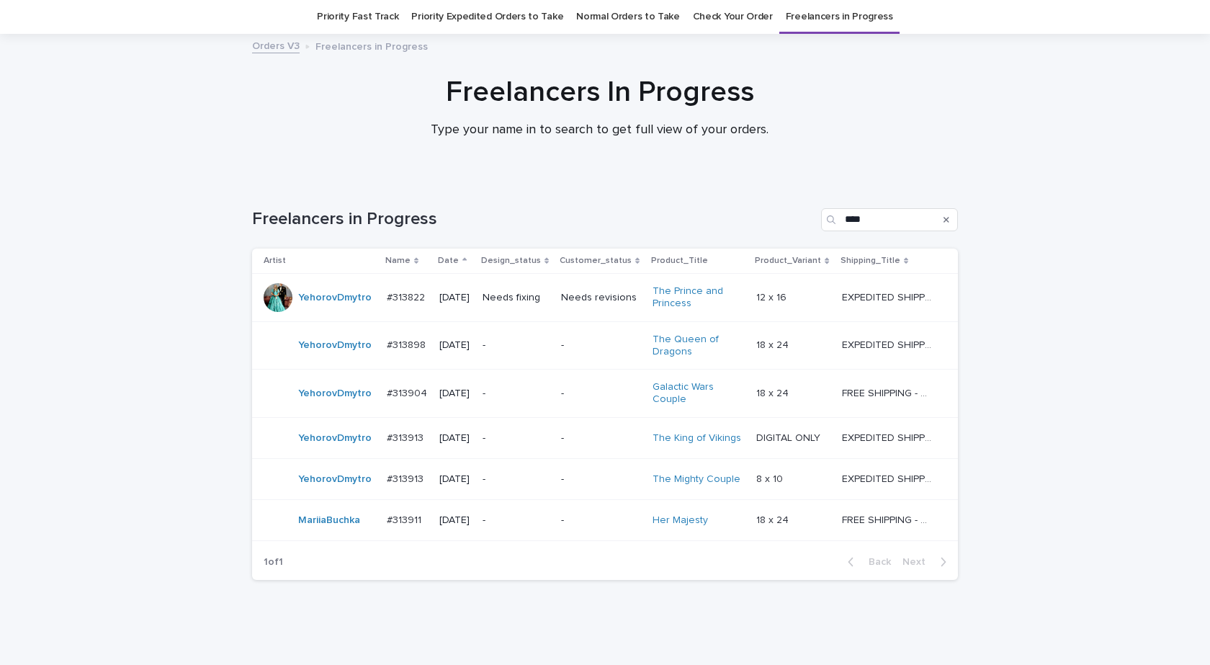
scroll to position [45, 0]
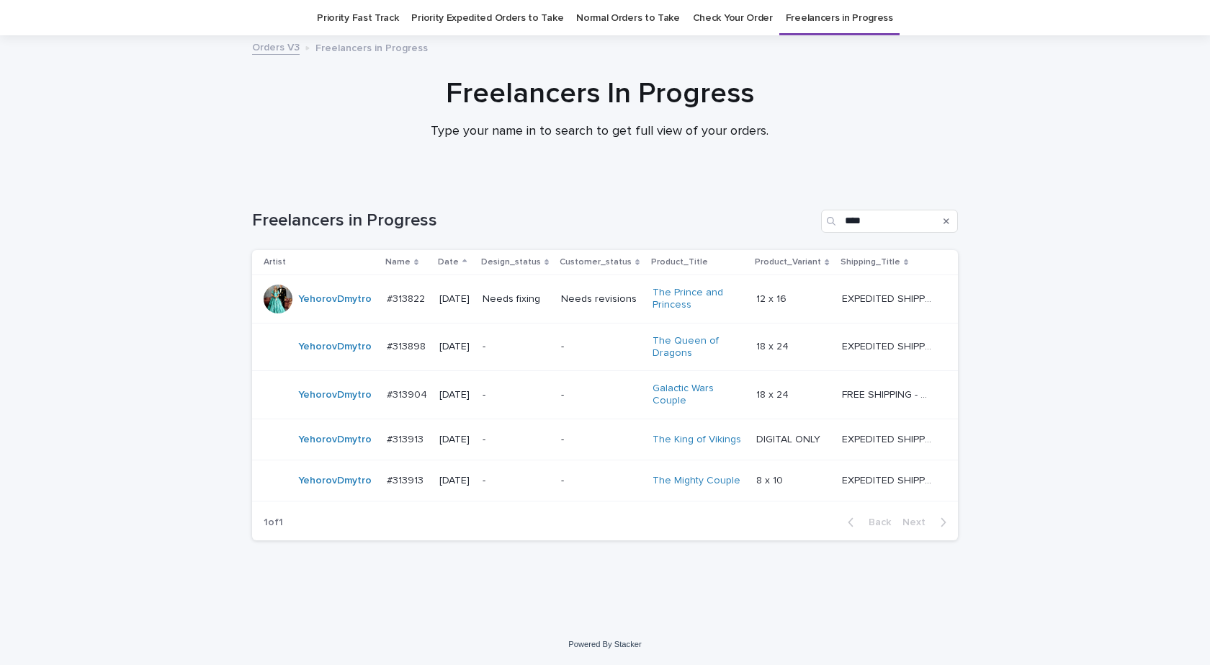
click at [335, 454] on td "YehorovDmytro" at bounding box center [316, 439] width 129 height 41
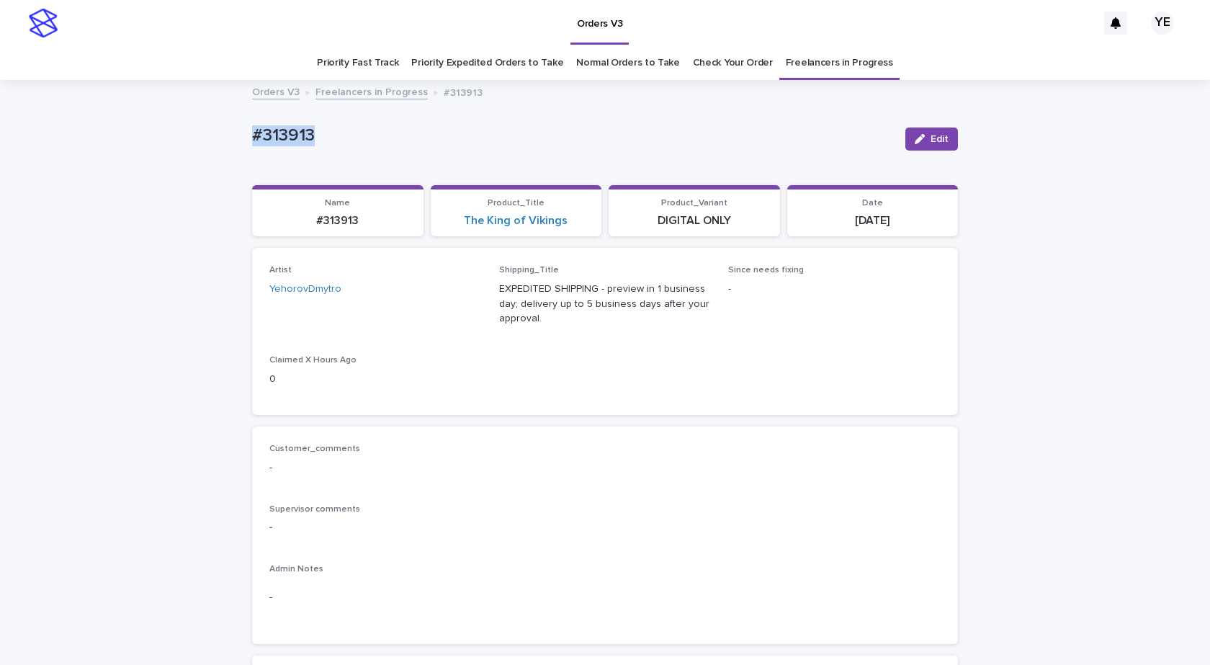
drag, startPoint x: 279, startPoint y: 120, endPoint x: 142, endPoint y: 143, distance: 138.8
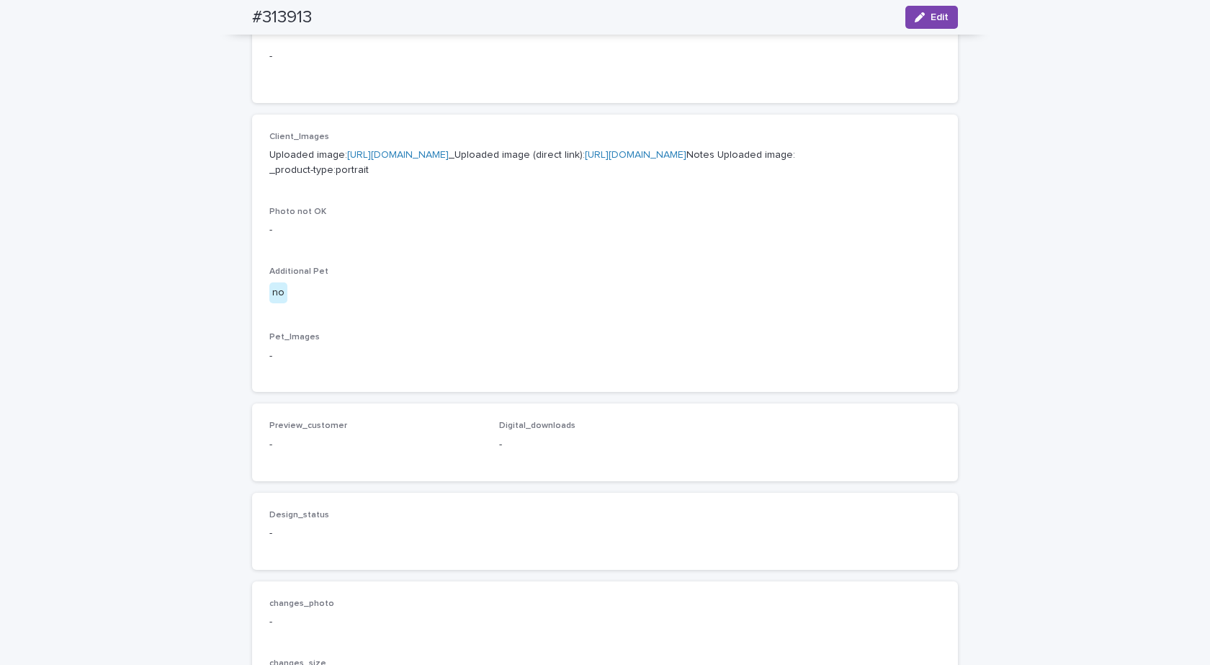
scroll to position [576, 0]
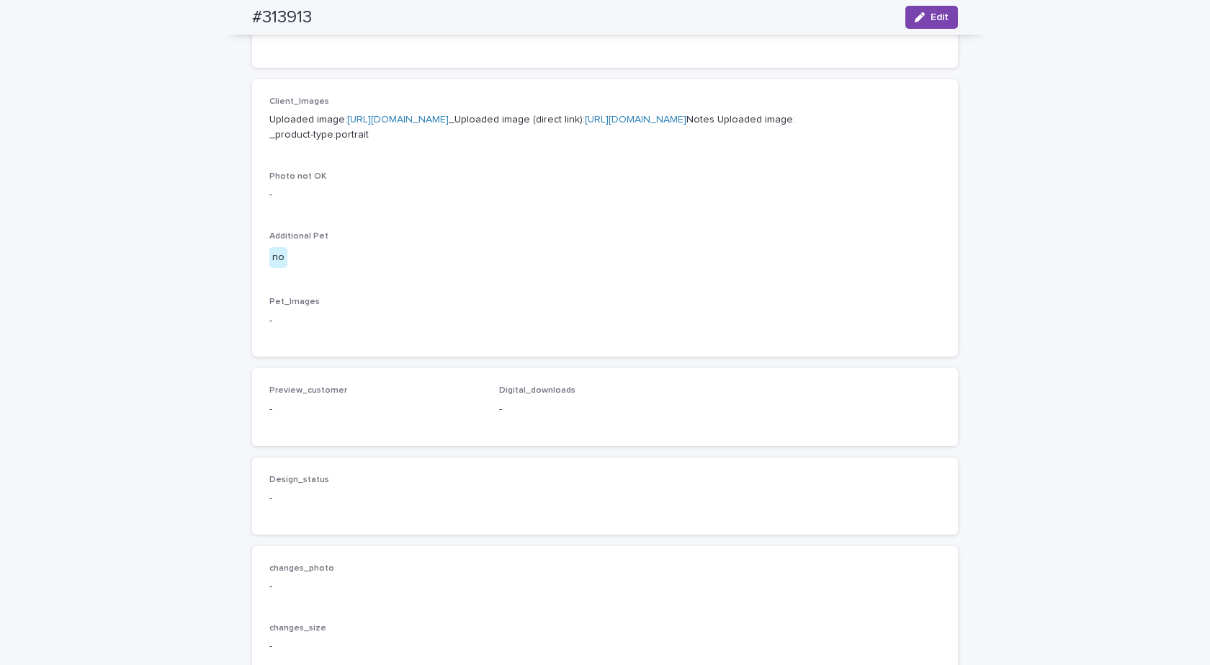
click at [445, 120] on link "https://cdn.shopify.com-uploadkit.app/s/files/1/0033/4807/0511/files/download.h…" at bounding box center [398, 120] width 102 height 10
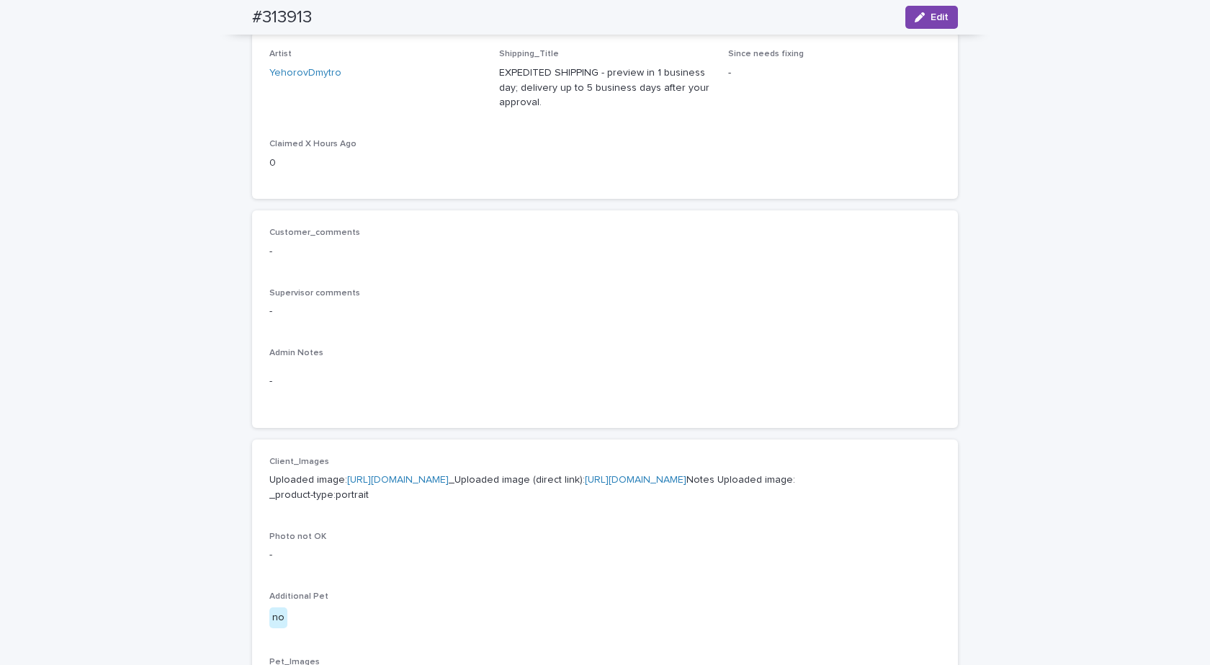
scroll to position [0, 0]
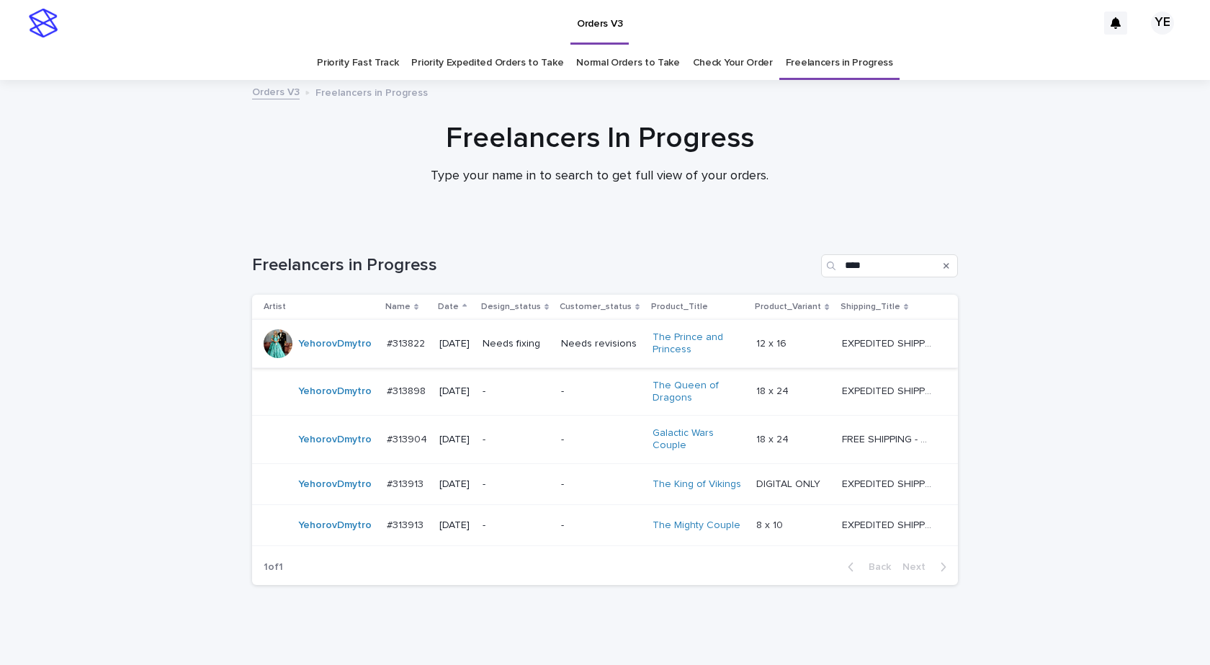
scroll to position [45, 0]
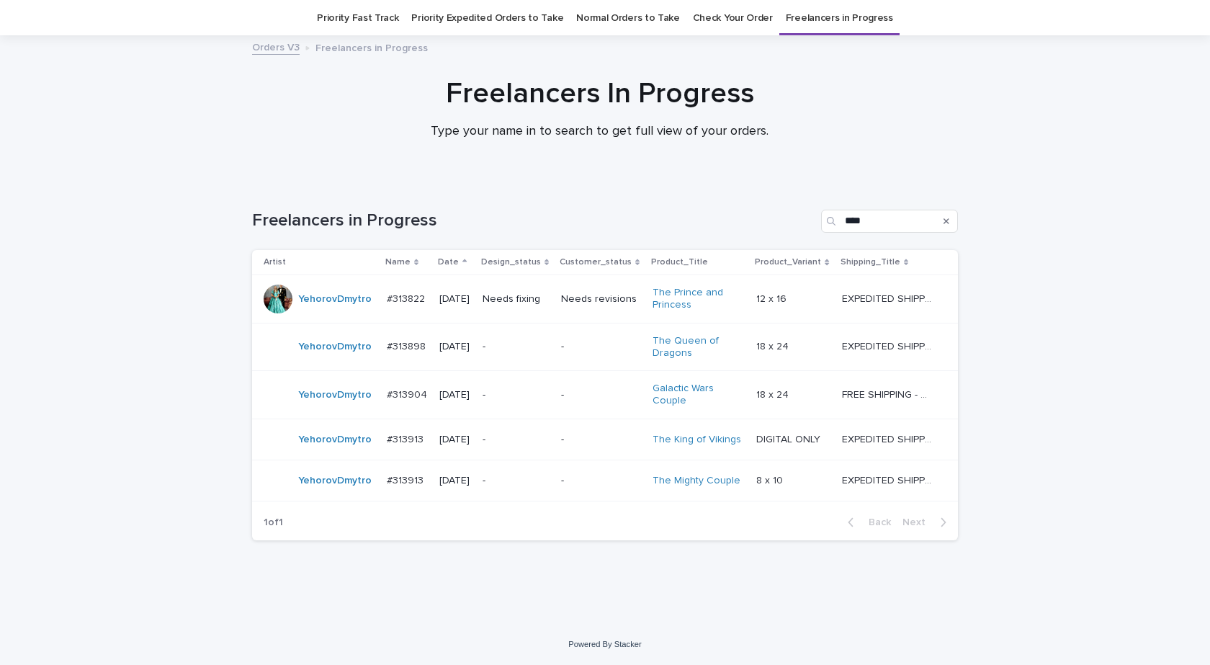
click at [333, 492] on div "YehorovDmytro" at bounding box center [334, 481] width 73 height 24
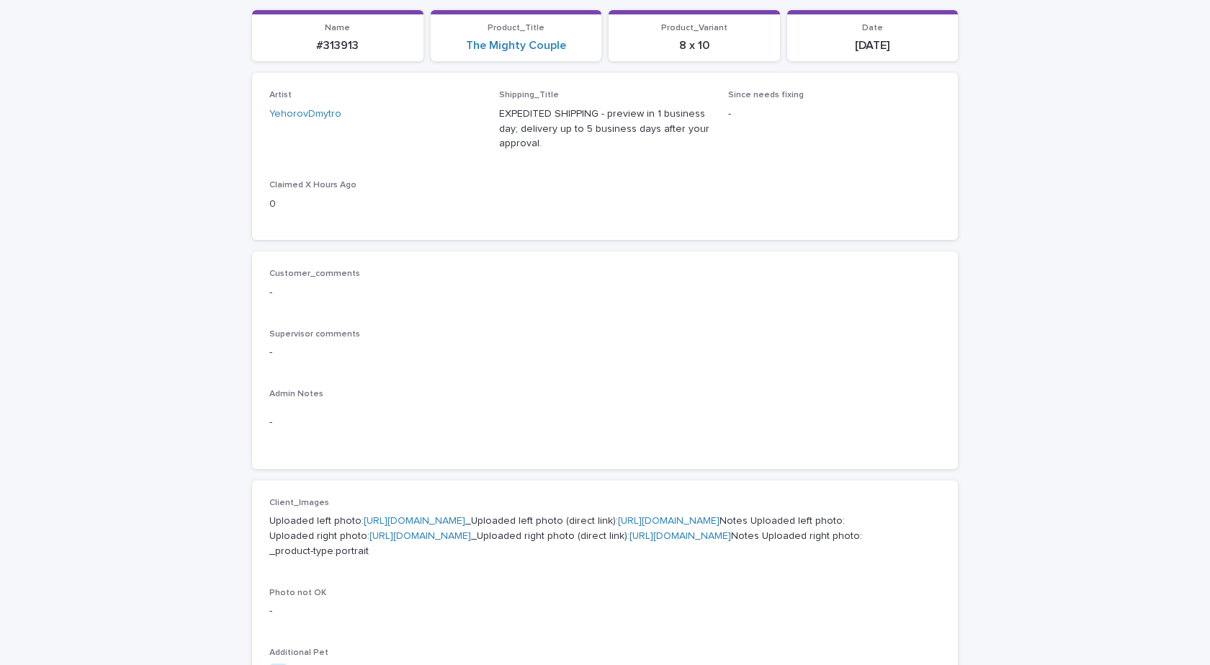
scroll to position [406, 0]
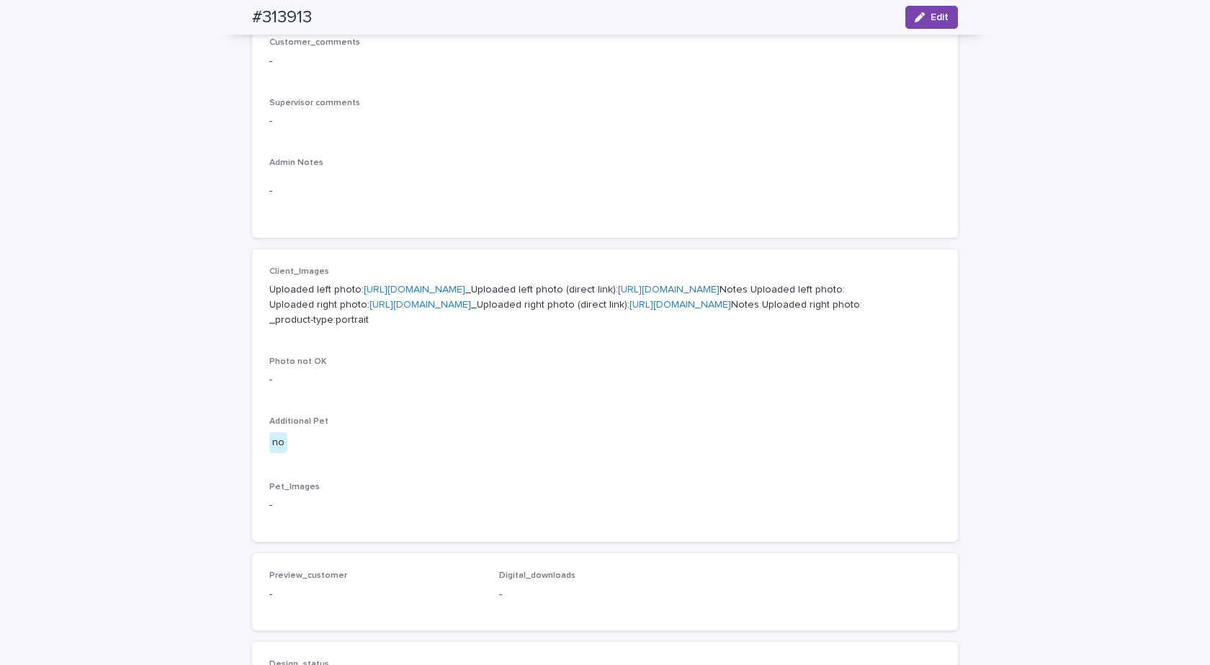
click at [465, 288] on link "https://cdn.shopify.com-uploadkit.app/s/files/1/0033/4807/0511/files/download.h…" at bounding box center [415, 290] width 102 height 10
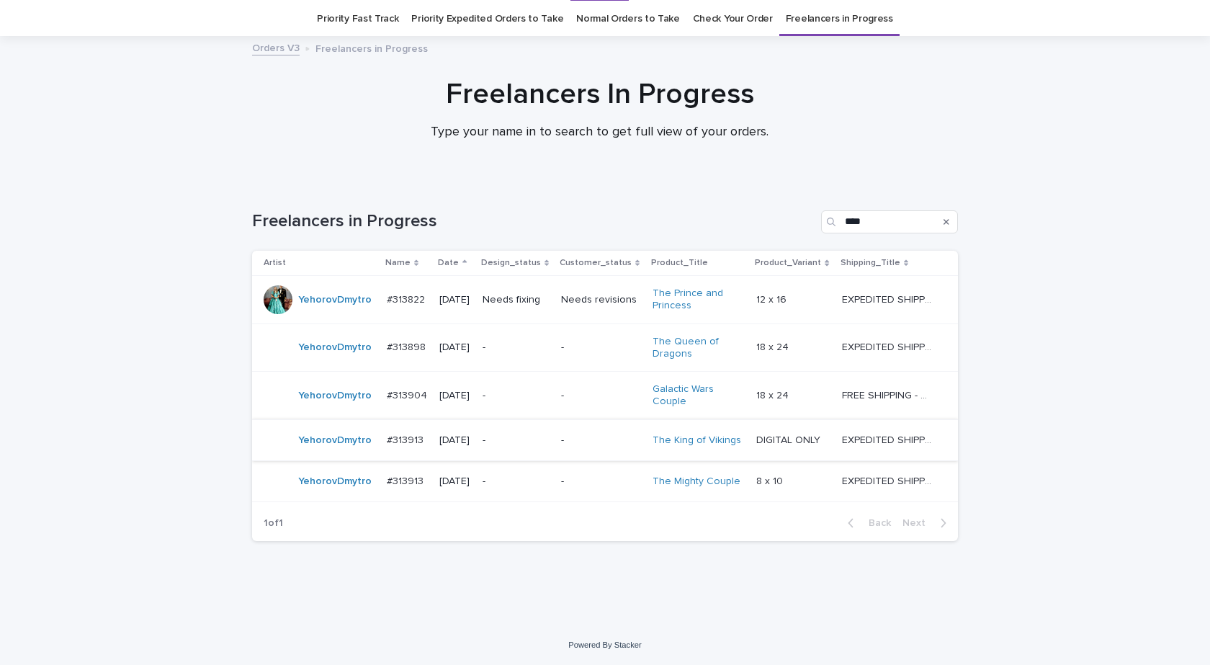
scroll to position [45, 0]
click at [318, 495] on td "YehorovDmytro" at bounding box center [316, 480] width 129 height 41
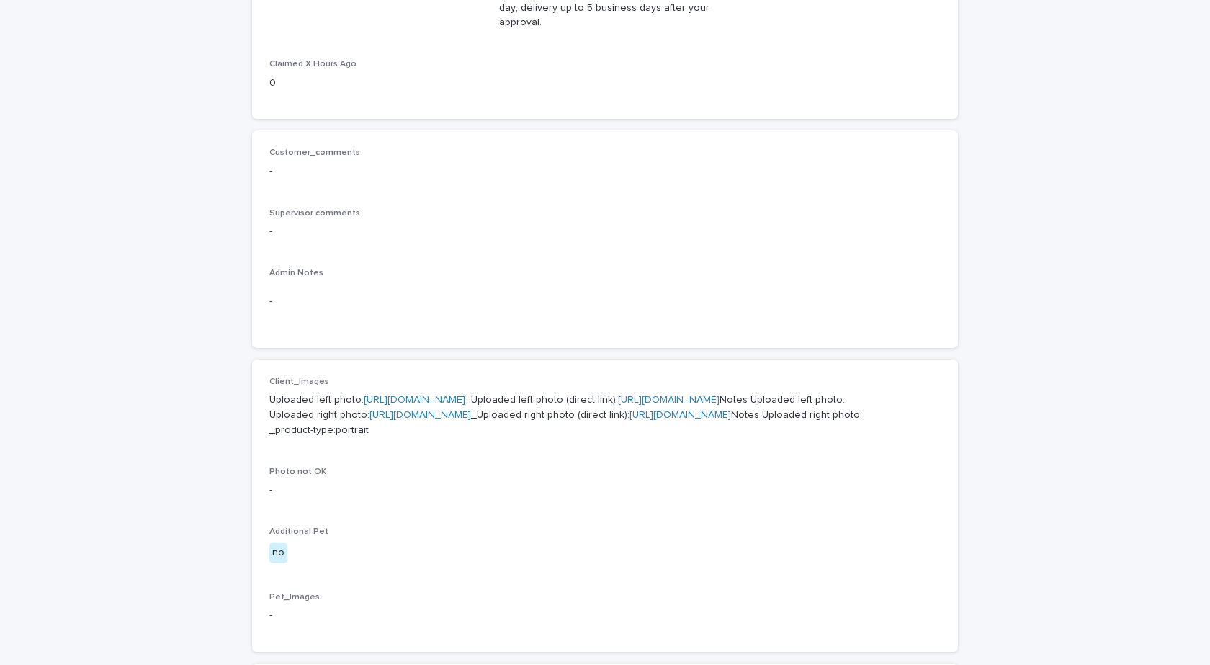
scroll to position [478, 0]
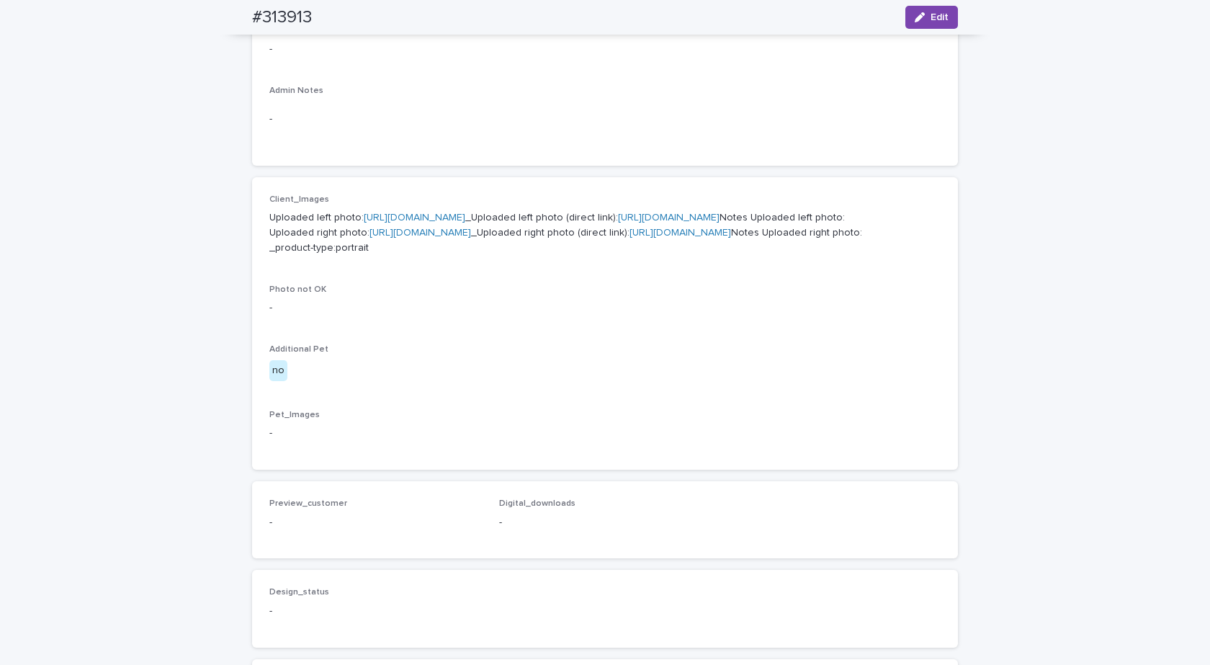
click at [457, 238] on link "https://cdn.shopify.com-uploadkit.app/s/files/1/0033/4807/0511/files/download.h…" at bounding box center [421, 233] width 102 height 10
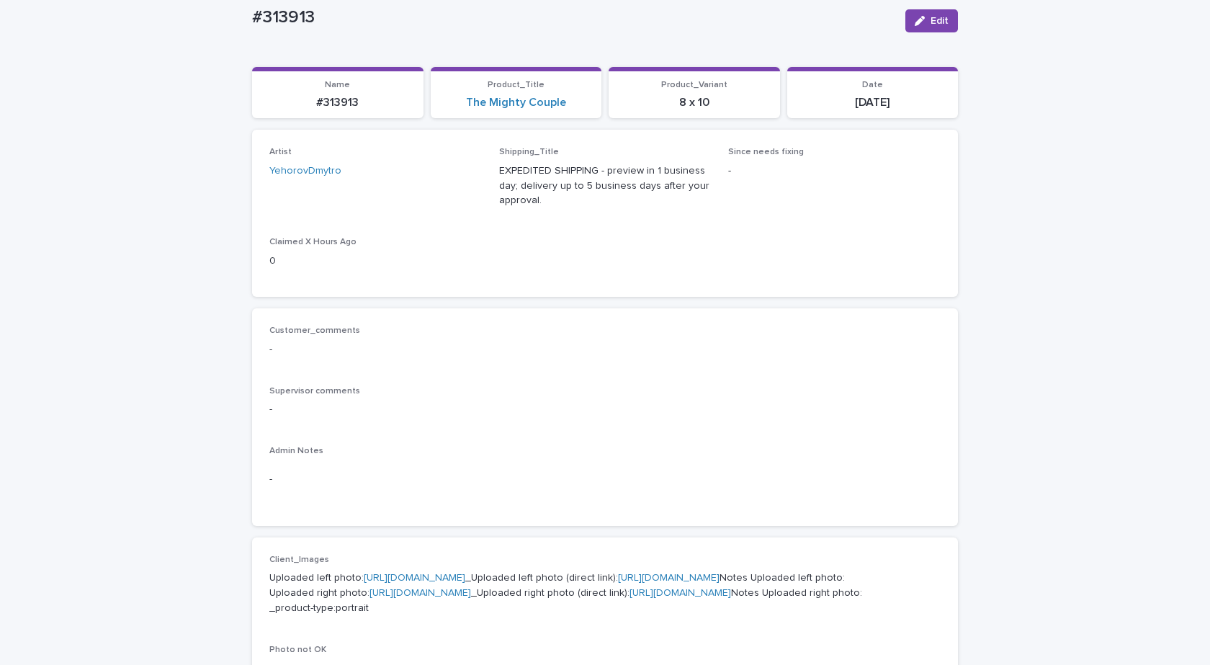
scroll to position [0, 0]
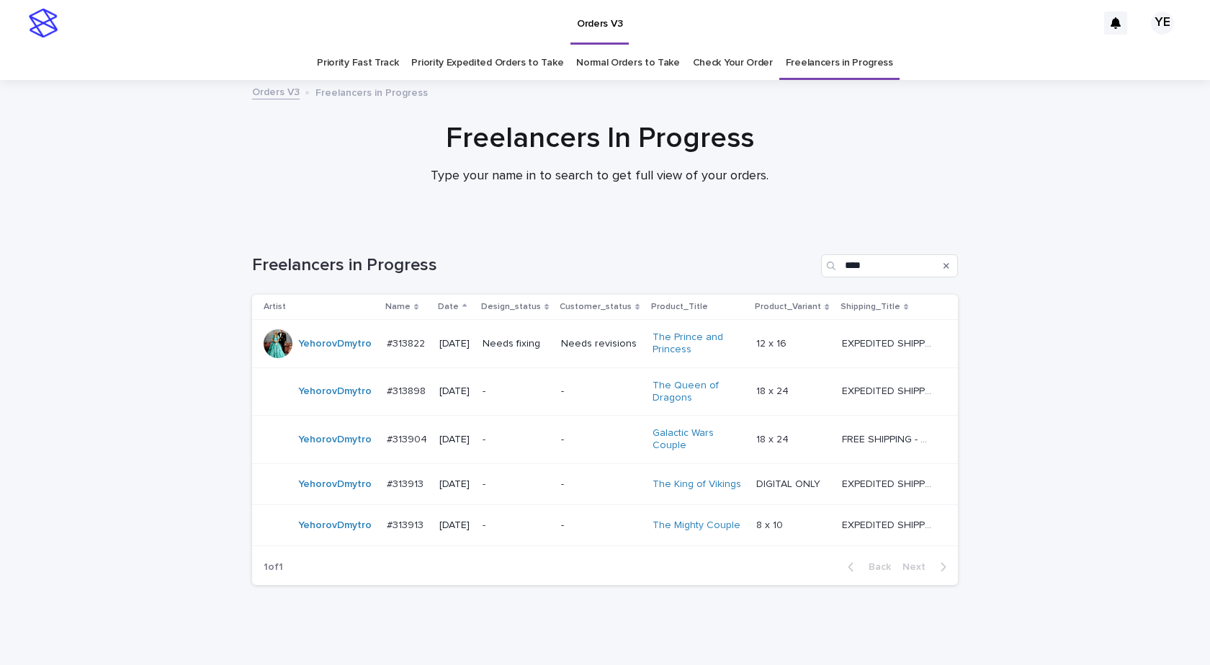
scroll to position [45, 0]
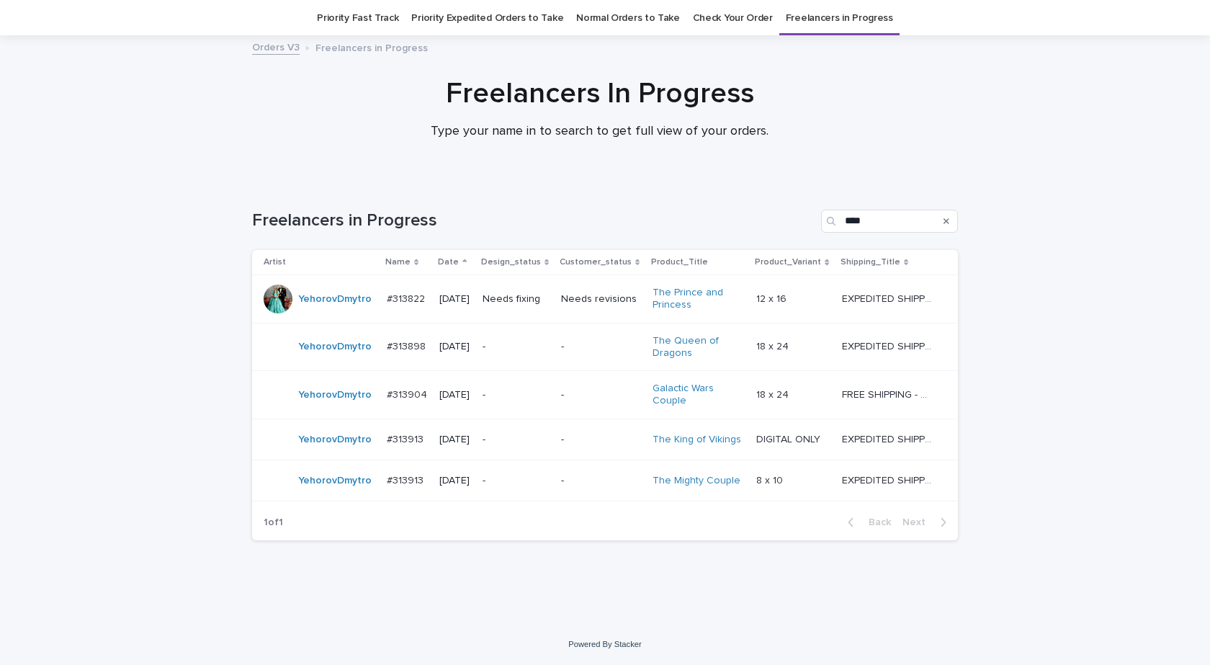
click at [315, 497] on td "YehorovDmytro" at bounding box center [316, 480] width 129 height 41
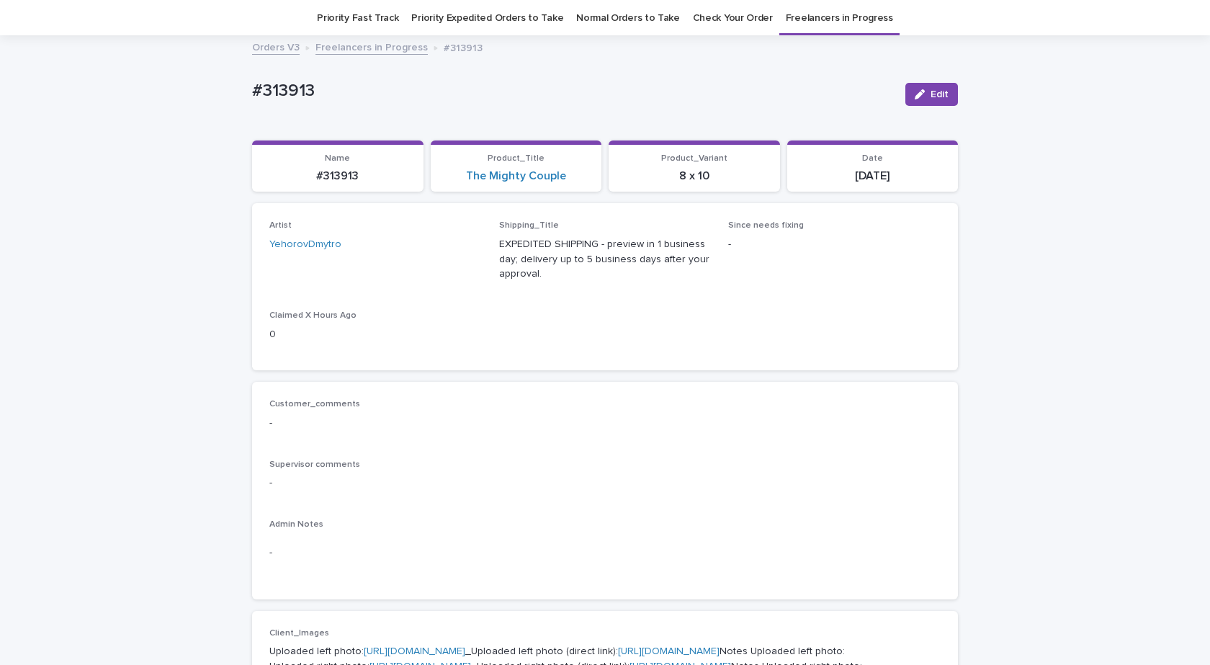
scroll to position [46, 0]
drag, startPoint x: 241, startPoint y: 102, endPoint x: 164, endPoint y: 104, distance: 76.4
copy p "#313913"
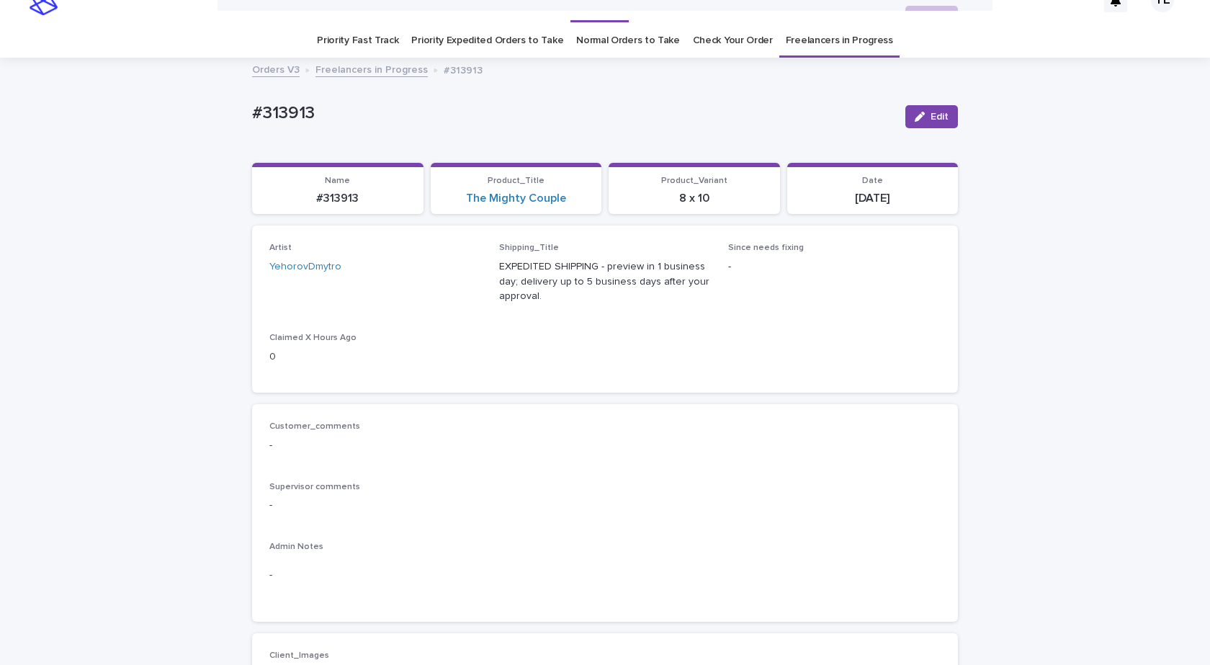
scroll to position [0, 0]
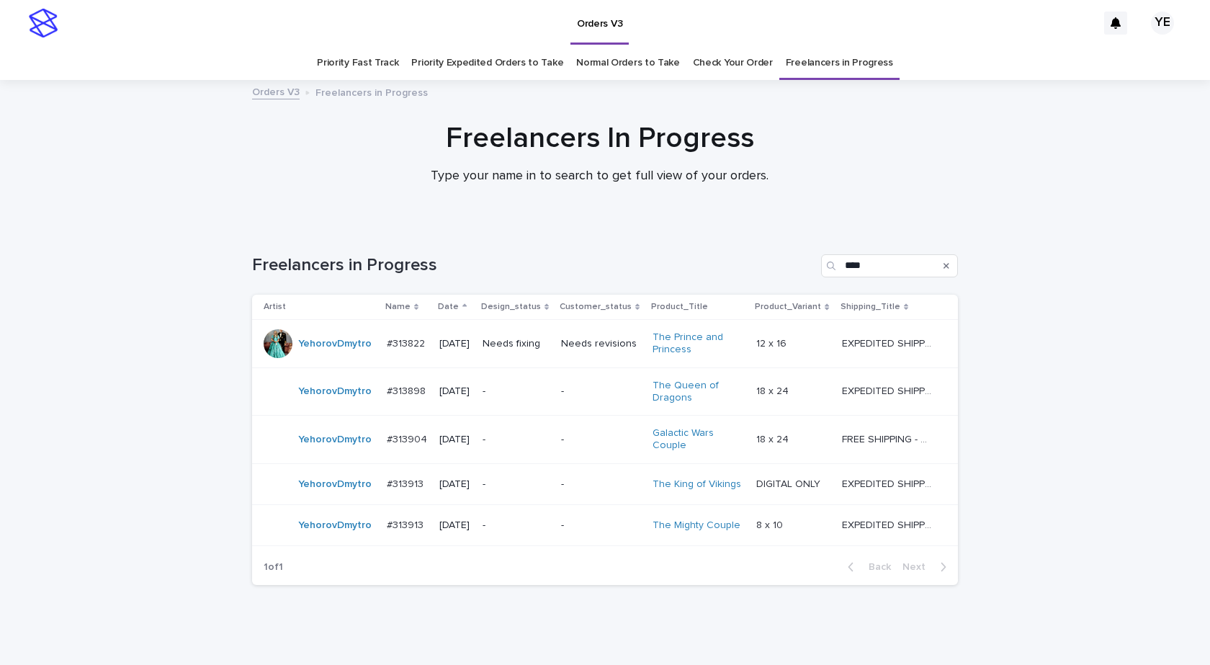
click at [332, 496] on div "YehorovDmytro" at bounding box center [320, 484] width 112 height 29
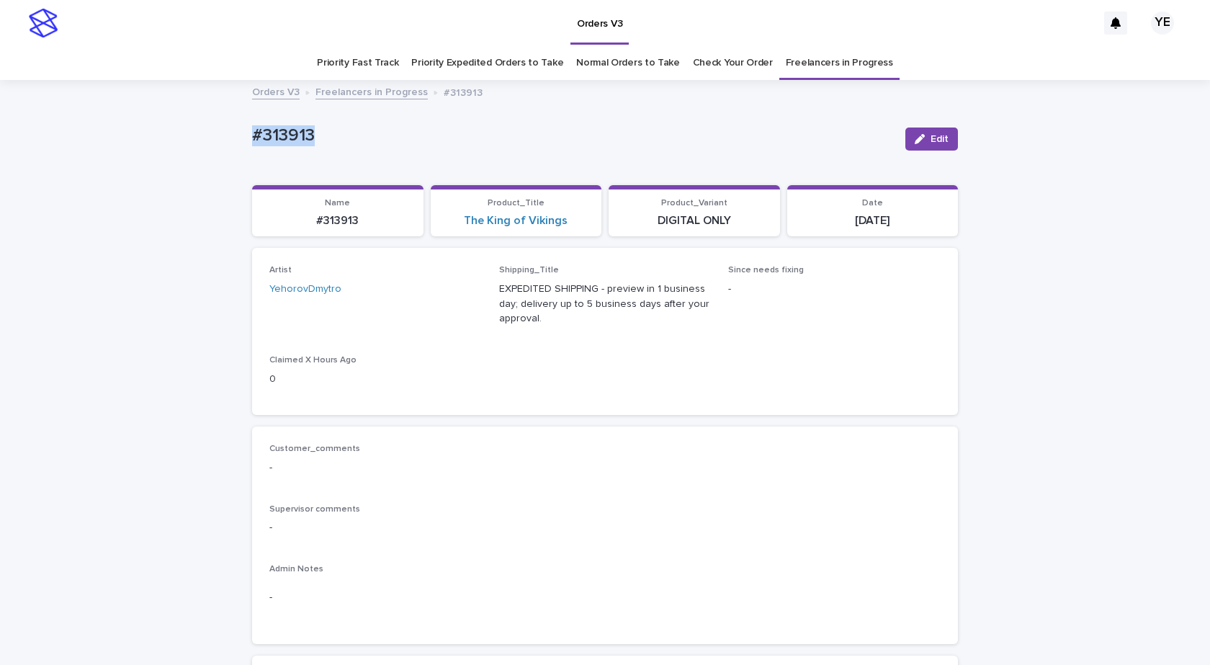
drag, startPoint x: 301, startPoint y: 134, endPoint x: 189, endPoint y: 164, distance: 116.2
copy p "#313913"
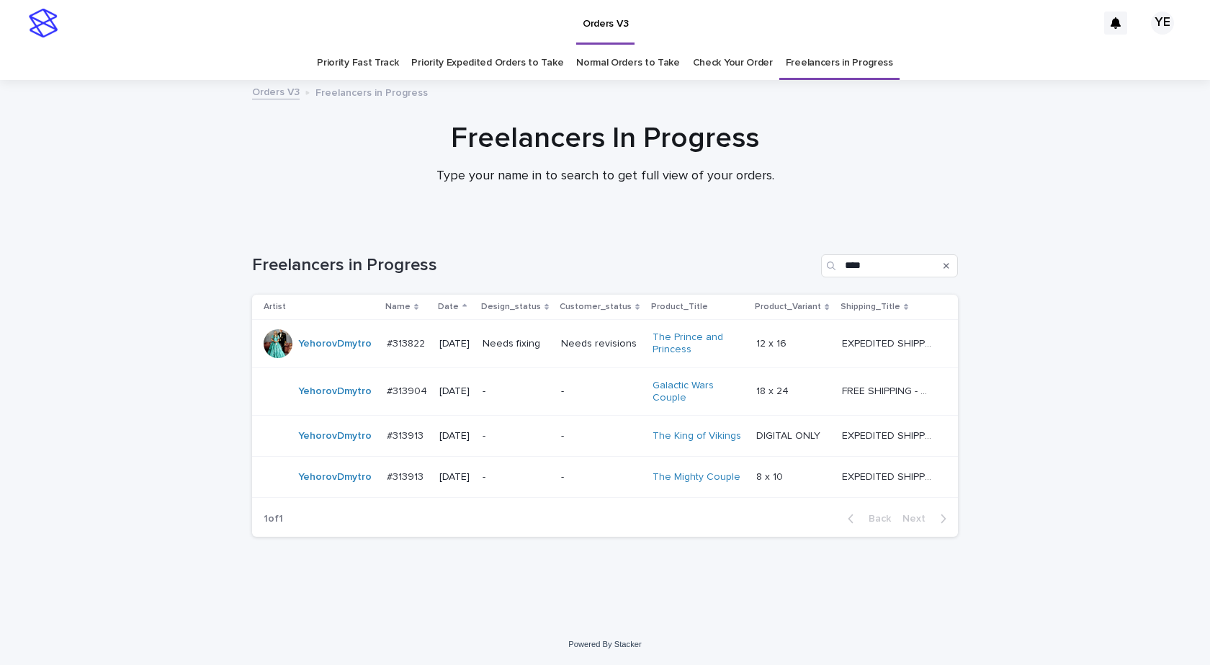
click at [335, 491] on div "YehorovDmytro" at bounding box center [320, 477] width 112 height 29
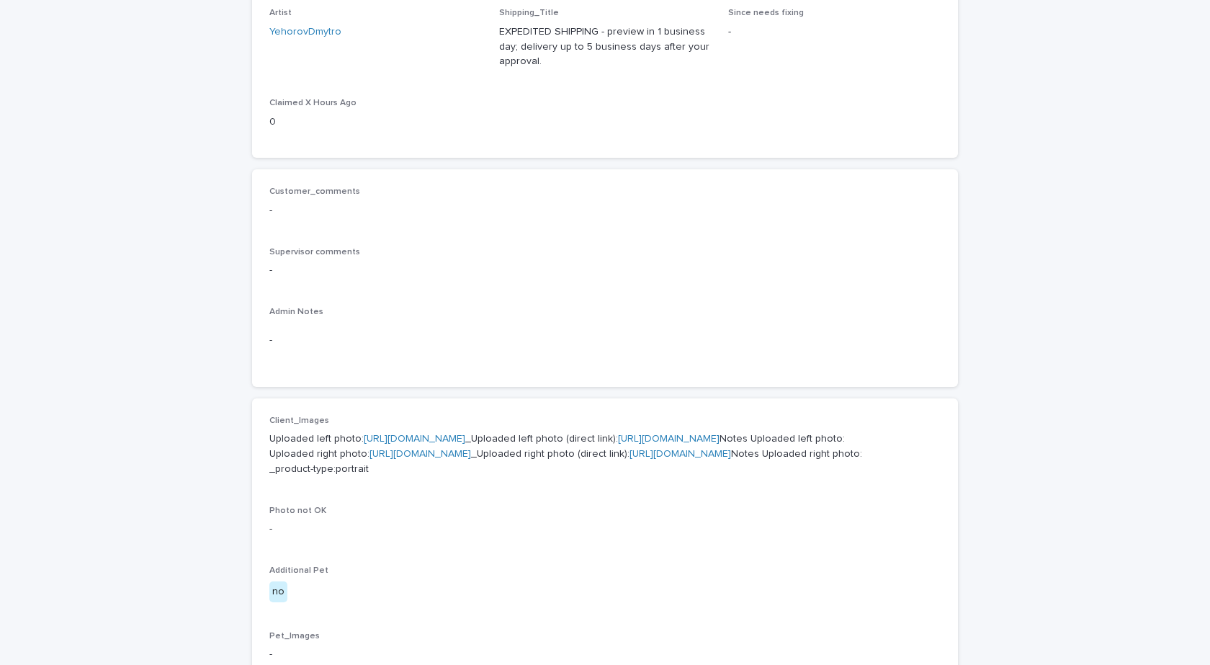
scroll to position [360, 0]
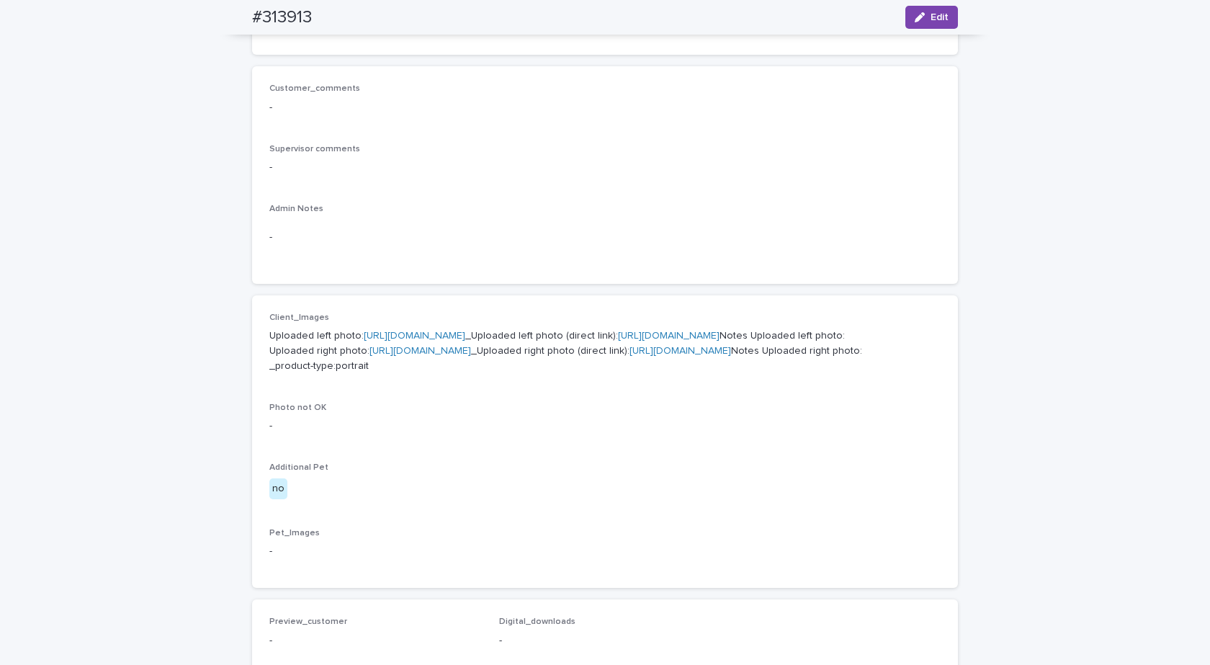
click at [404, 336] on link "https://cdn.shopify.com-uploadkit.app/s/files/1/0033/4807/0511/files/download.h…" at bounding box center [415, 336] width 102 height 10
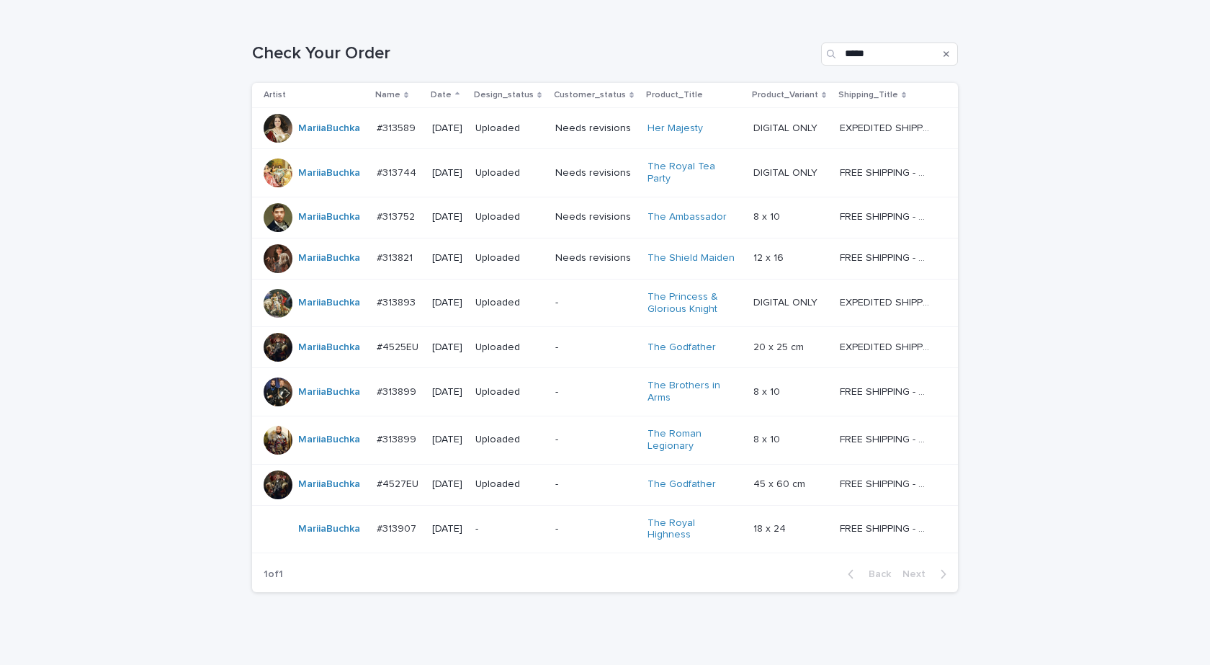
scroll to position [178, 0]
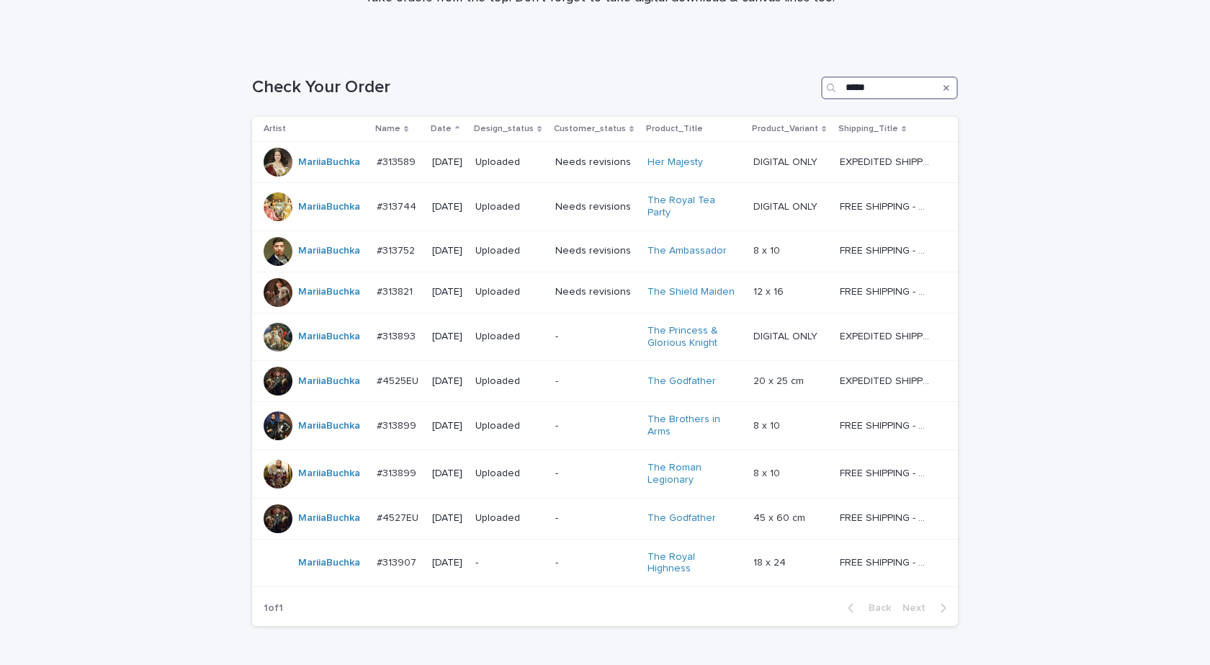
drag, startPoint x: 877, startPoint y: 87, endPoint x: 736, endPoint y: 92, distance: 141.3
click at [748, 91] on div "Check Your Order *****" at bounding box center [605, 87] width 706 height 23
paste input "**"
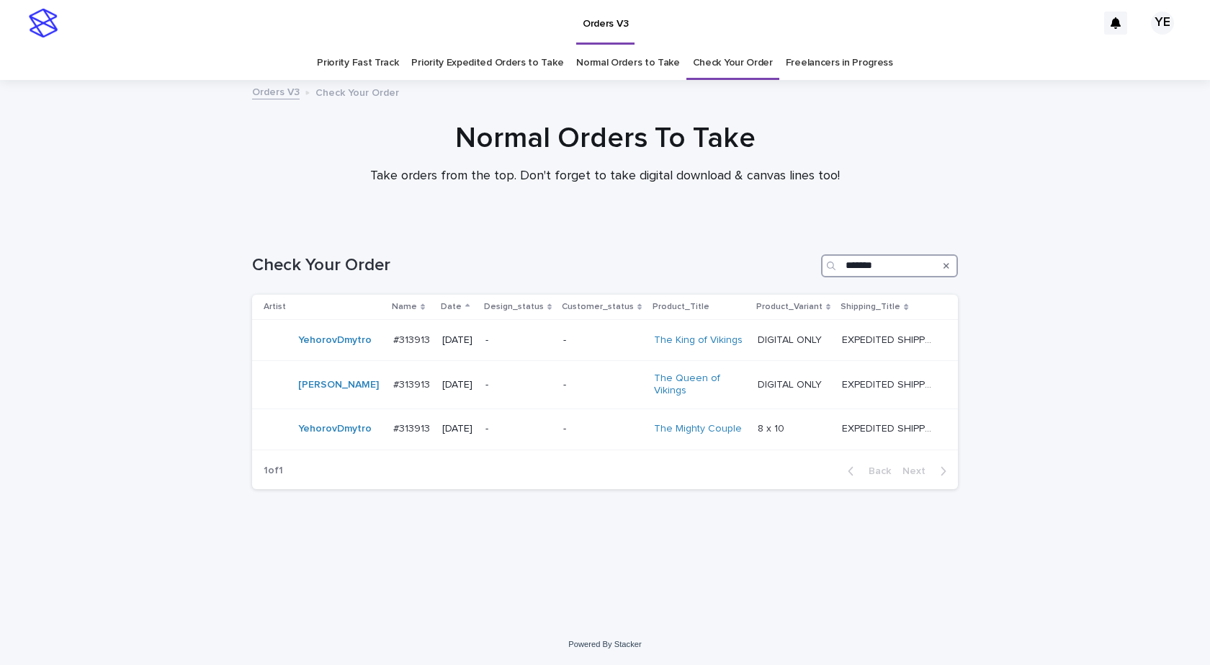
drag, startPoint x: 880, startPoint y: 272, endPoint x: 888, endPoint y: 273, distance: 8.1
click at [886, 273] on input "*******" at bounding box center [889, 265] width 137 height 23
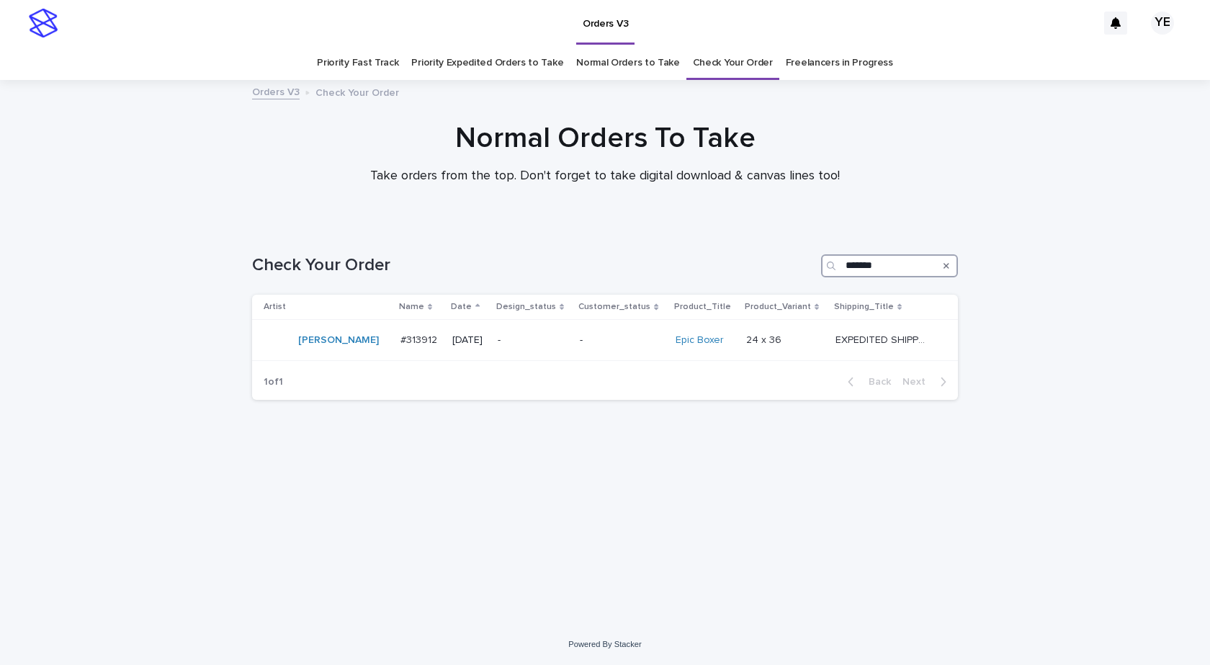
drag, startPoint x: 898, startPoint y: 264, endPoint x: 743, endPoint y: 272, distance: 155.8
click at [751, 272] on div "Check Your Order *******" at bounding box center [605, 265] width 706 height 23
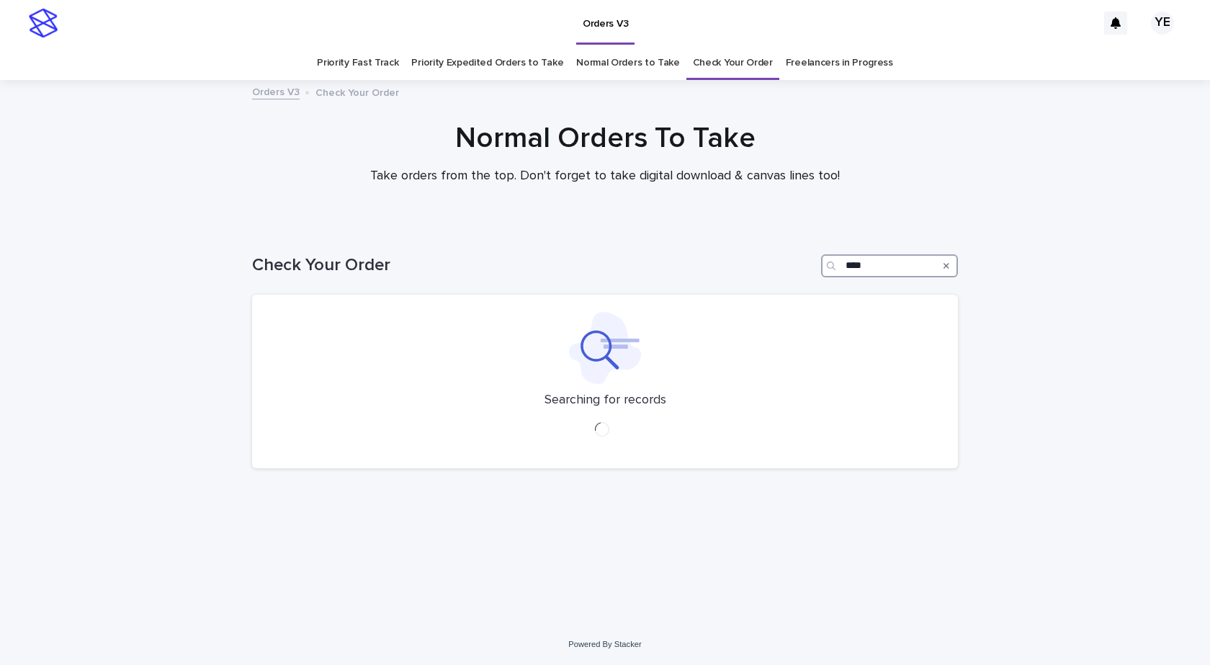
type input "*****"
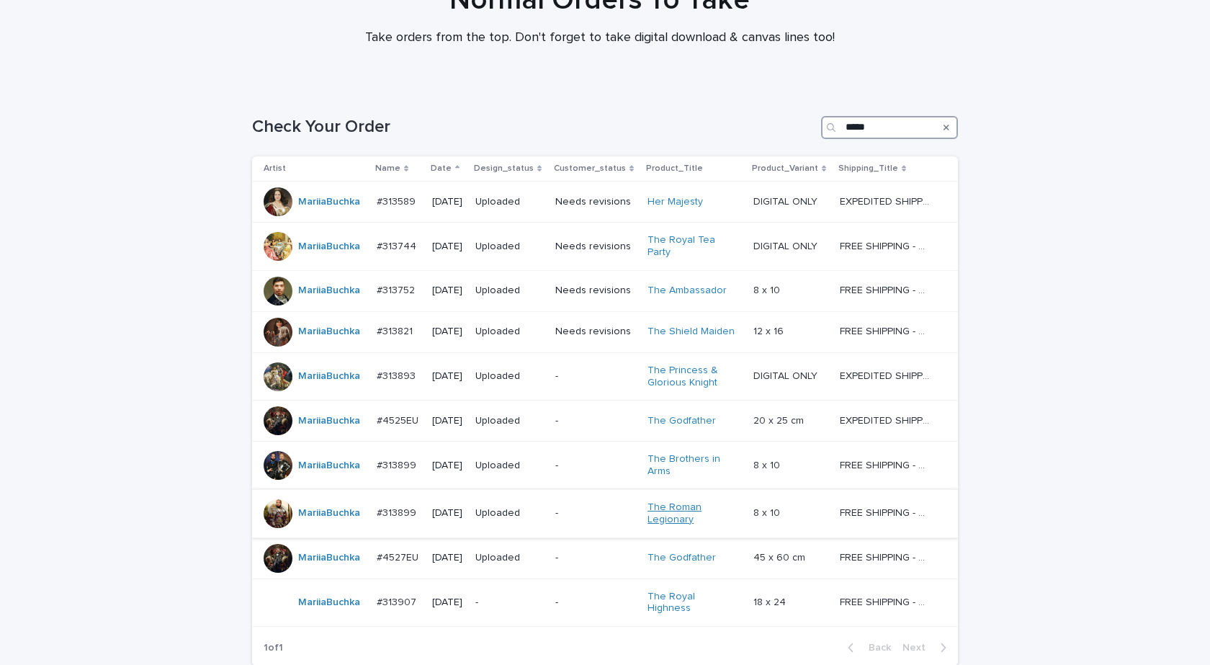
scroll to position [250, 0]
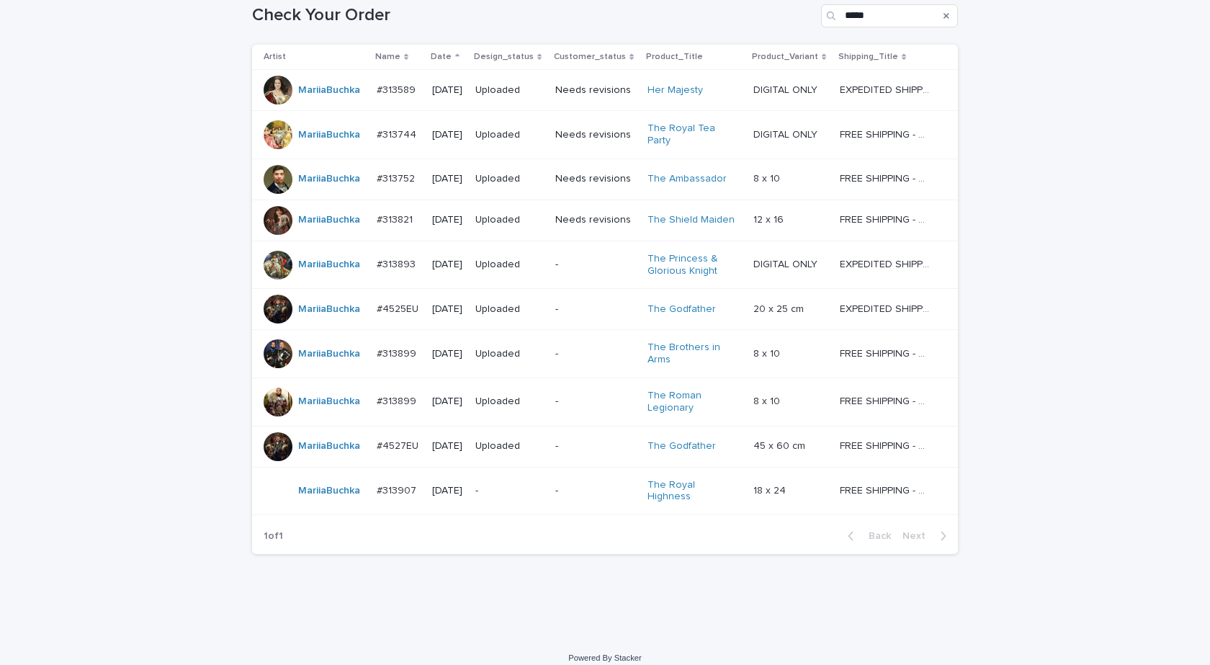
click at [86, 379] on div "Loading... Saving… Loading... Saving… Check Your Order ***** Artist Name Date D…" at bounding box center [605, 307] width 1210 height 662
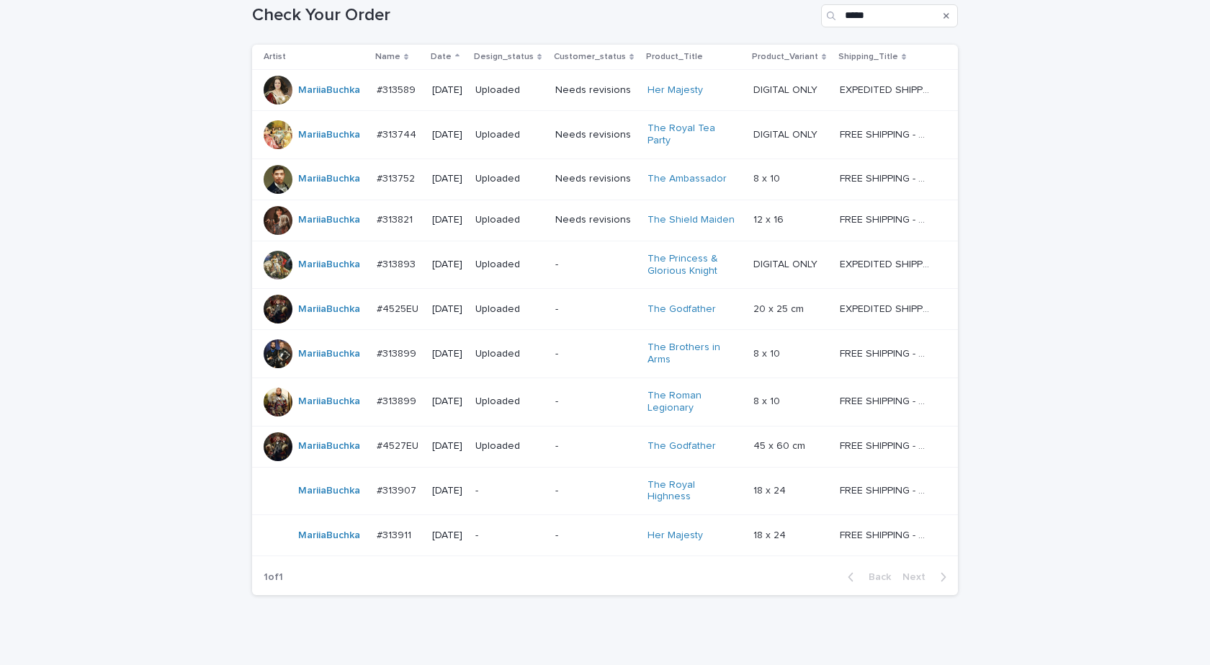
scroll to position [271, 0]
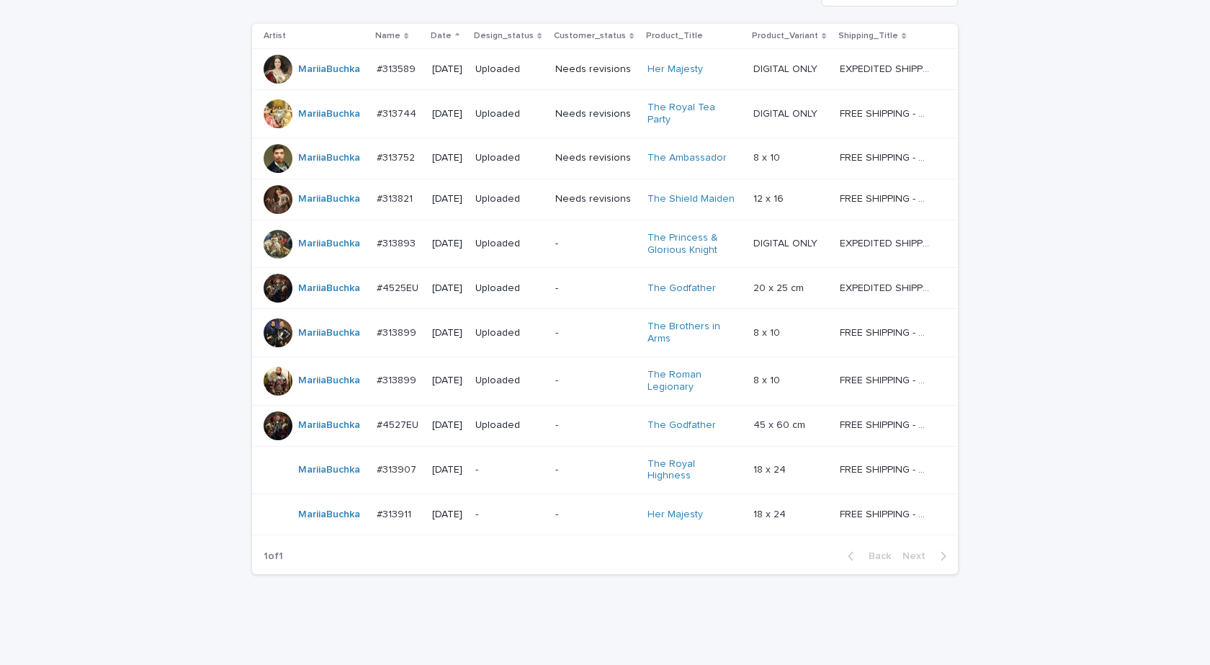
click at [55, 269] on div "Loading... Saving… Loading... Saving… Check Your Order ***** Artist Name Date D…" at bounding box center [605, 306] width 1210 height 703
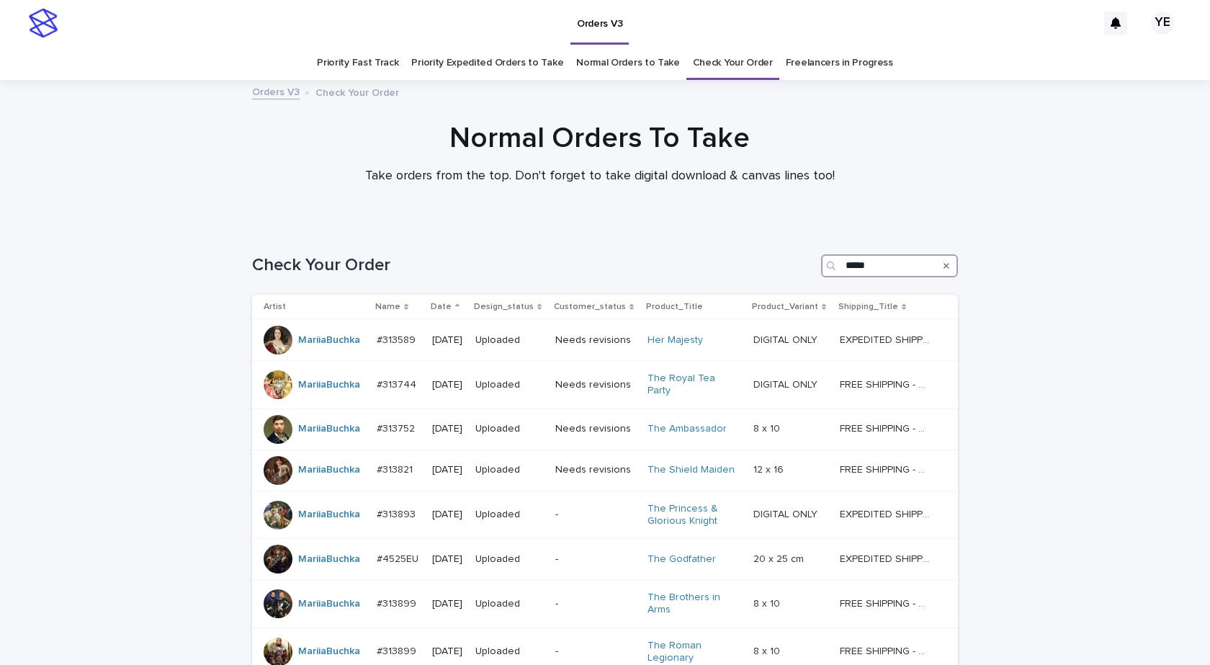
drag, startPoint x: 871, startPoint y: 267, endPoint x: 692, endPoint y: 254, distance: 179.8
click at [694, 254] on div "Check Your Order *****" at bounding box center [605, 265] width 706 height 23
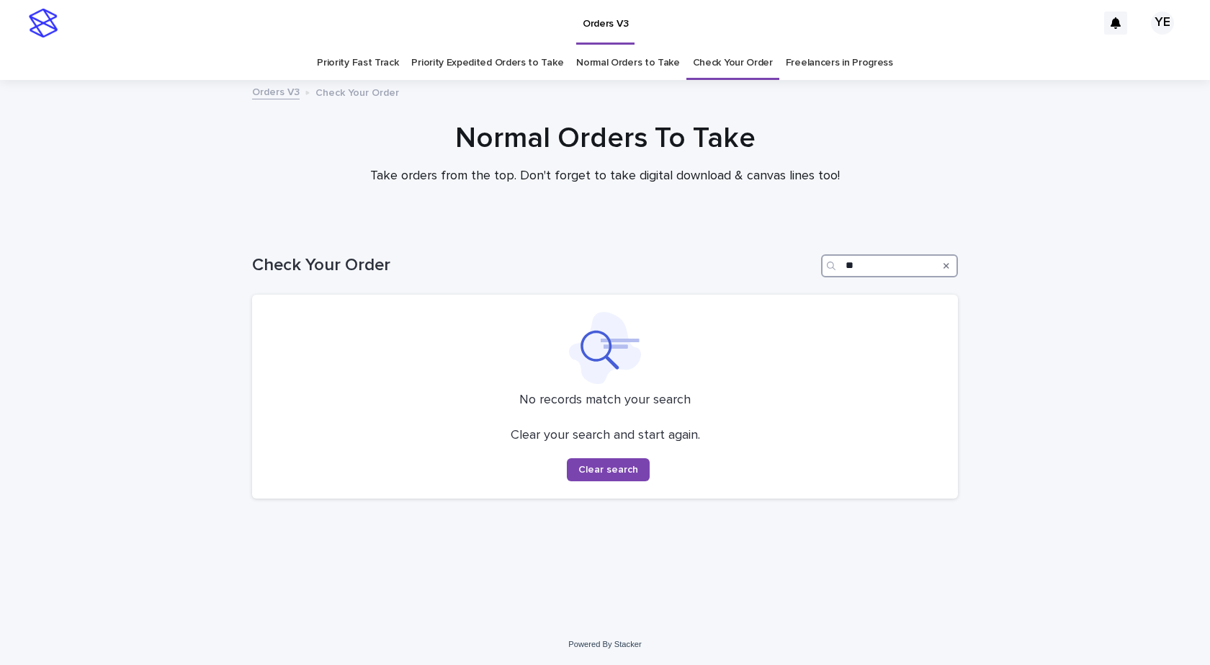
type input "*"
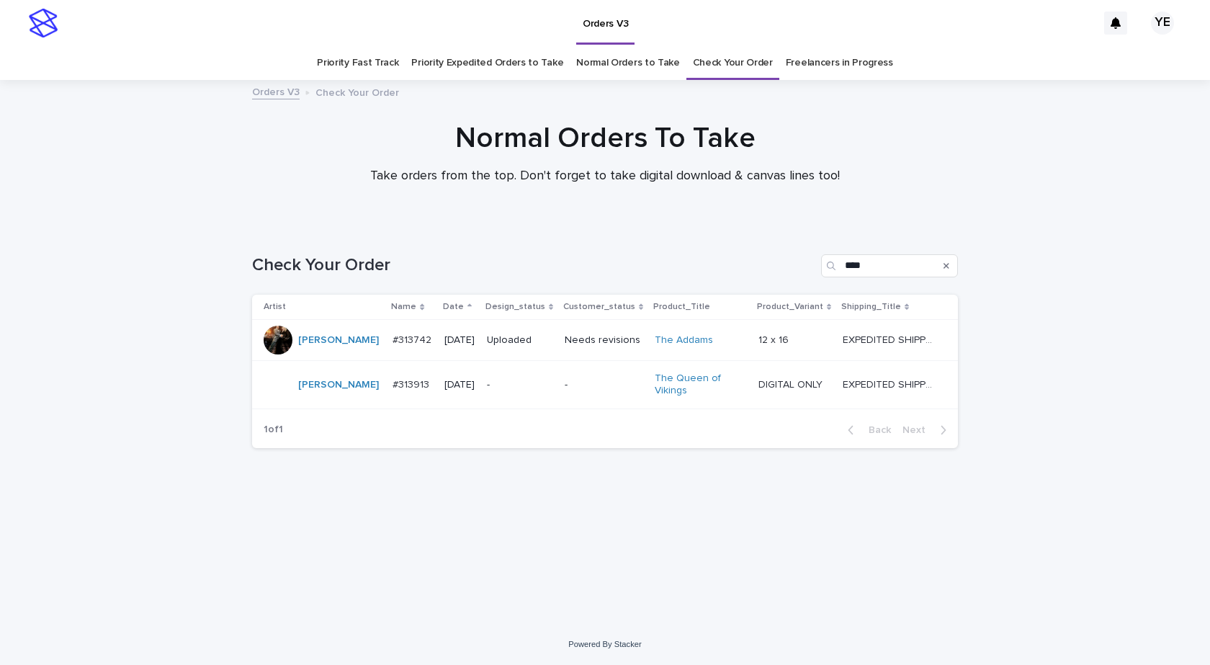
drag, startPoint x: 748, startPoint y: 538, endPoint x: 749, endPoint y: 520, distance: 17.4
click at [748, 538] on div "Loading... Saving… Loading... Saving… Check Your Order **** Artist Name Date De…" at bounding box center [605, 407] width 721 height 362
click at [318, 575] on div "Loading... Saving… Loading... Saving… Check Your Order **** Artist Name Date De…" at bounding box center [605, 407] width 721 height 362
click at [164, 483] on div "Loading... Saving… Loading... Saving… Check Your Order **** Artist Name Date De…" at bounding box center [605, 425] width 1210 height 398
drag, startPoint x: 839, startPoint y: 272, endPoint x: 745, endPoint y: 259, distance: 95.4
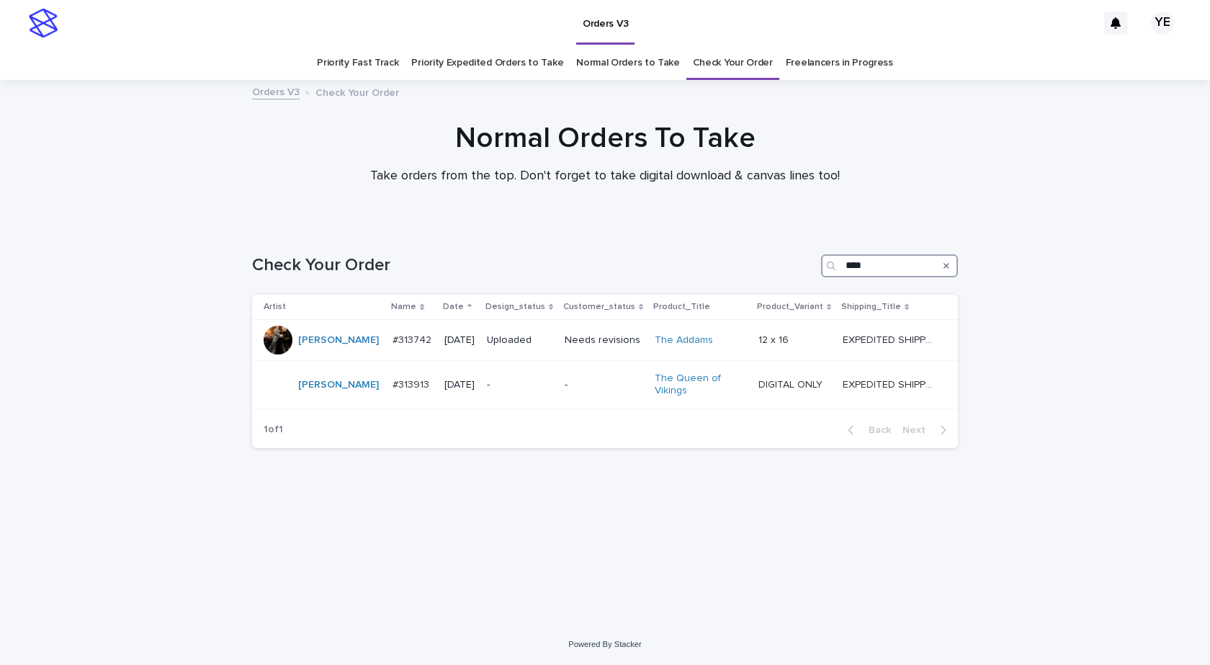
click at [757, 262] on div "Check Your Order ****" at bounding box center [605, 265] width 706 height 23
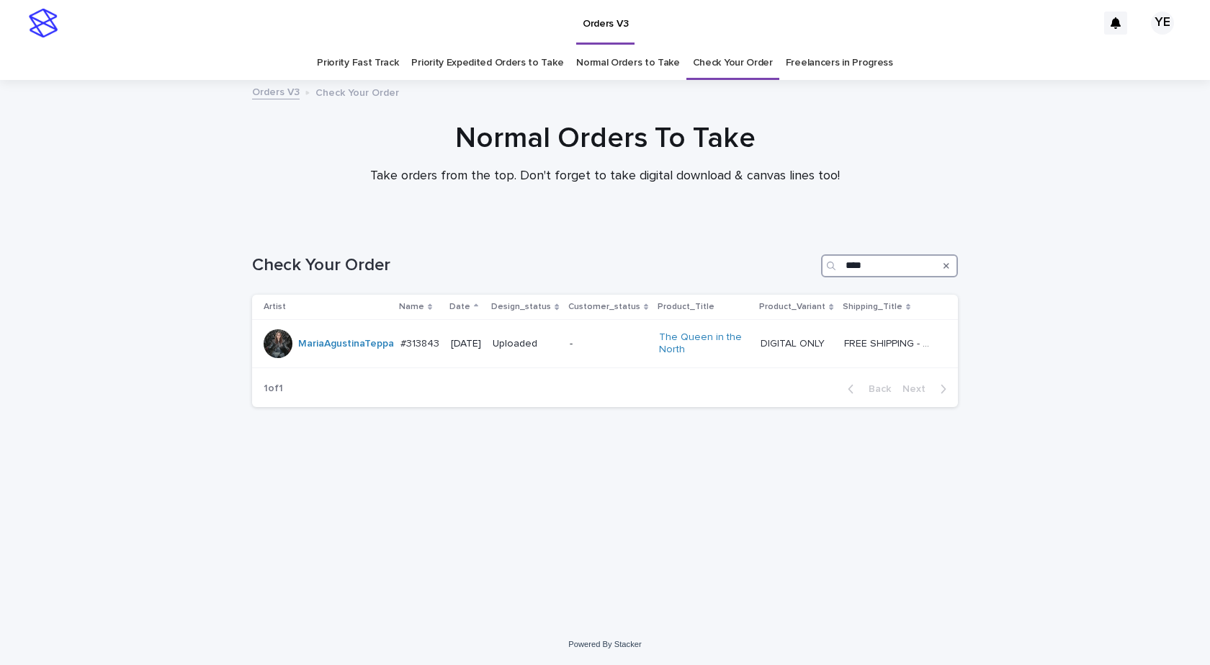
type input "****"
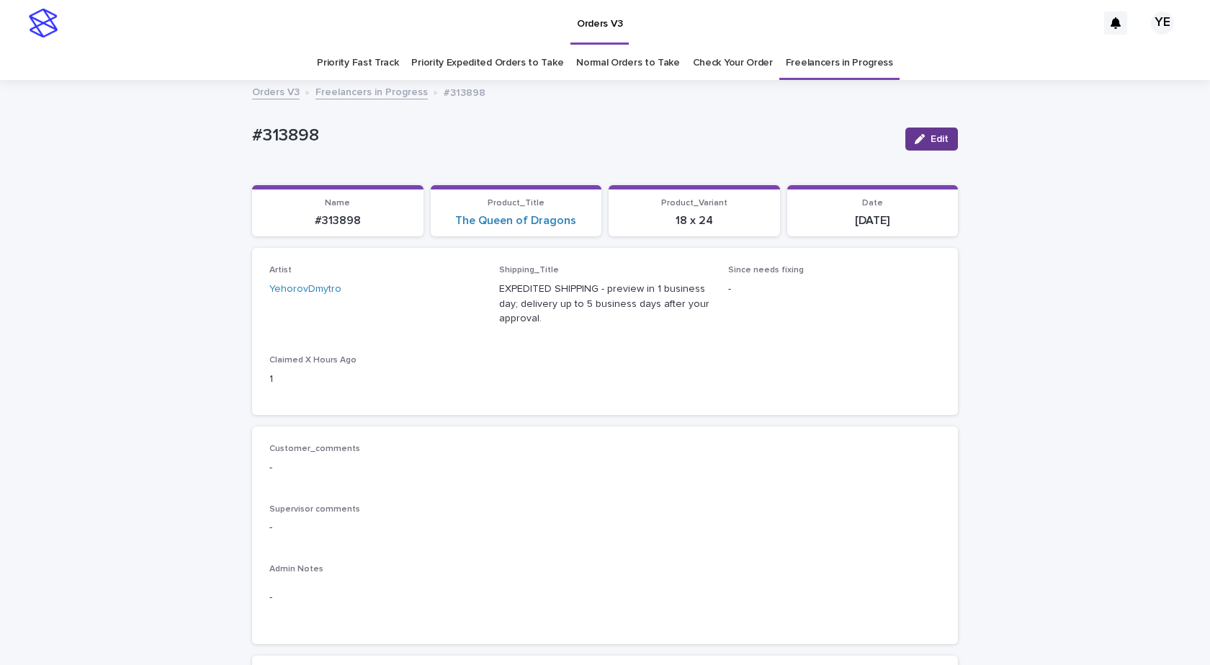
click at [912, 128] on button "Edit" at bounding box center [932, 139] width 53 height 23
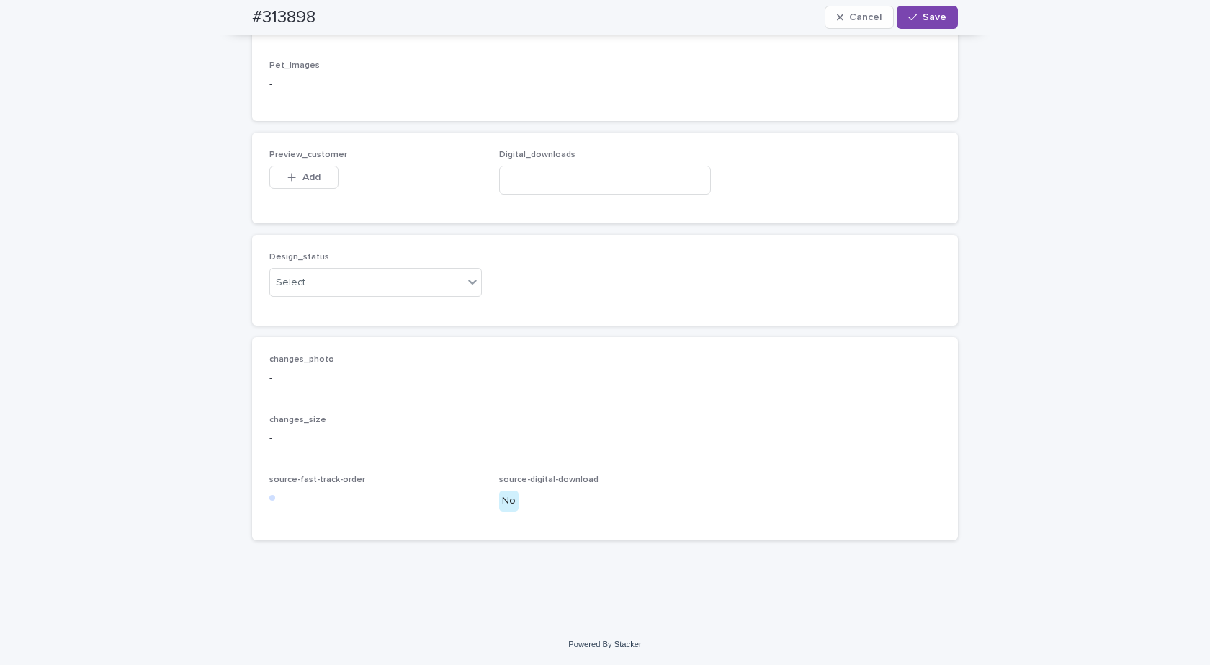
scroll to position [901, 0]
click at [356, 303] on div "Design_status Select..." at bounding box center [375, 280] width 213 height 56
click at [342, 285] on div "Select..." at bounding box center [366, 283] width 193 height 24
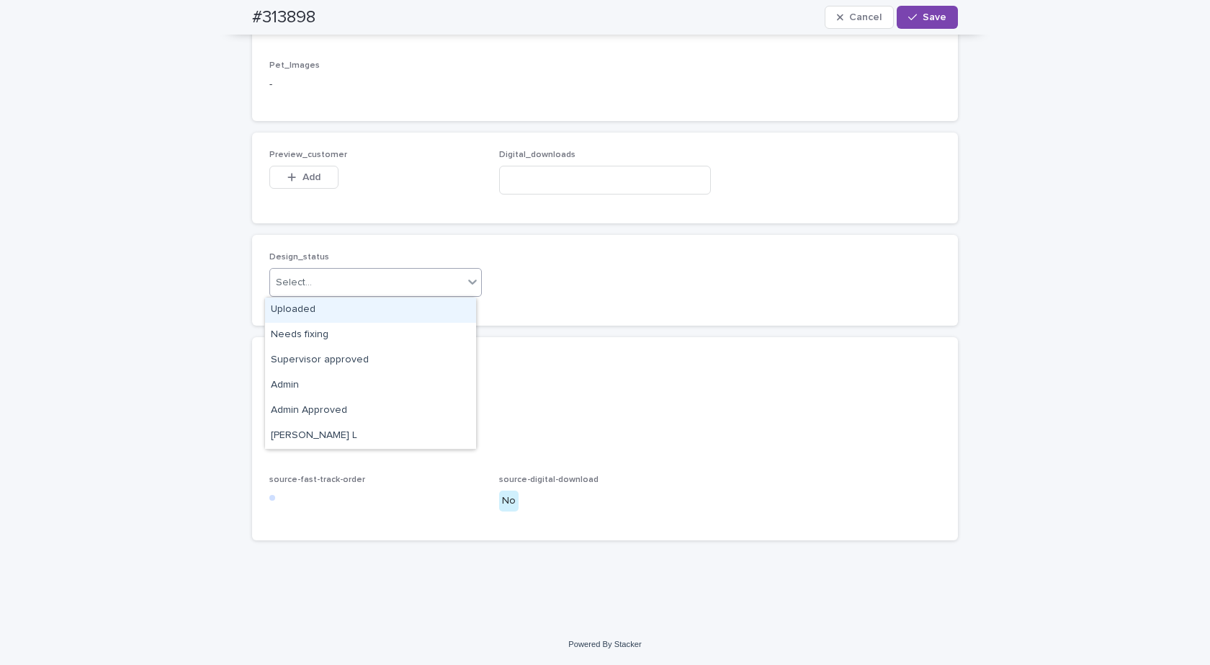
click at [275, 307] on div "Uploaded" at bounding box center [370, 310] width 211 height 25
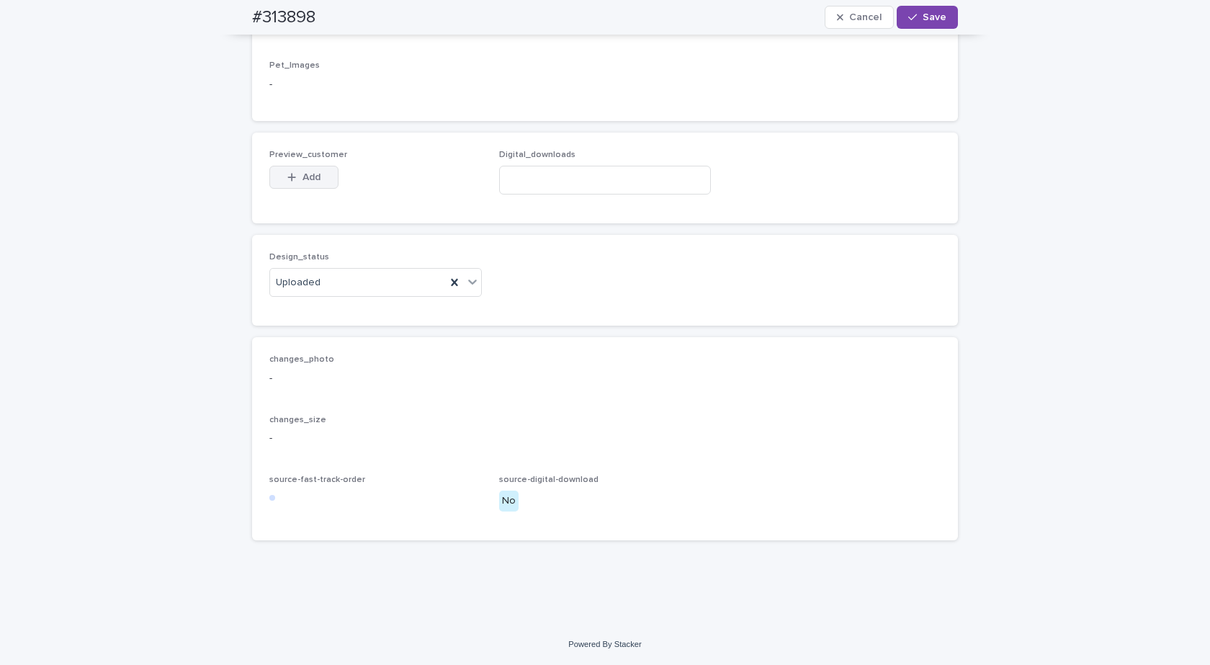
click at [295, 187] on button "Add" at bounding box center [303, 177] width 69 height 23
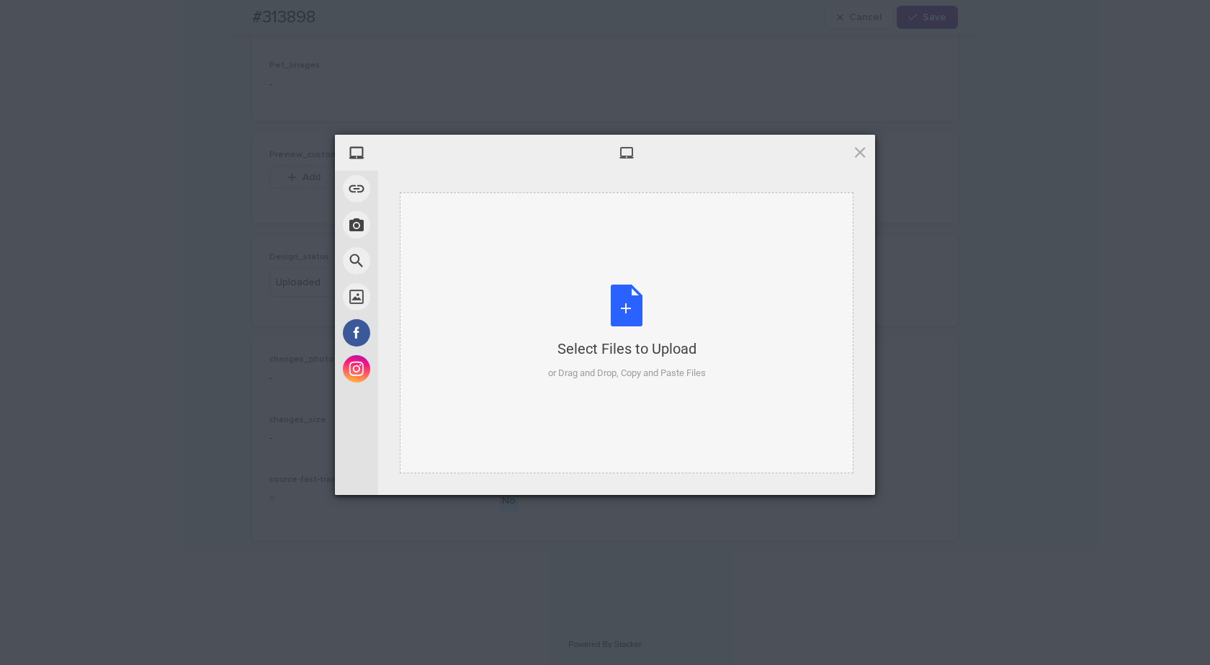
click at [631, 298] on div "Select Files to Upload or Drag and Drop, Copy and Paste Files" at bounding box center [627, 333] width 158 height 96
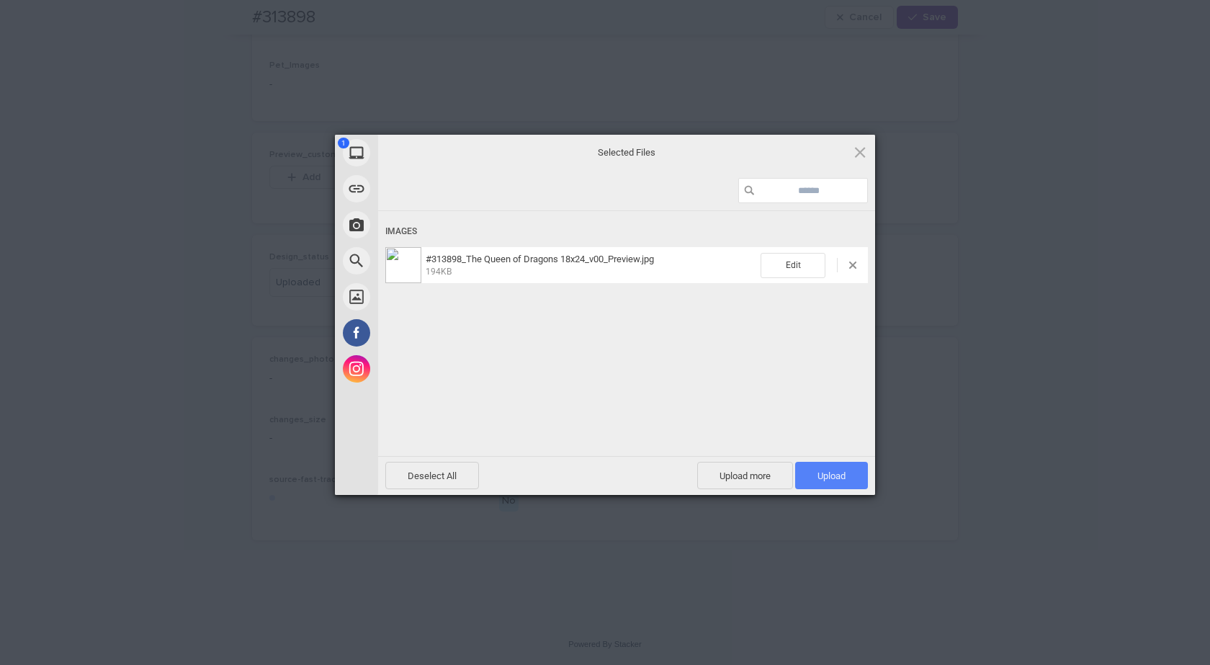
click at [840, 476] on span "Upload 1" at bounding box center [832, 475] width 28 height 11
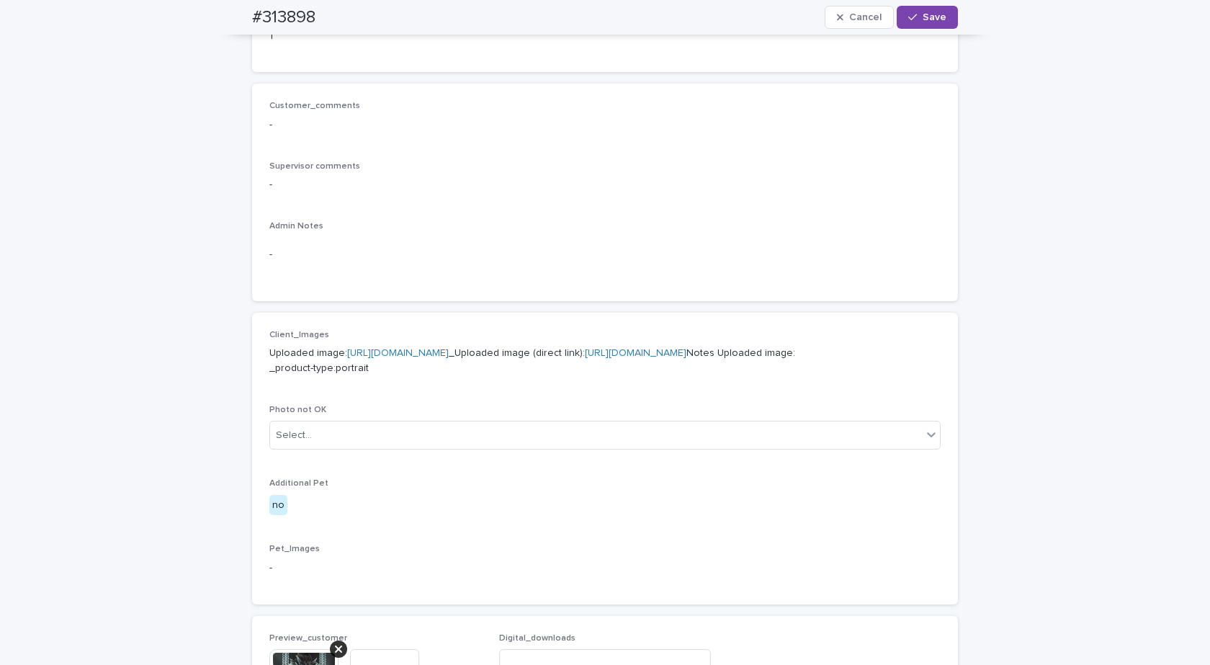
scroll to position [109, 0]
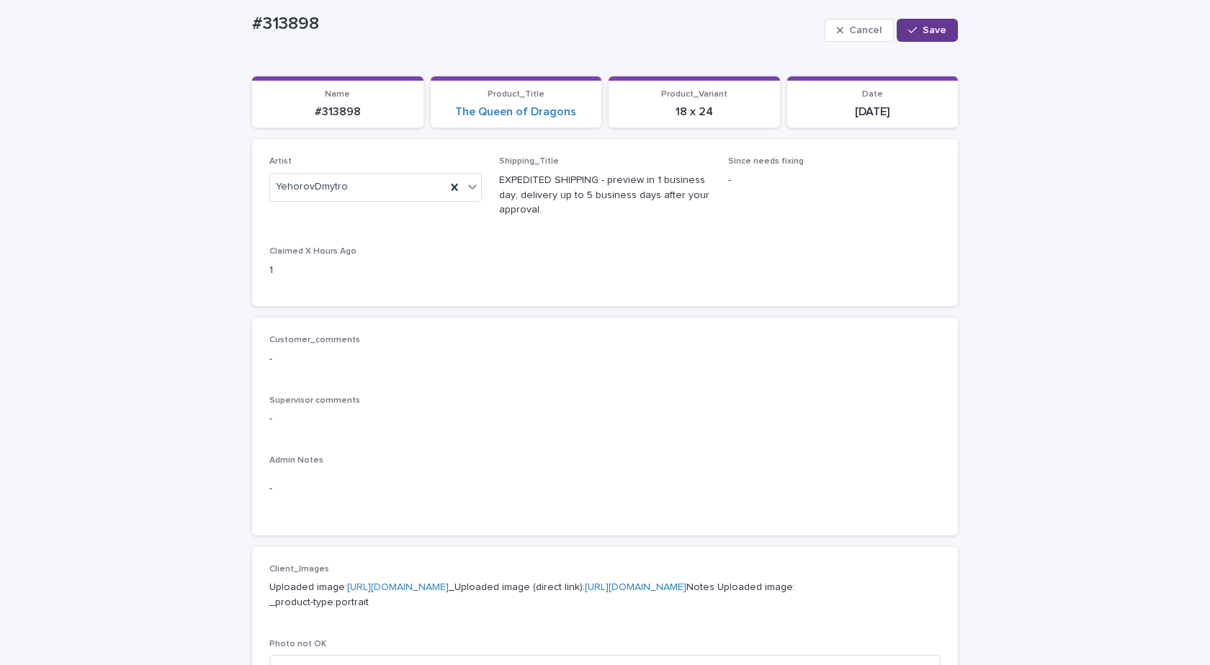
click at [922, 19] on button "Save" at bounding box center [927, 30] width 61 height 23
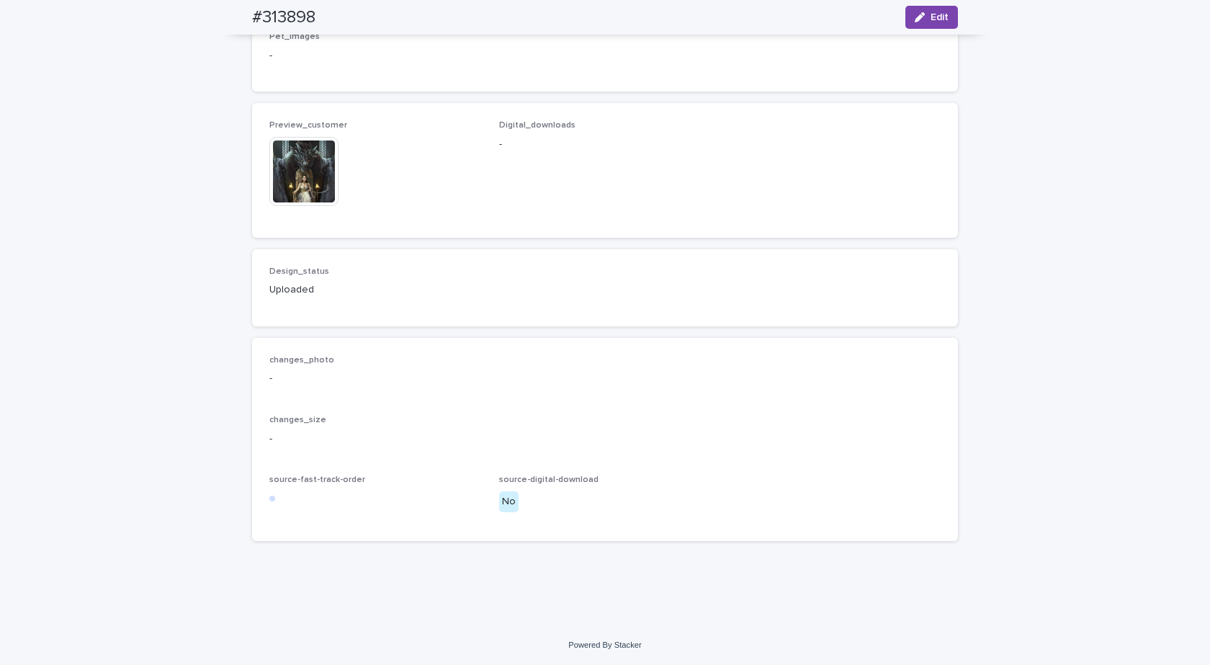
scroll to position [916, 0]
click at [300, 162] on img at bounding box center [303, 171] width 69 height 69
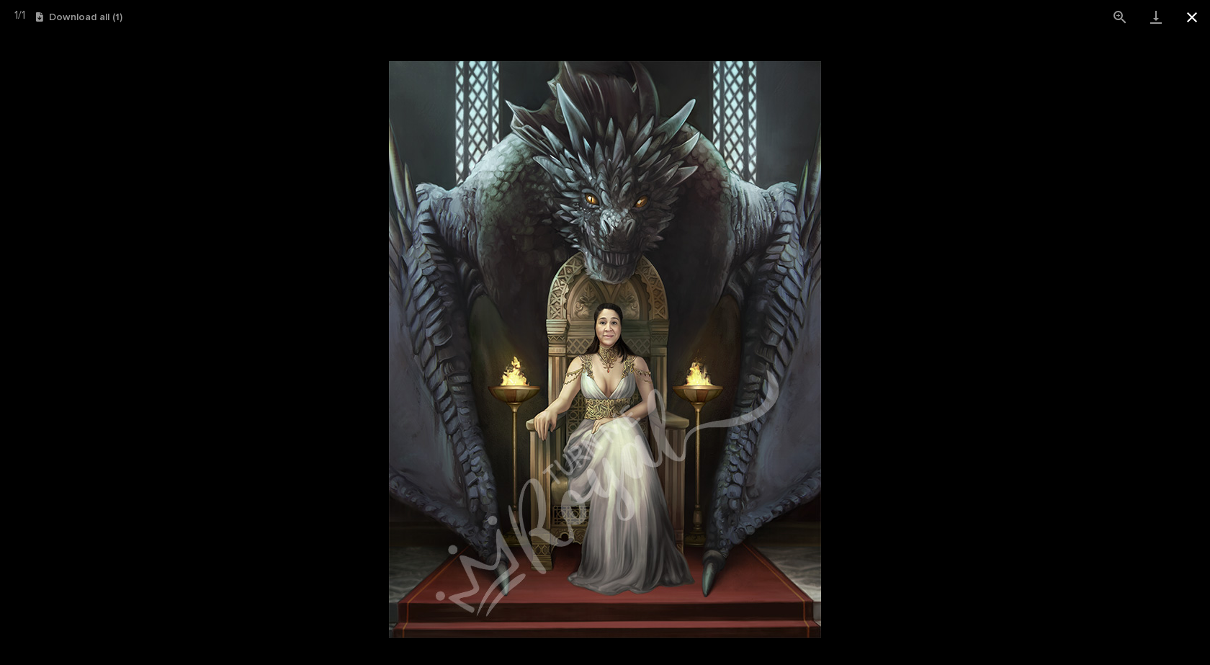
click at [1190, 16] on button "Close gallery" at bounding box center [1192, 17] width 36 height 34
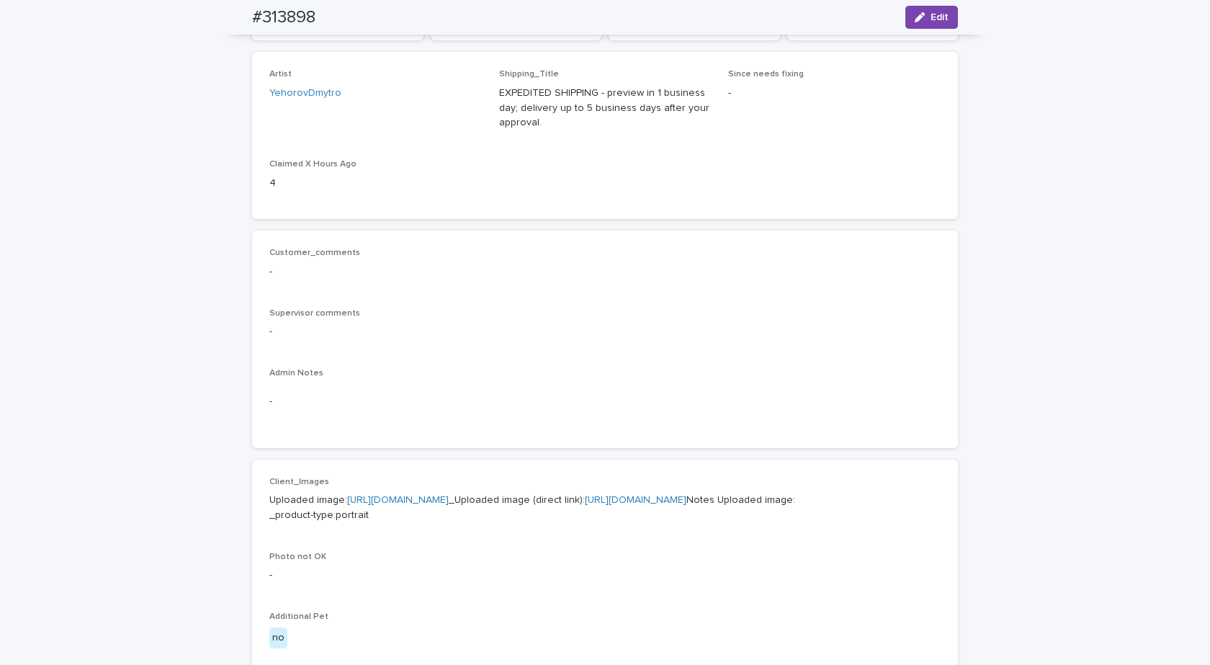
scroll to position [0, 0]
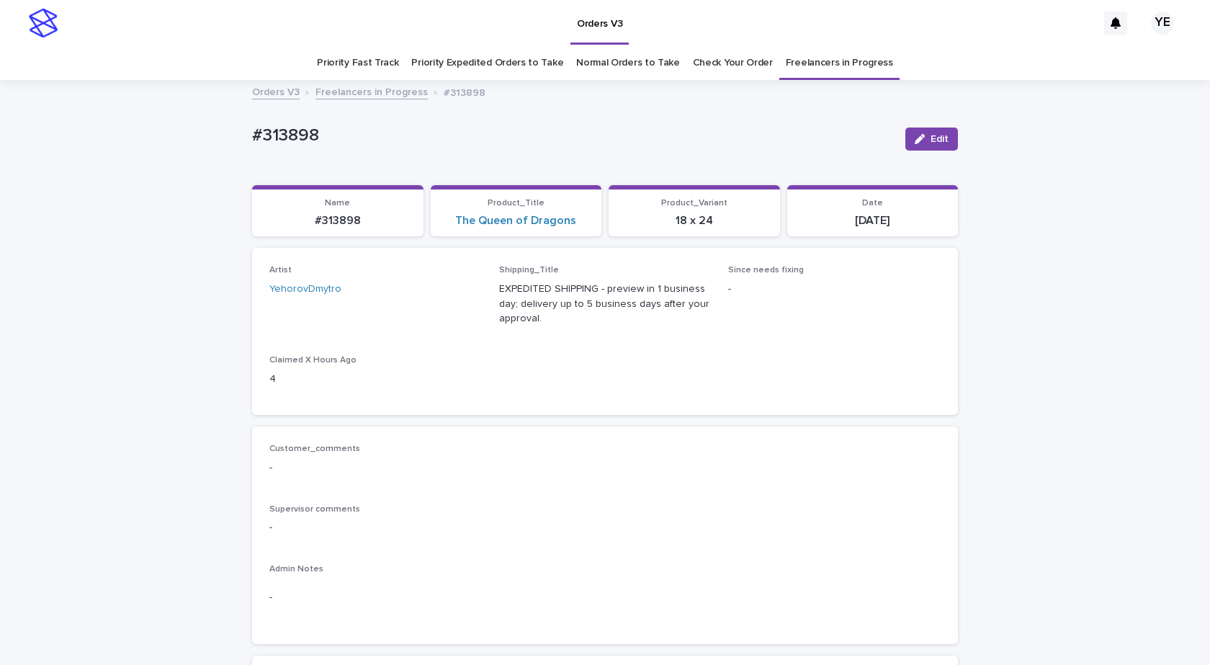
click at [379, 93] on link "Freelancers in Progress" at bounding box center [372, 91] width 112 height 17
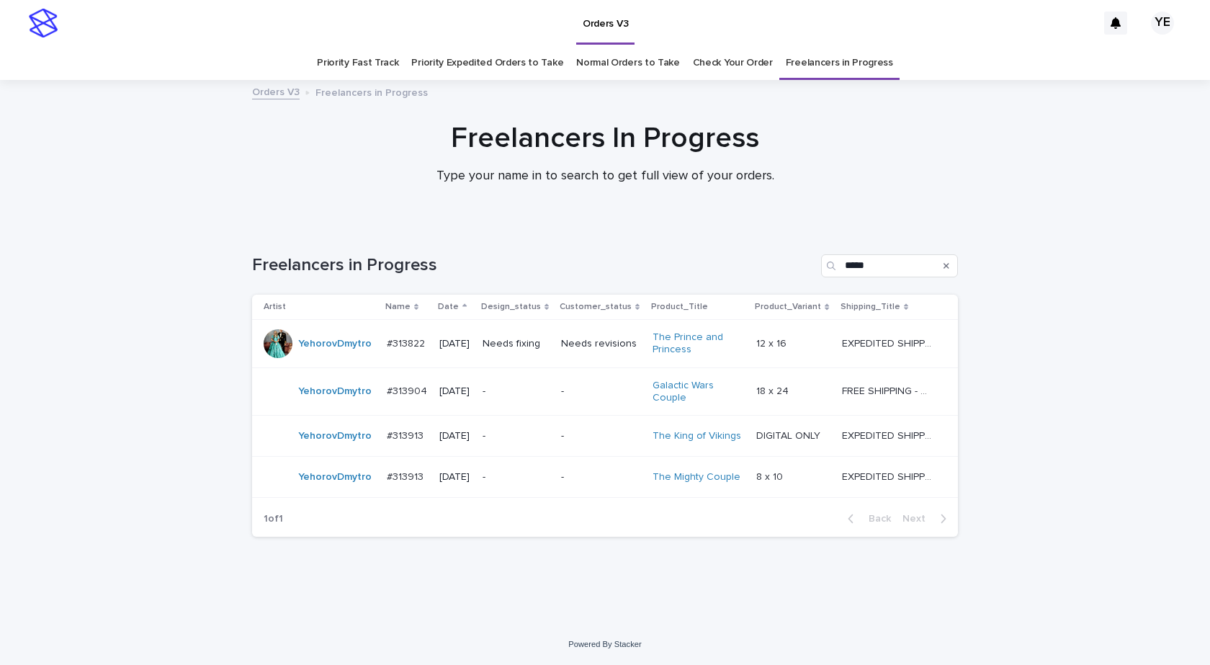
click at [336, 354] on div "YehorovDmytro" at bounding box center [334, 344] width 73 height 24
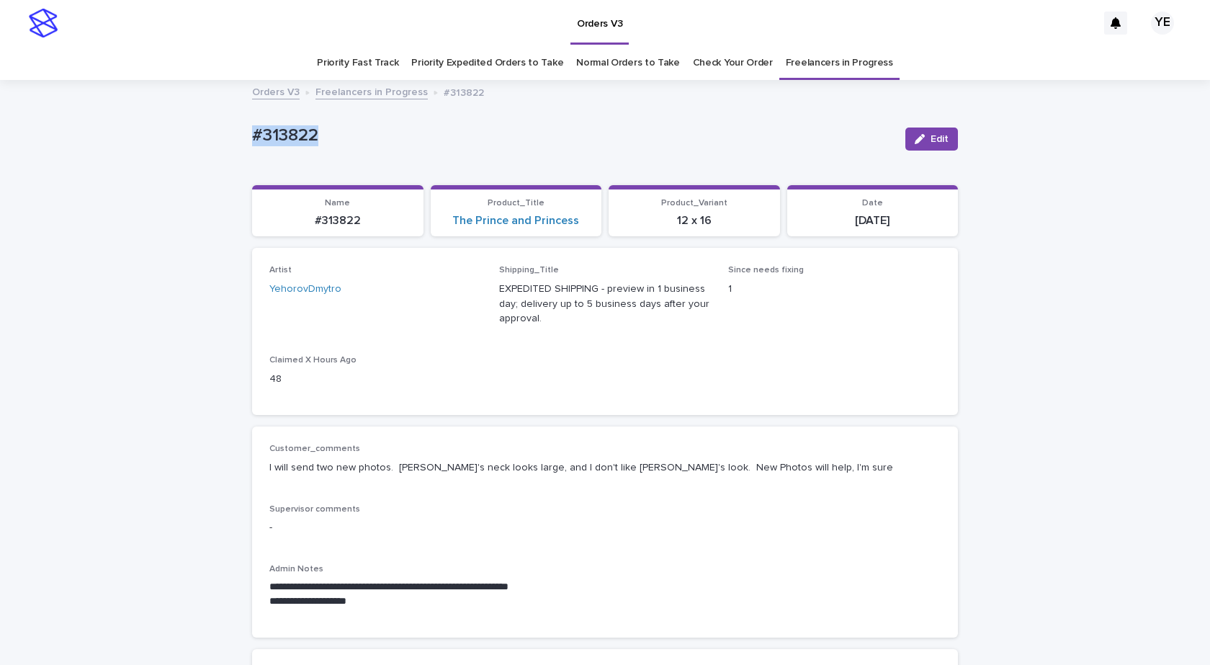
drag, startPoint x: 335, startPoint y: 141, endPoint x: 171, endPoint y: 164, distance: 165.1
copy p "#313822"
